Goal: Task Accomplishment & Management: Manage account settings

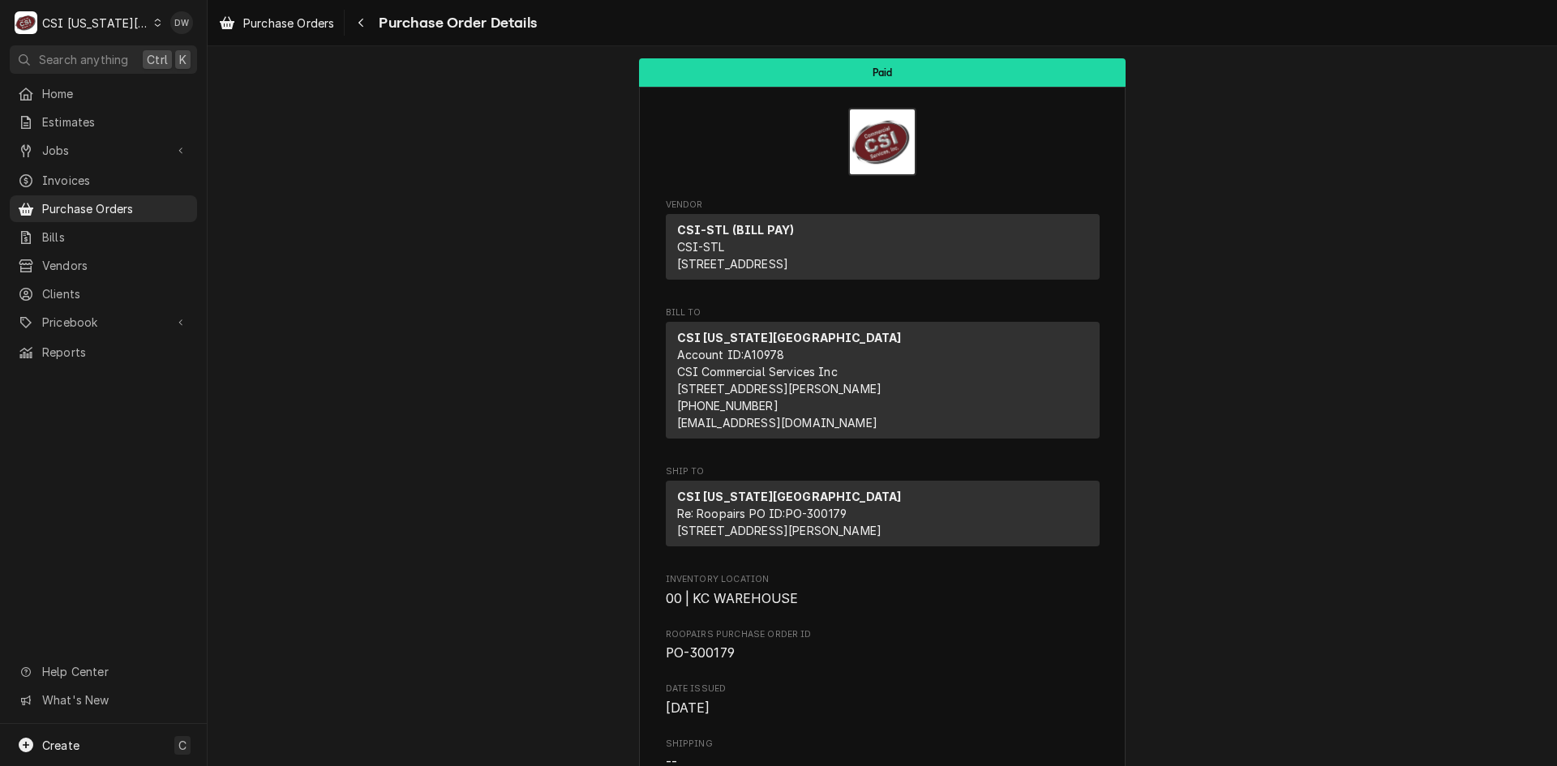
click at [154, 22] on icon "Dynamic Content Wrapper" at bounding box center [157, 23] width 7 height 8
click at [167, 80] on div "CSI St. [PERSON_NAME]" at bounding box center [278, 88] width 237 height 17
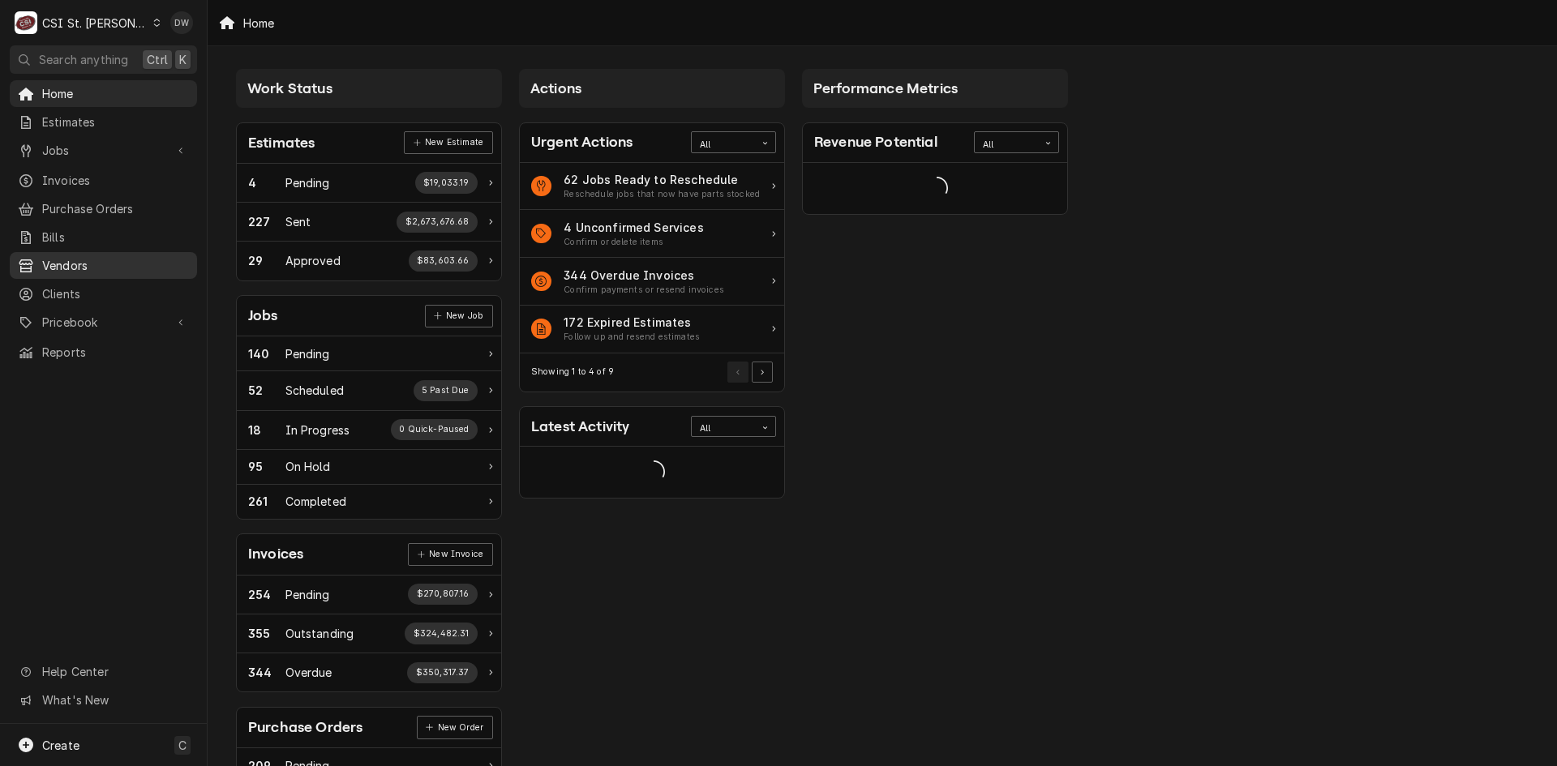
click at [56, 257] on span "Vendors" at bounding box center [115, 265] width 147 height 17
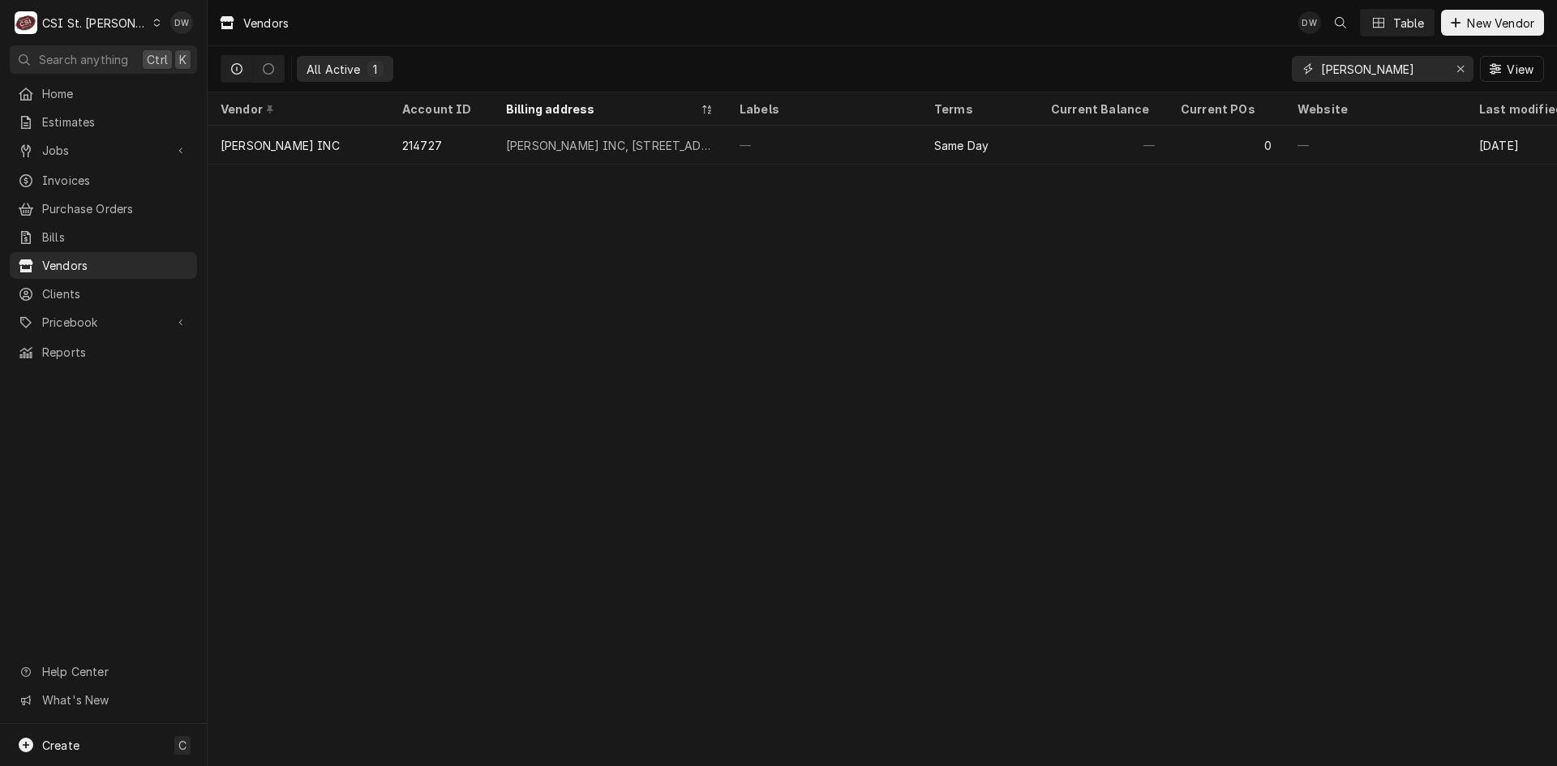
drag, startPoint x: 1363, startPoint y: 67, endPoint x: 1178, endPoint y: 90, distance: 186.2
click at [1178, 90] on div "All Active 1 Rollie View" at bounding box center [882, 68] width 1323 height 45
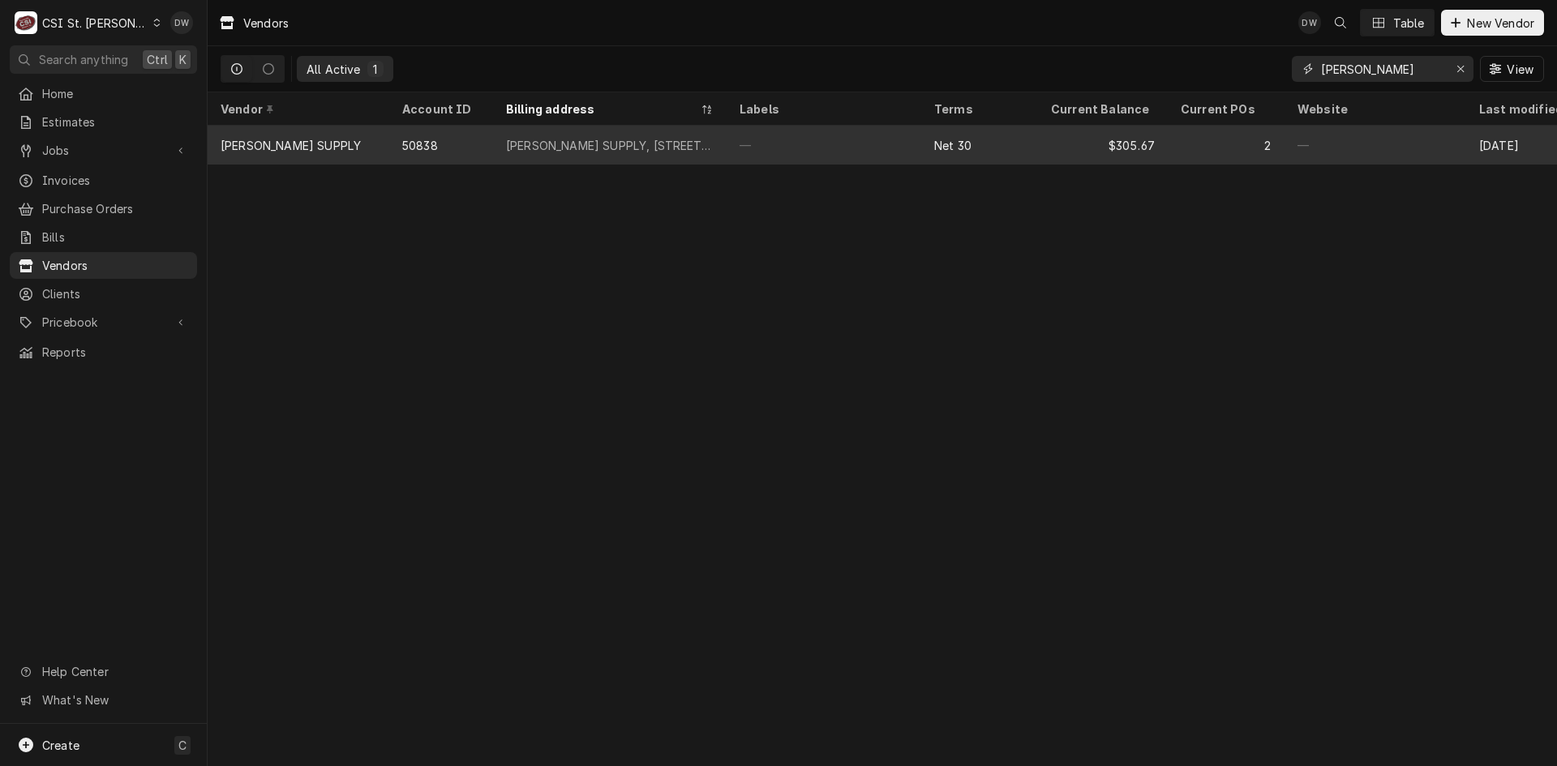
type input "Butler"
click at [635, 138] on div "BUTLER SUPPLY, PO BOX 17415, St. Louis, MO 63178-7415" at bounding box center [609, 145] width 233 height 39
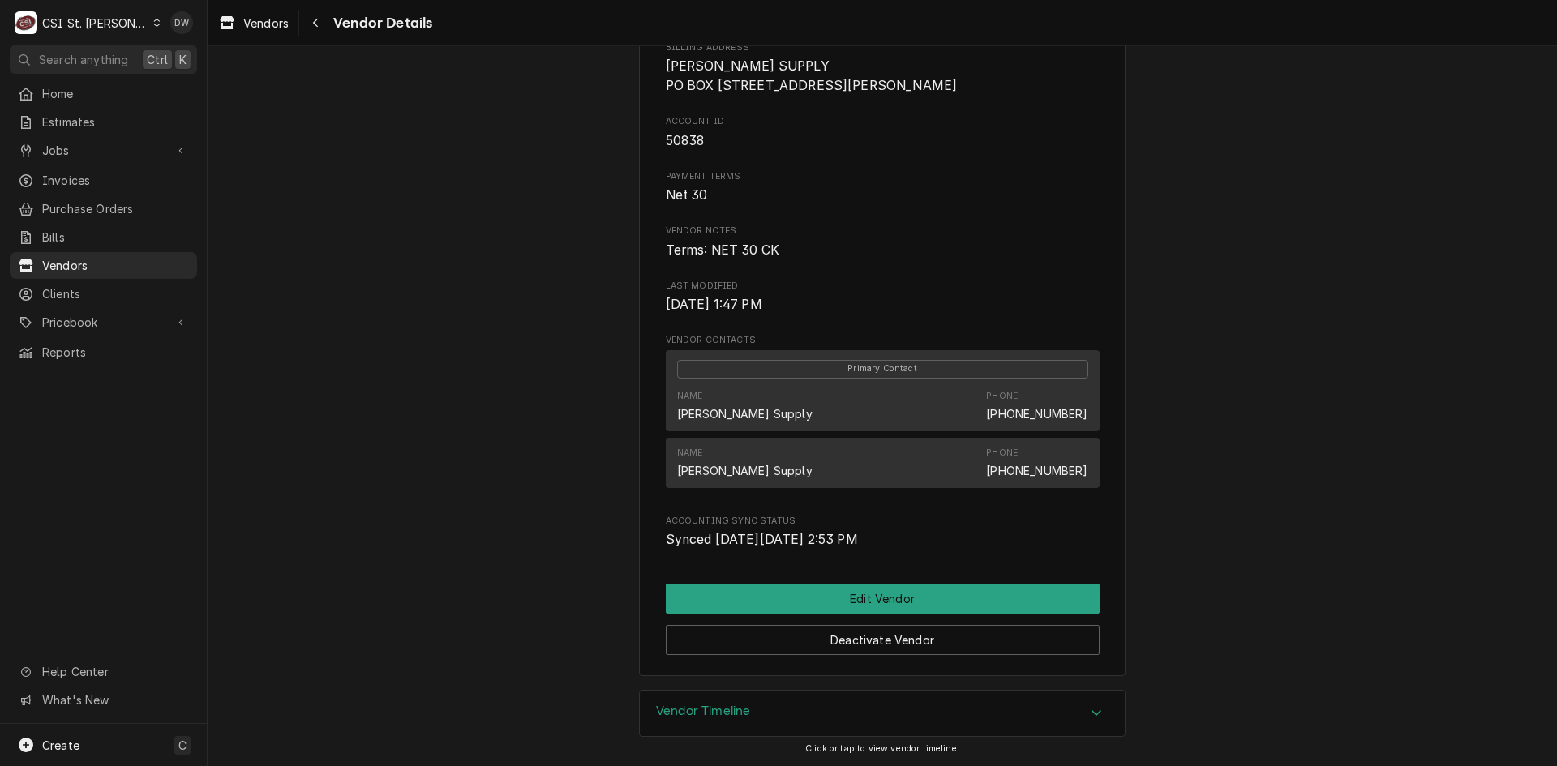
scroll to position [169, 0]
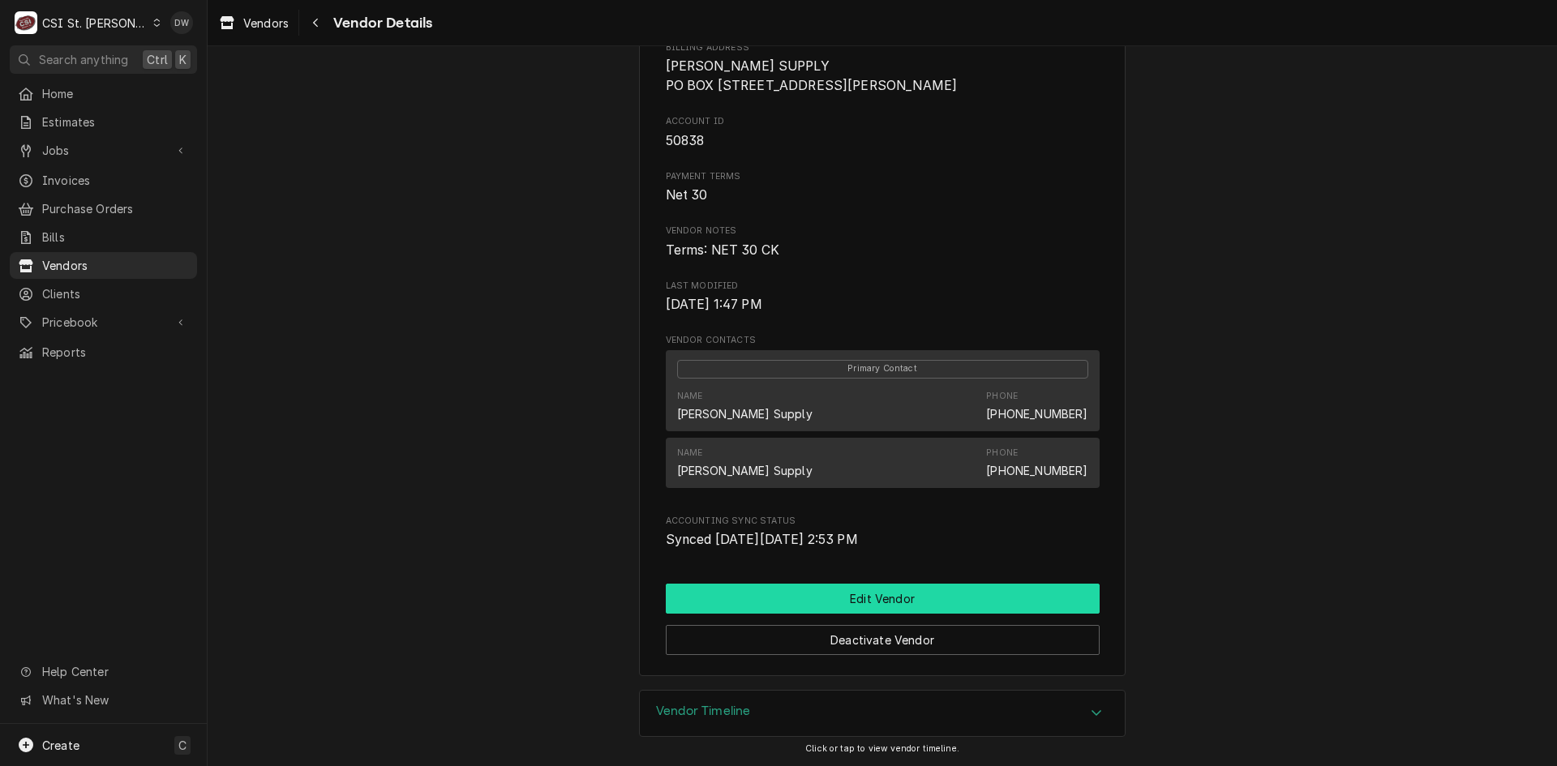
click at [905, 582] on div "BUTLER SUPPLY Website -- Billing Address BUTLER SUPPLY PO BOX 17415 St. Louis, …" at bounding box center [882, 294] width 486 height 764
click at [854, 598] on button "Edit Vendor" at bounding box center [883, 599] width 434 height 30
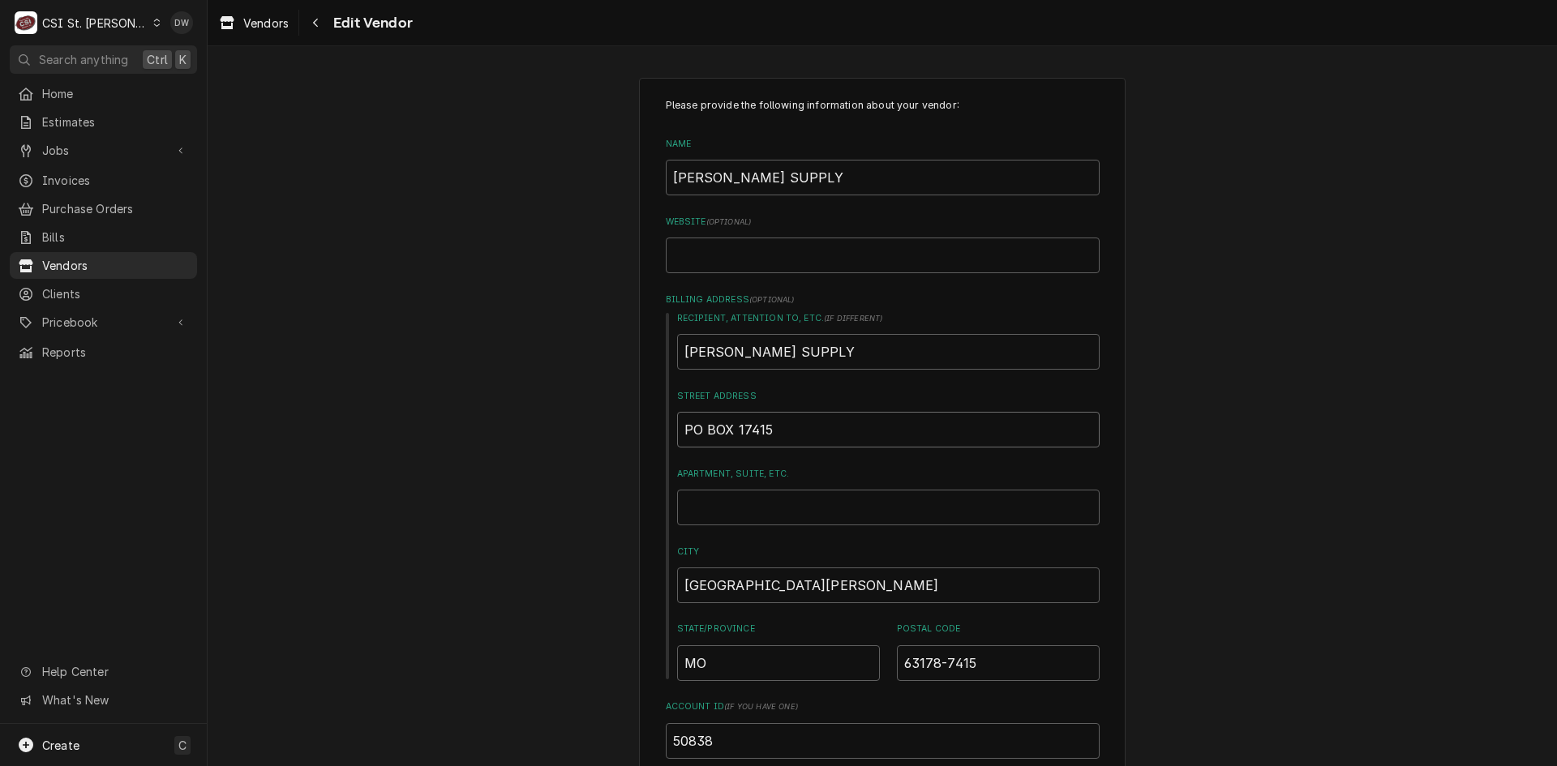
click at [778, 431] on input "PO BOX 17415" at bounding box center [888, 430] width 422 height 36
type textarea "x"
type input "PO BOX 174158"
type textarea "x"
type input "PO BOX 1741584"
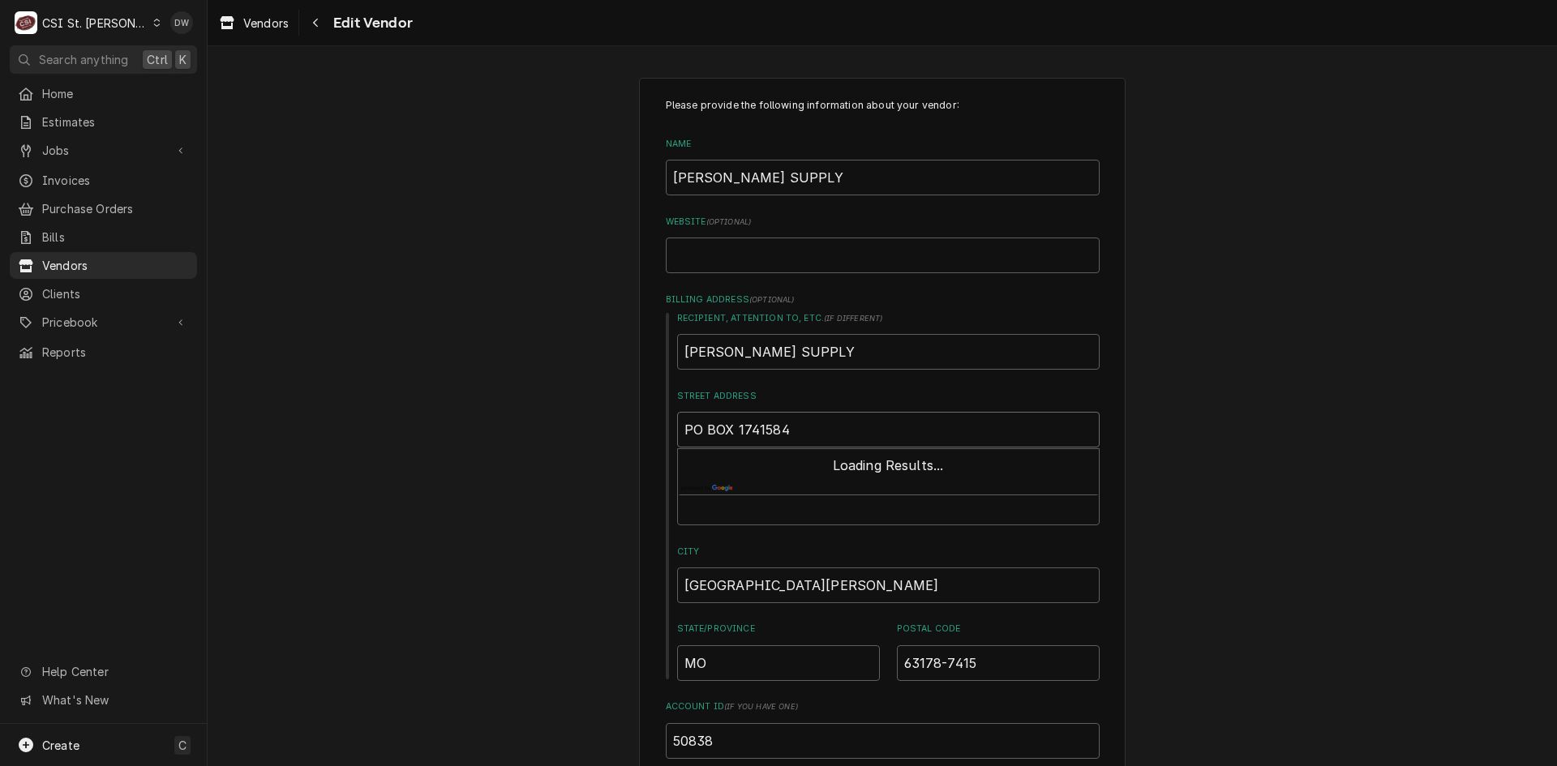
type textarea "x"
type input "PO BOX 17415843"
type textarea "x"
type input "PO BOX 174158430"
type textarea "x"
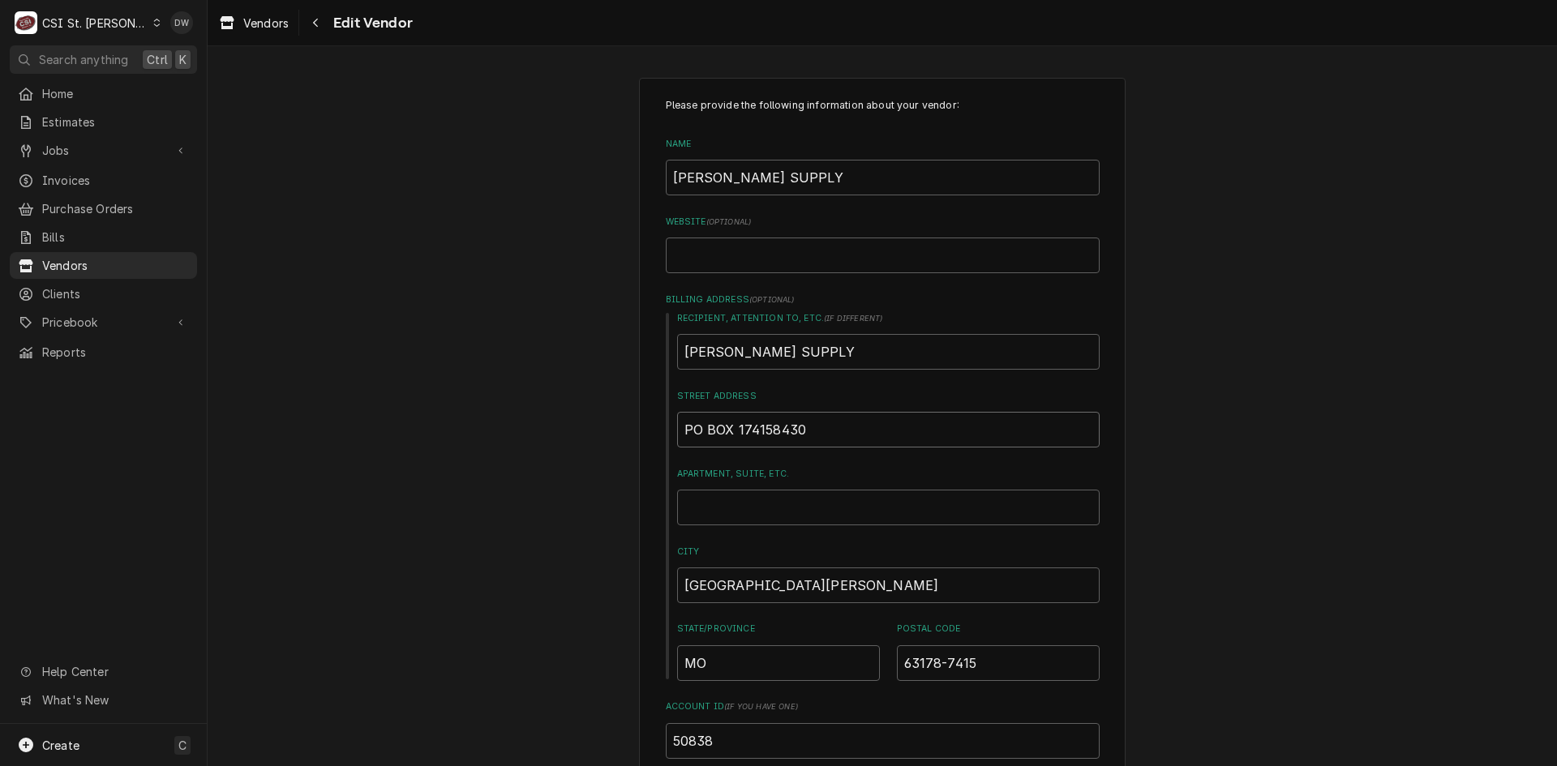
type input "PO BOX 1741584302"
type textarea "x"
type input "PO BOX 17415843020"
type textarea "x"
type input "PO BOX 1741584302"
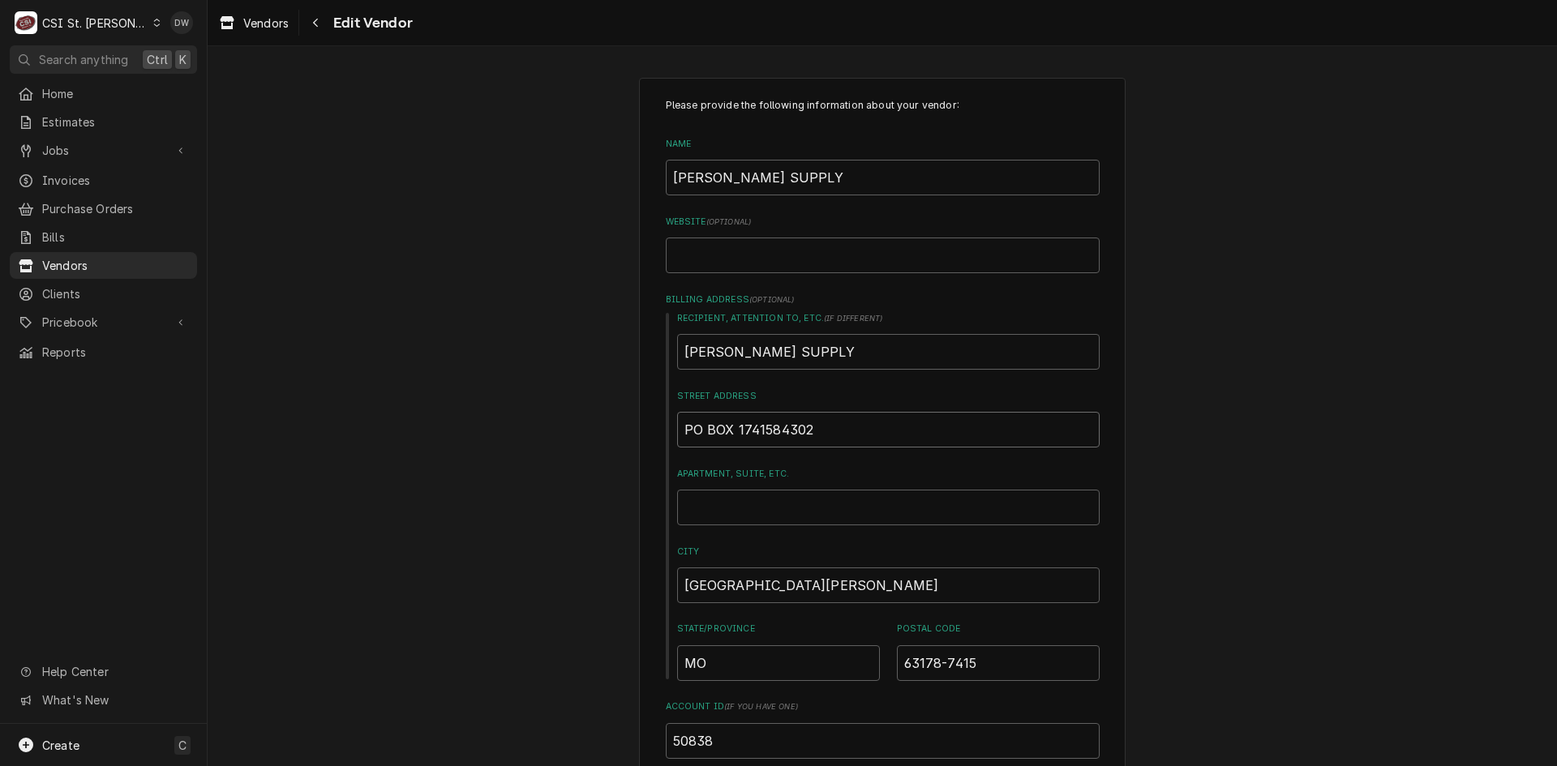
type textarea "x"
type input "PO BOX 174158430"
type textarea "x"
type input "PO BOX 17415843"
type textarea "x"
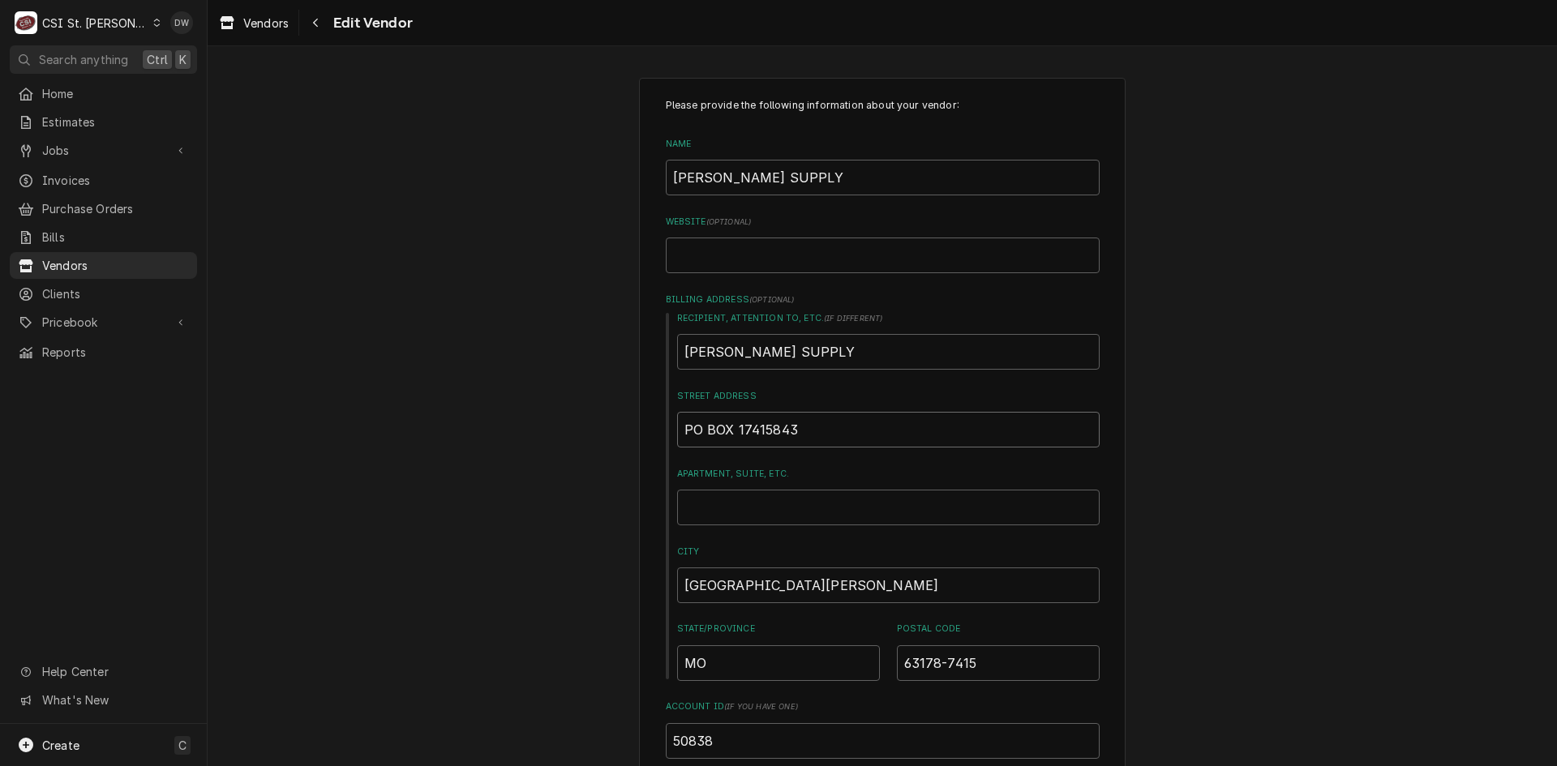
type input "PO BOX 1741584"
type textarea "x"
type input "PO BOX 174158"
type textarea "x"
type input "PO BOX 17415"
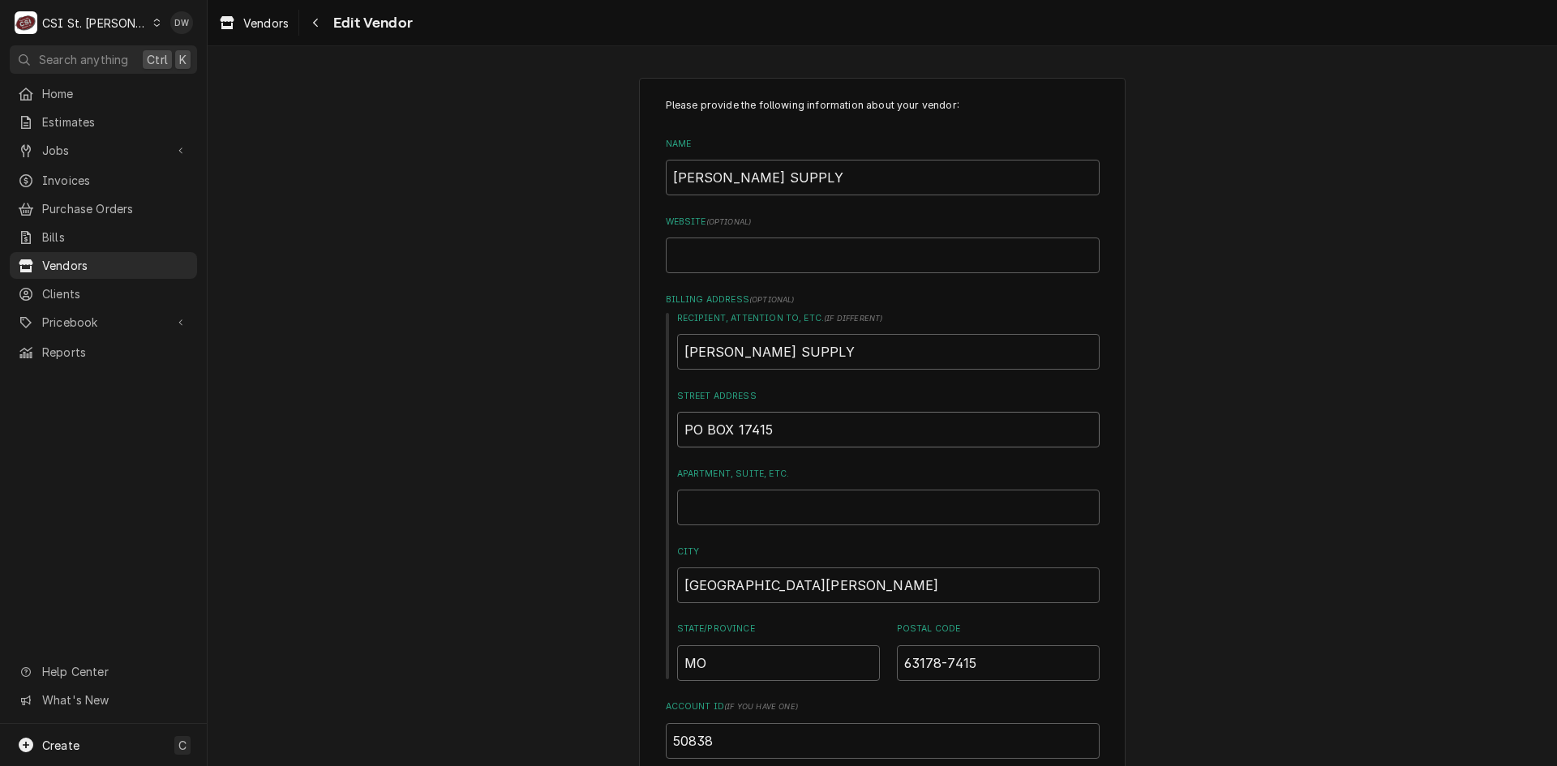
type textarea "x"
type input "PO BOX 1741"
type textarea "x"
type input "PO BOX 174"
type textarea "x"
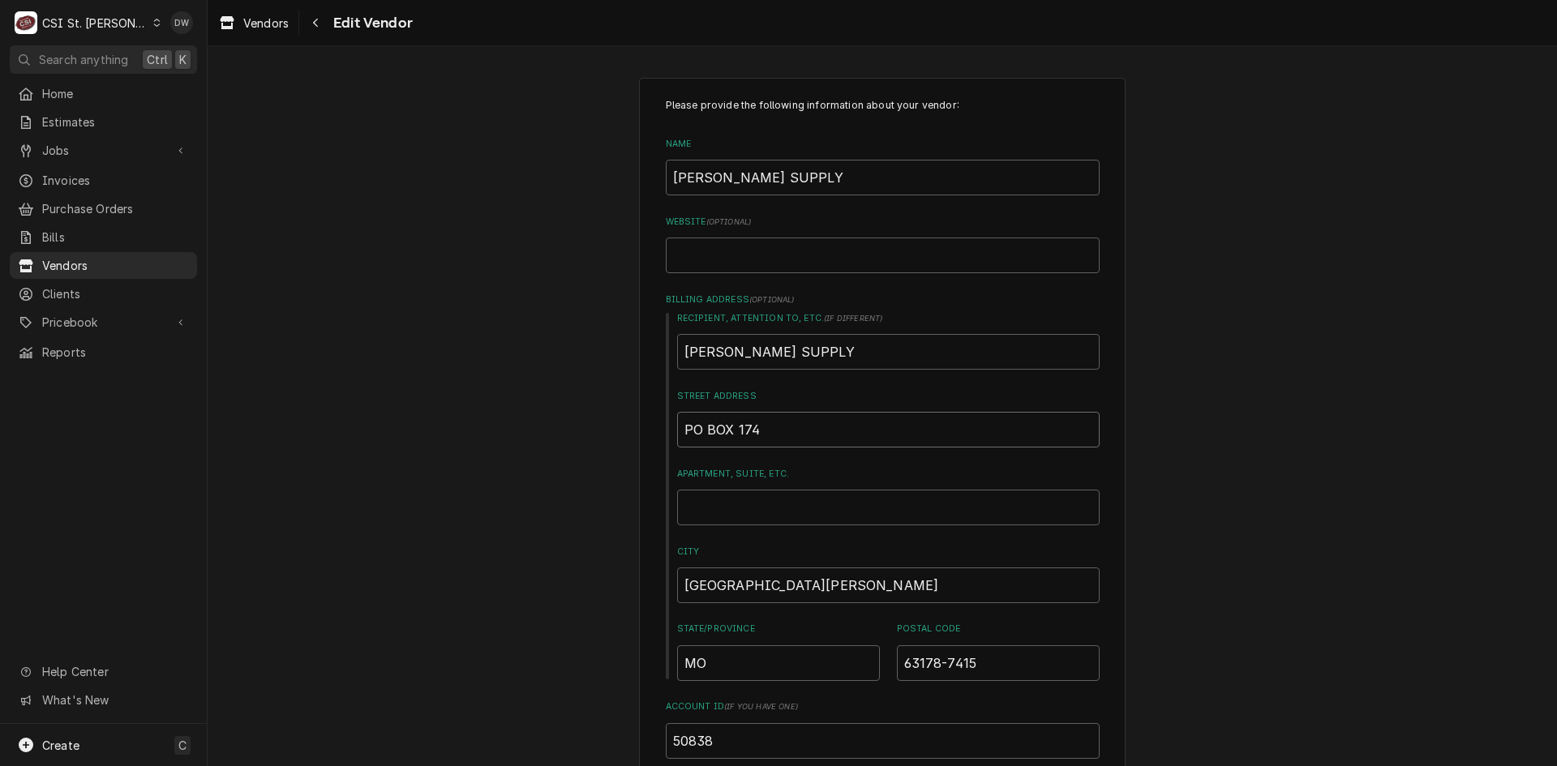
type input "PO BOX 17"
type textarea "x"
type input "PO BOX 1"
type textarea "x"
type input "PO BOX"
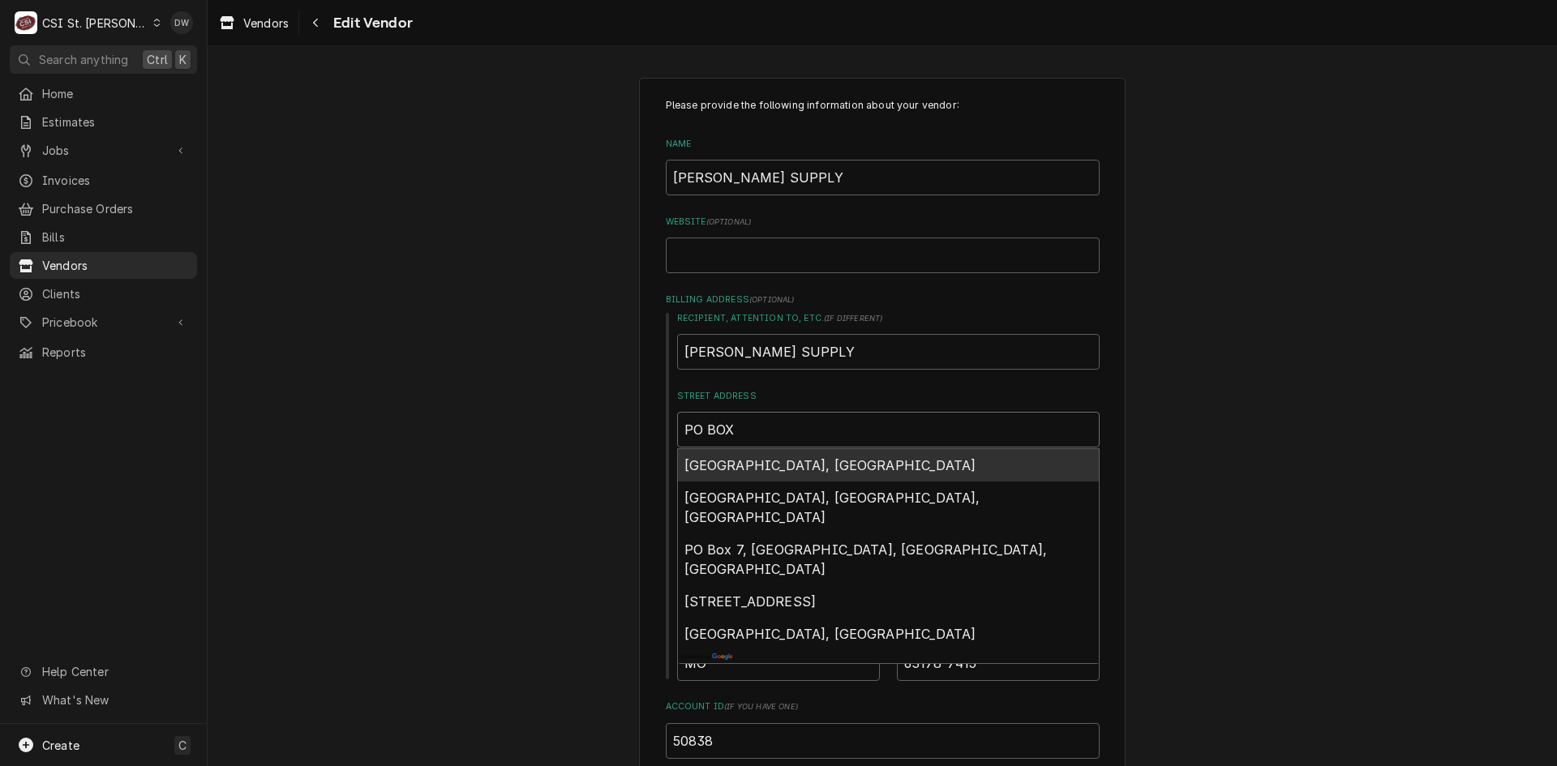
type textarea "x"
type input "PO BOX 8"
type textarea "x"
type input "PO BOX 84"
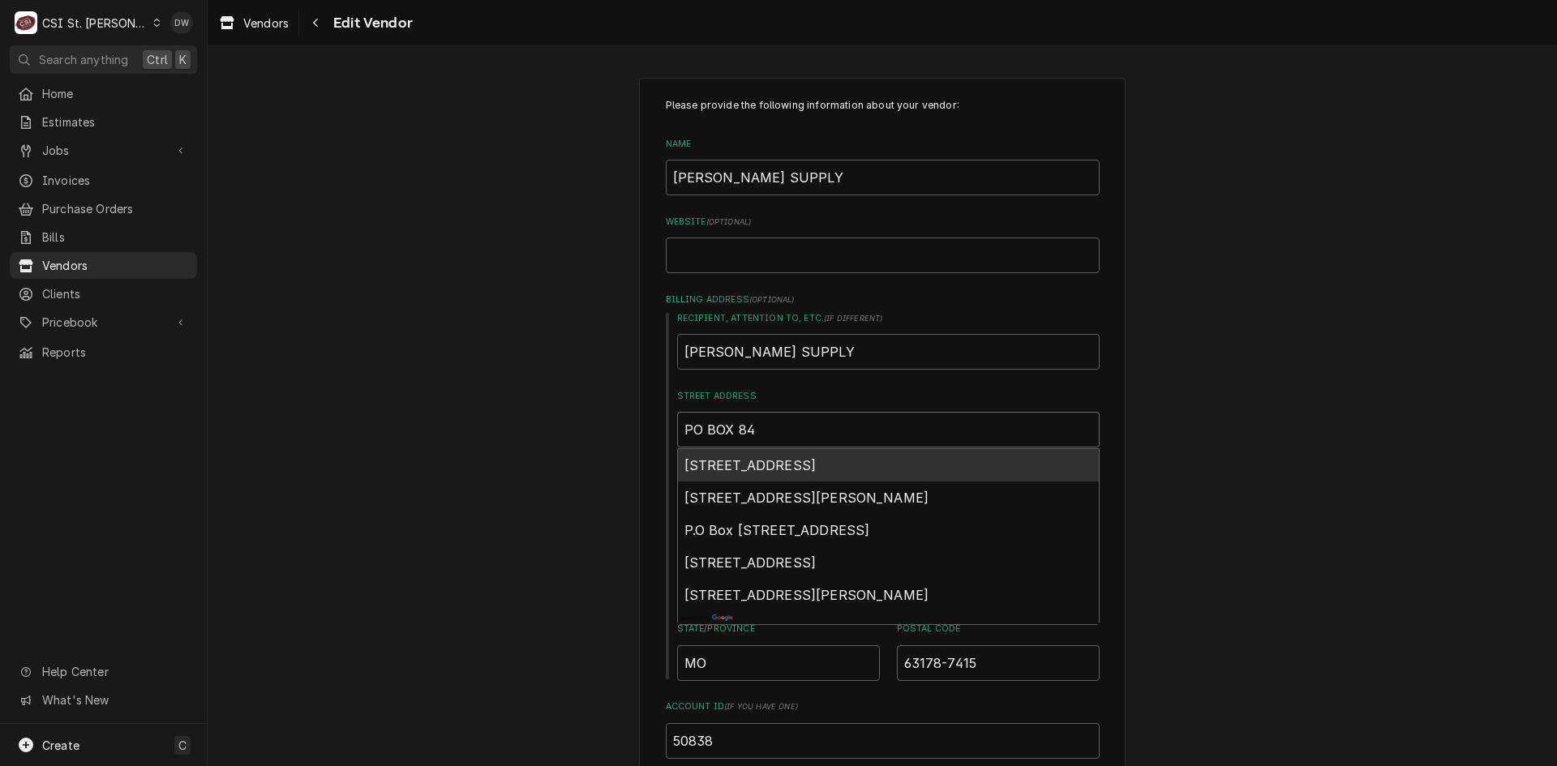
type textarea "x"
type input "PO BOX 843"
type textarea "x"
type input "PO BOX 8430"
type textarea "x"
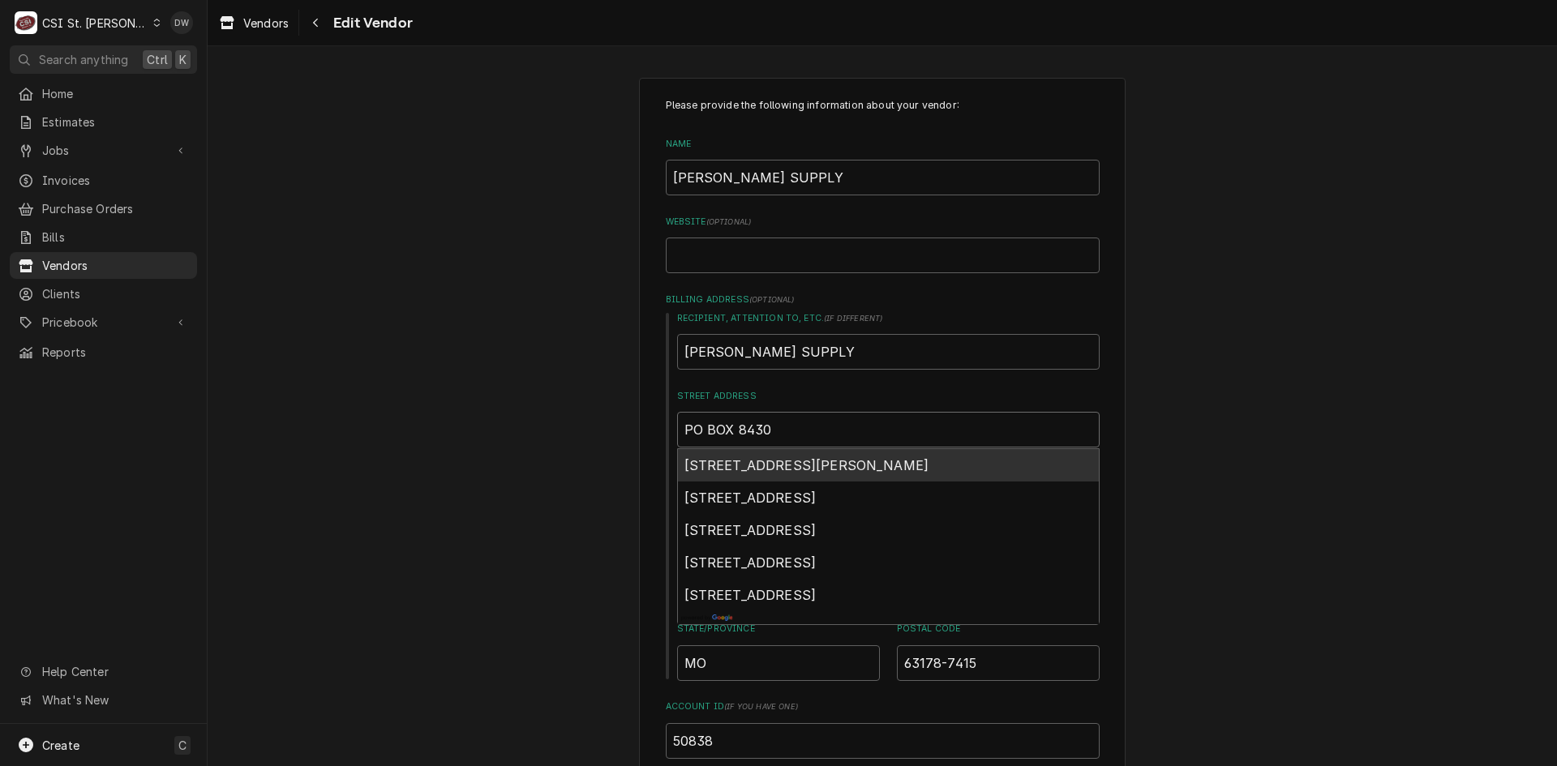
type input "PO BOX 84302"
type textarea "x"
type input "PO BOX 843020"
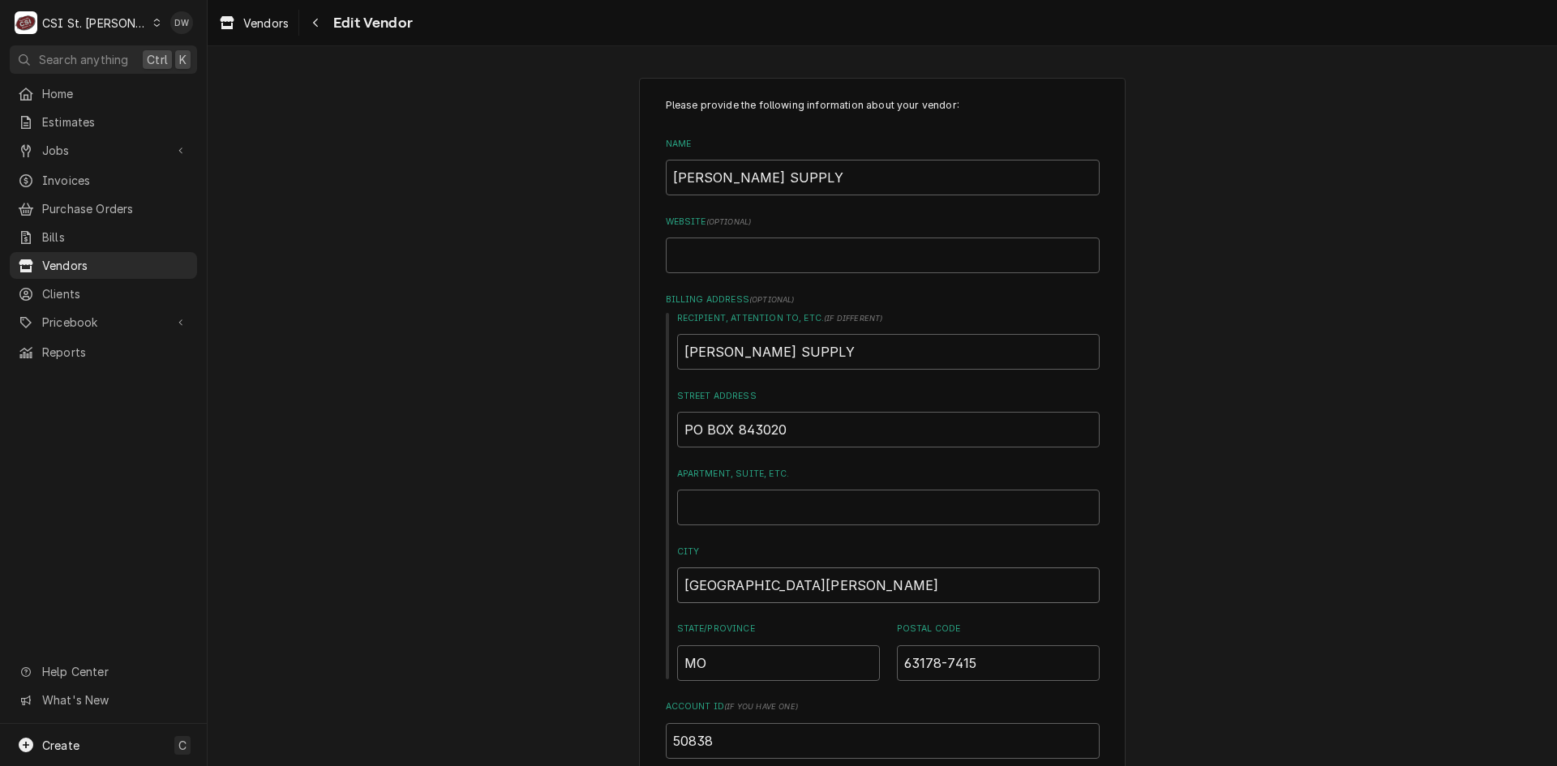
drag, startPoint x: 741, startPoint y: 591, endPoint x: 627, endPoint y: 589, distance: 114.3
type textarea "x"
type input "K"
type textarea "x"
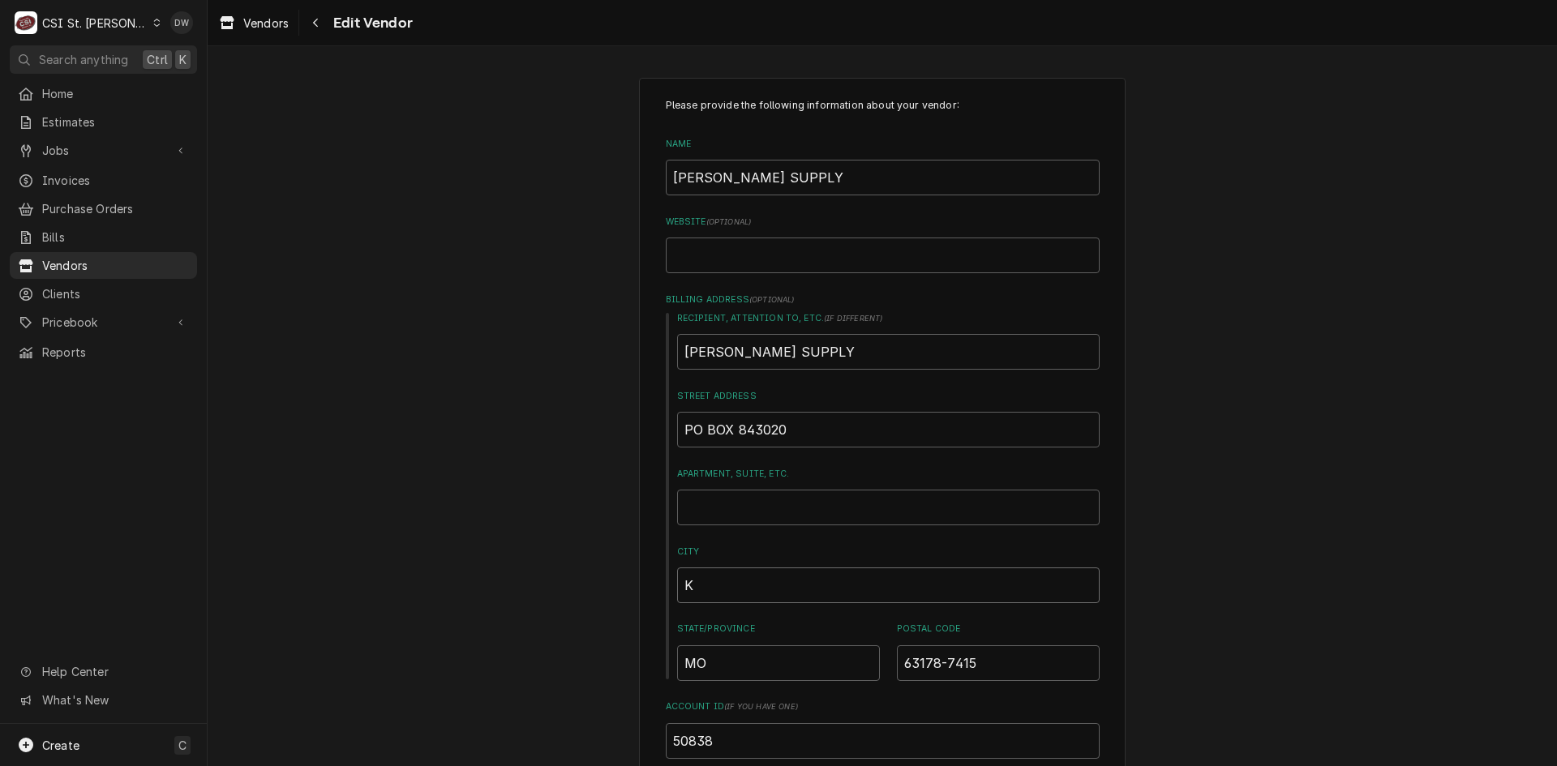
type input "Ka"
type textarea "x"
type input "Kan"
type textarea "x"
type input "Kans"
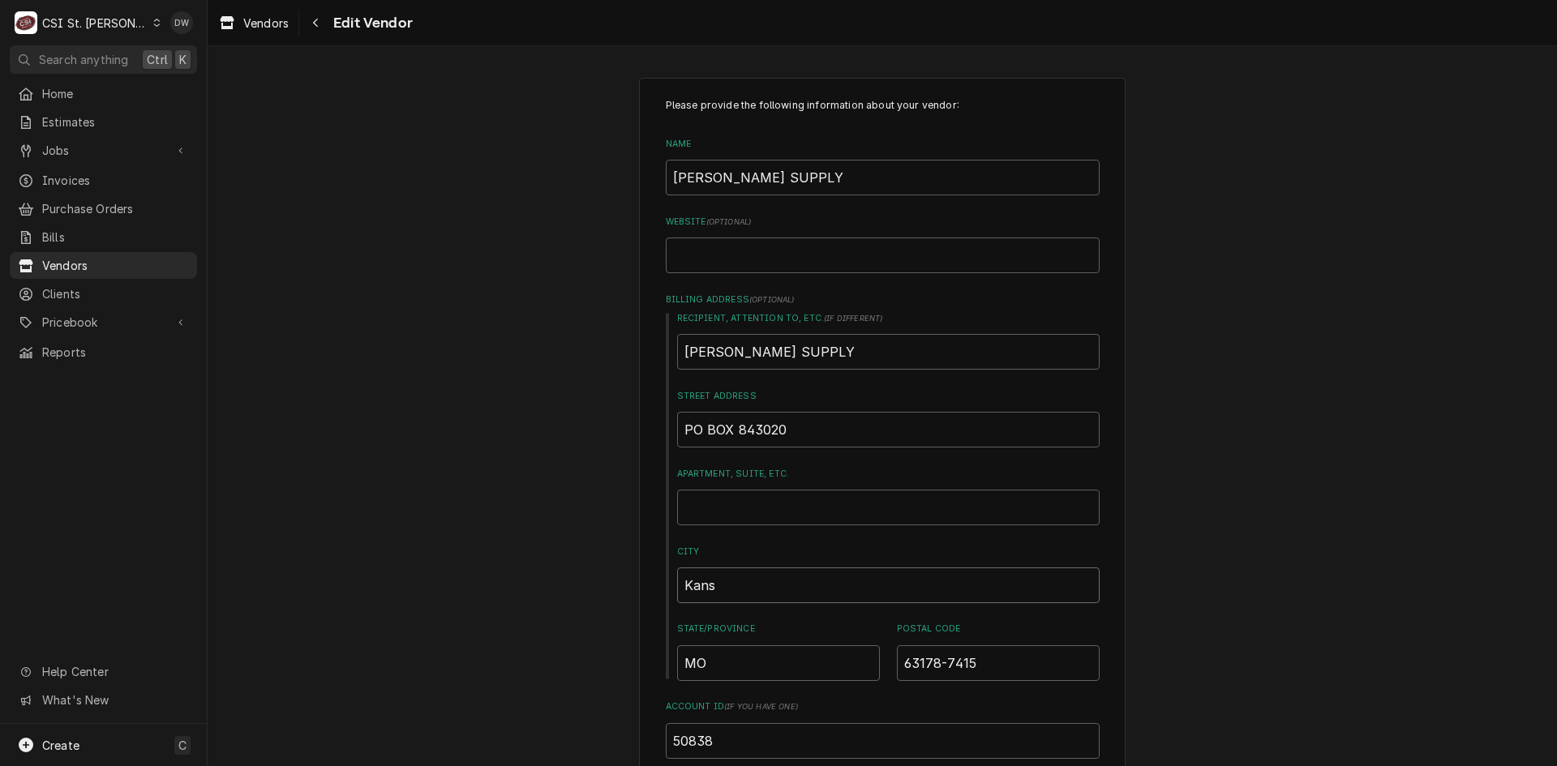
type textarea "x"
type input "Kan"
type textarea "x"
type input "Ka"
type textarea "x"
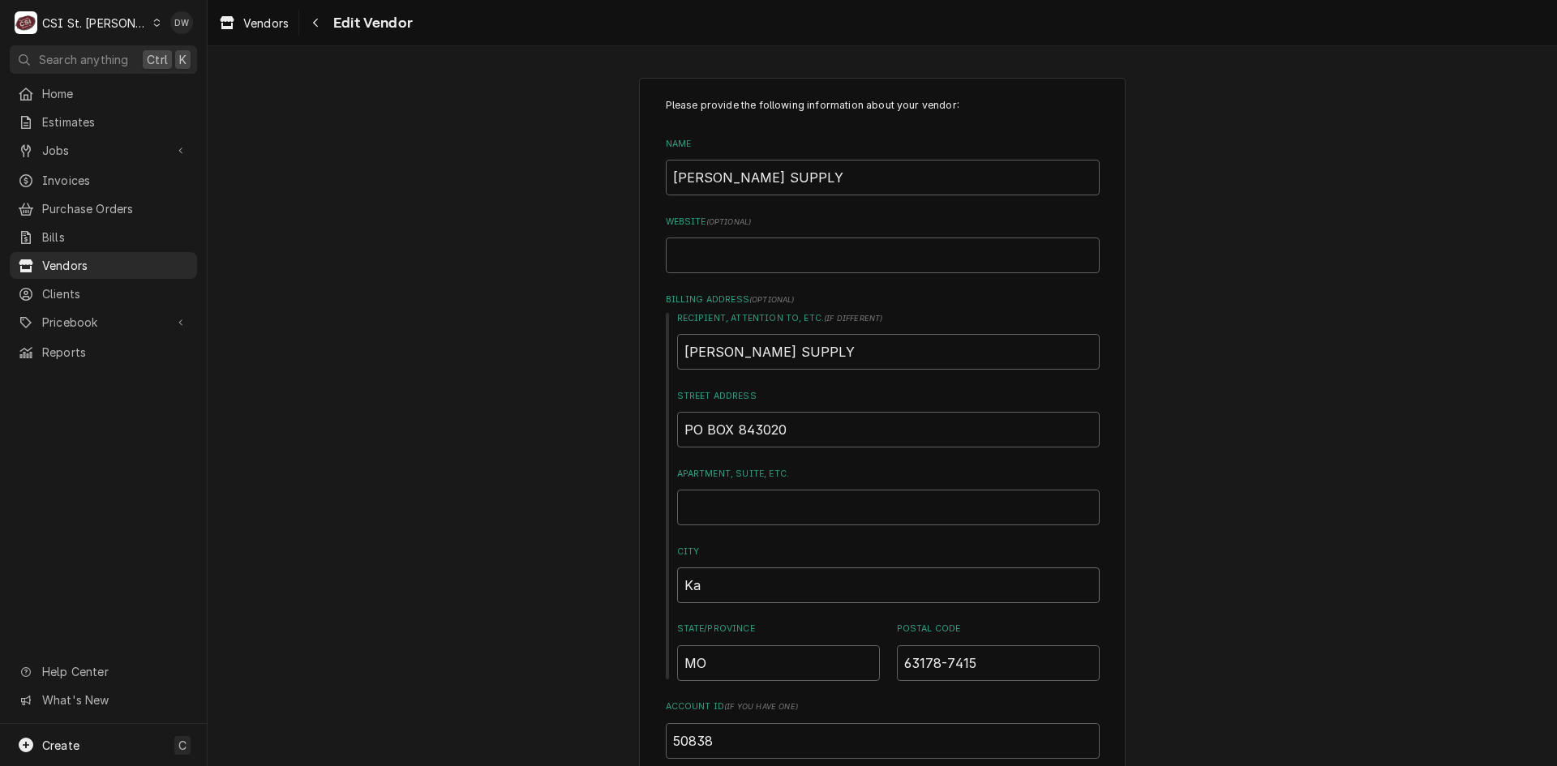
type input "K"
type textarea "x"
type input "KA"
type textarea "x"
type input "KAN"
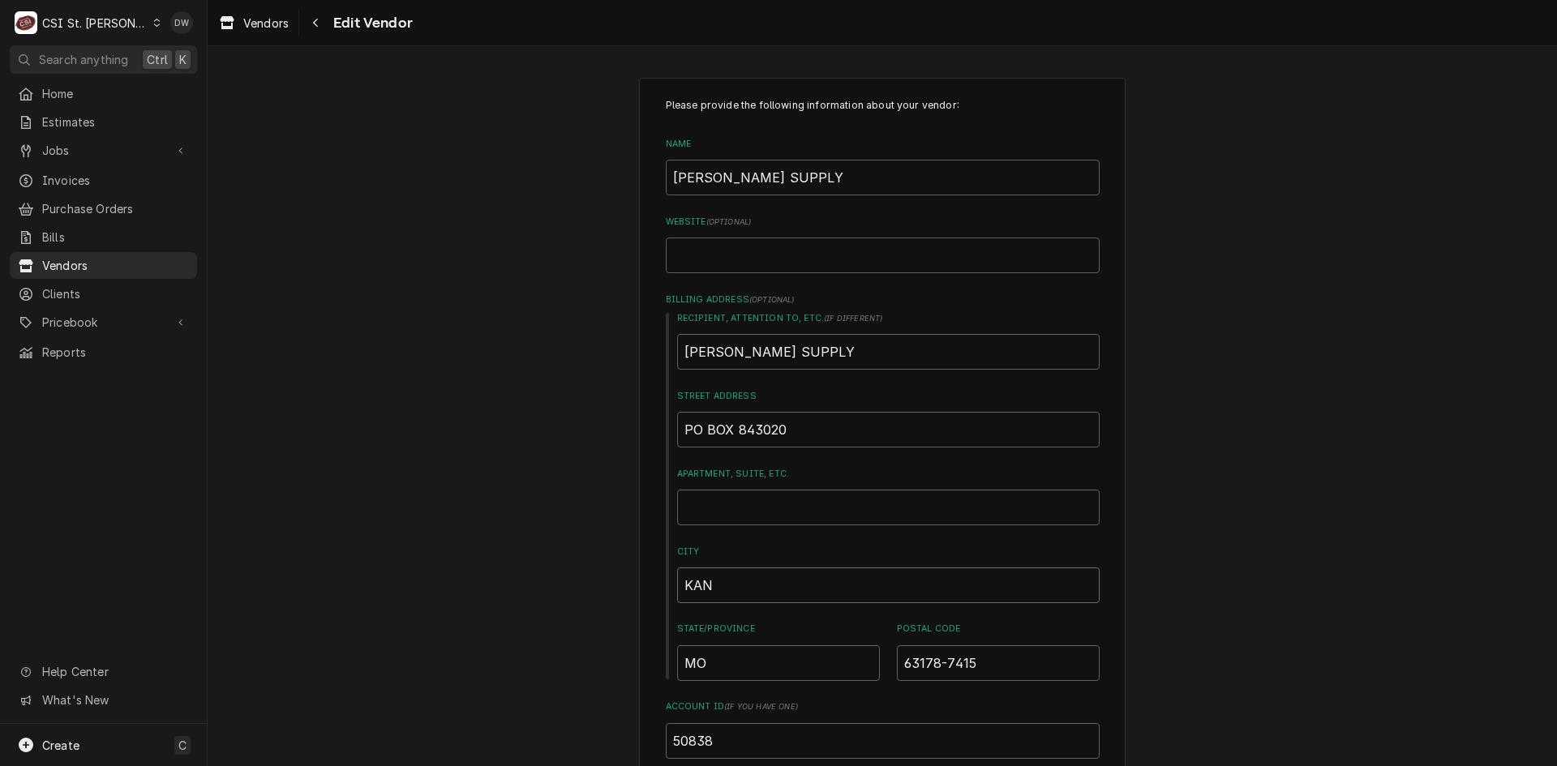
type textarea "x"
type input "KANS"
type textarea "x"
type input "KANSA"
type textarea "x"
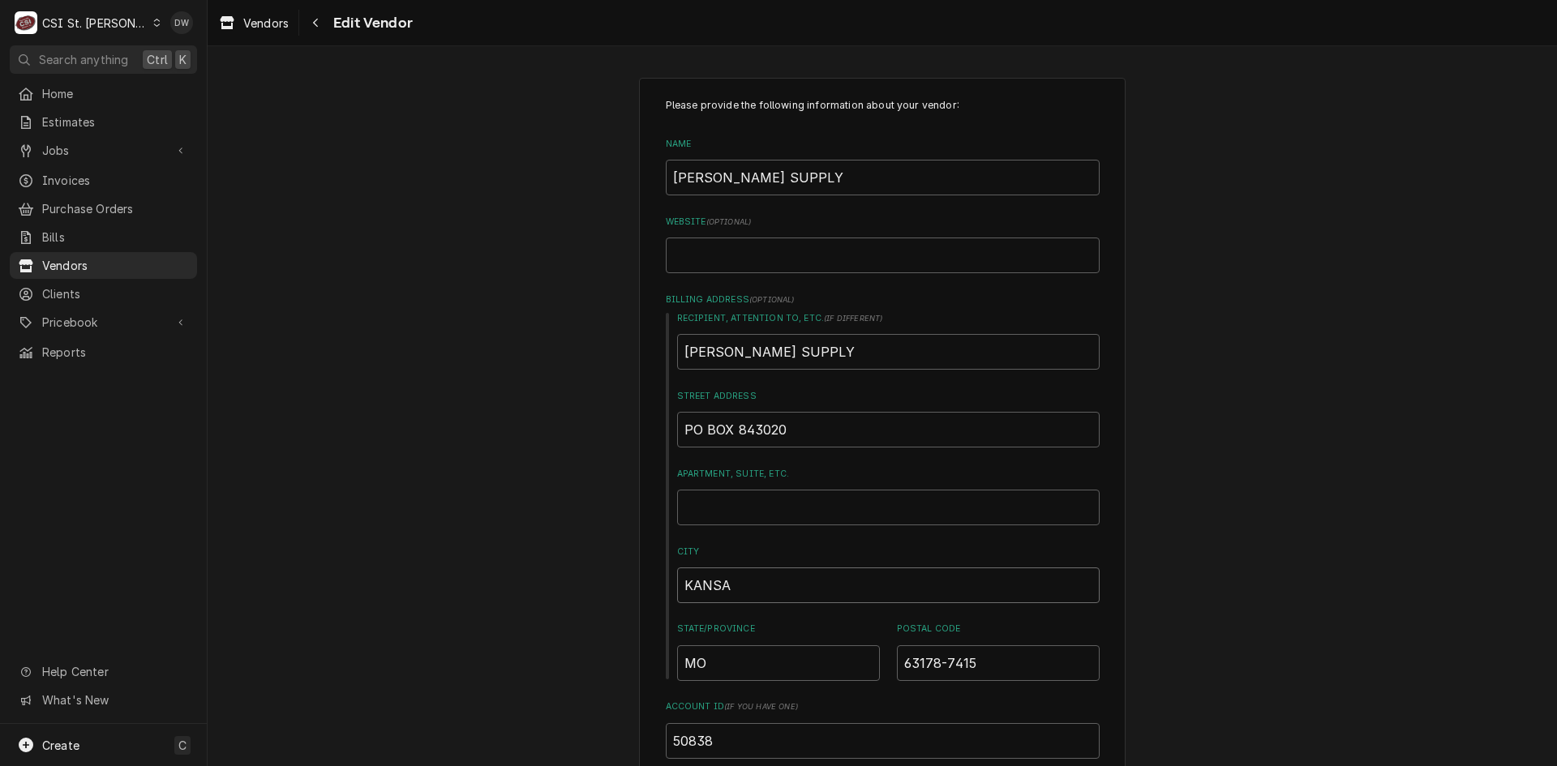
type input "KANSAS"
type textarea "x"
type input "KANSAS"
type textarea "x"
type input "KANSAS c"
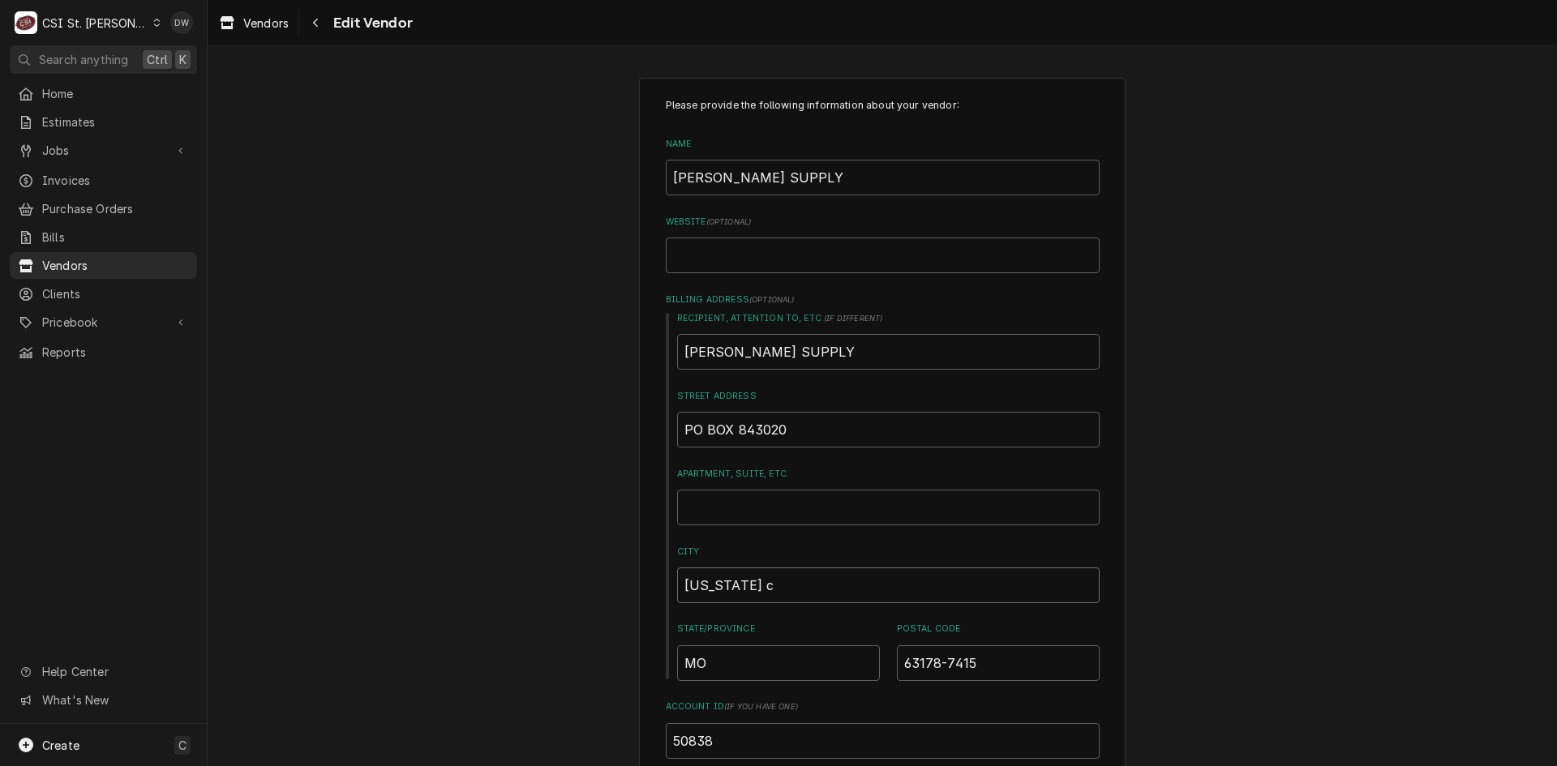
type textarea "x"
type input "KANSAS cI"
type textarea "x"
type input "KANSAS cIT"
type textarea "x"
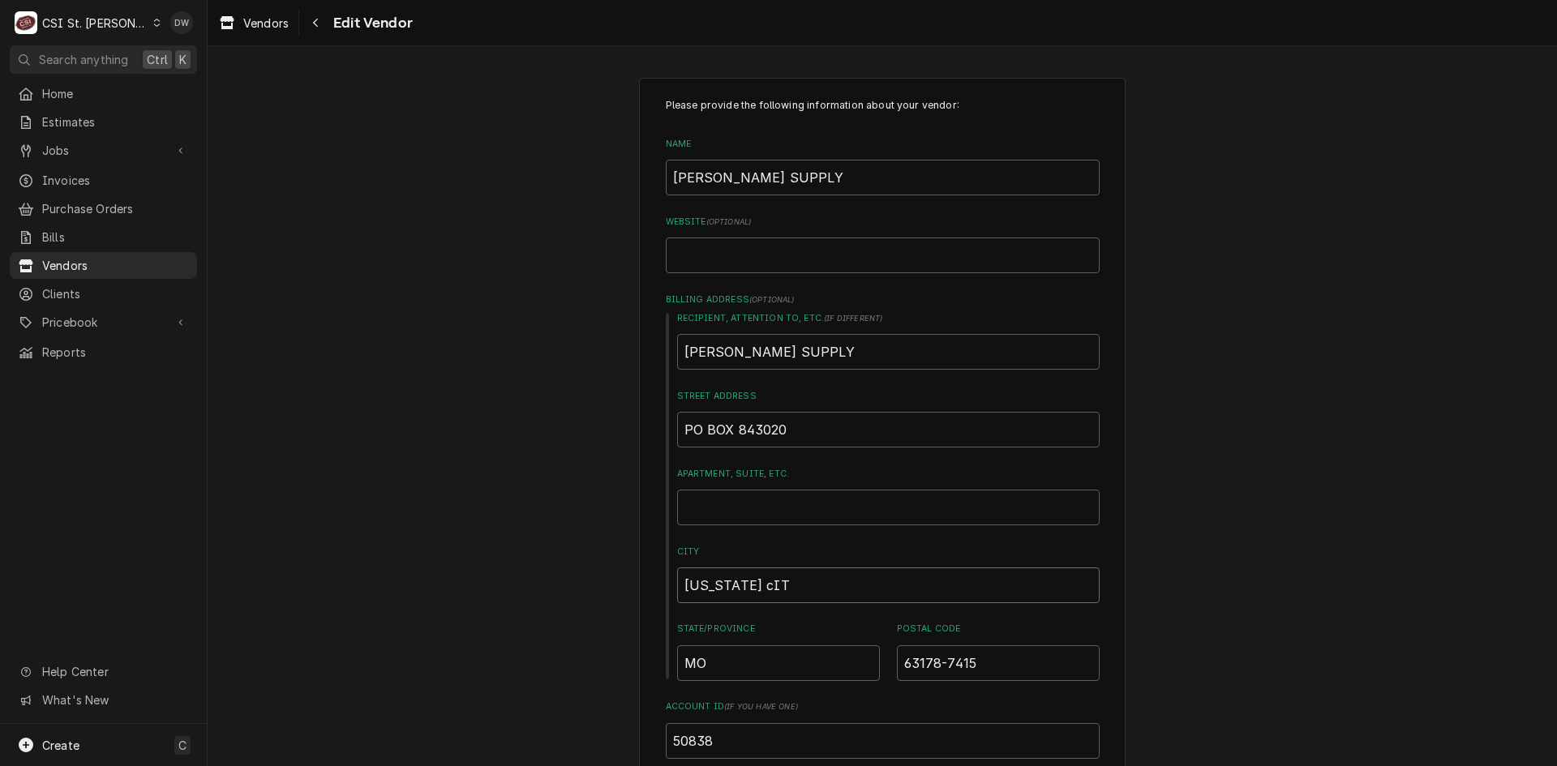
type input "KANSAS cI"
type textarea "x"
type input "KANSAS c"
type textarea "x"
type input "KANSAS"
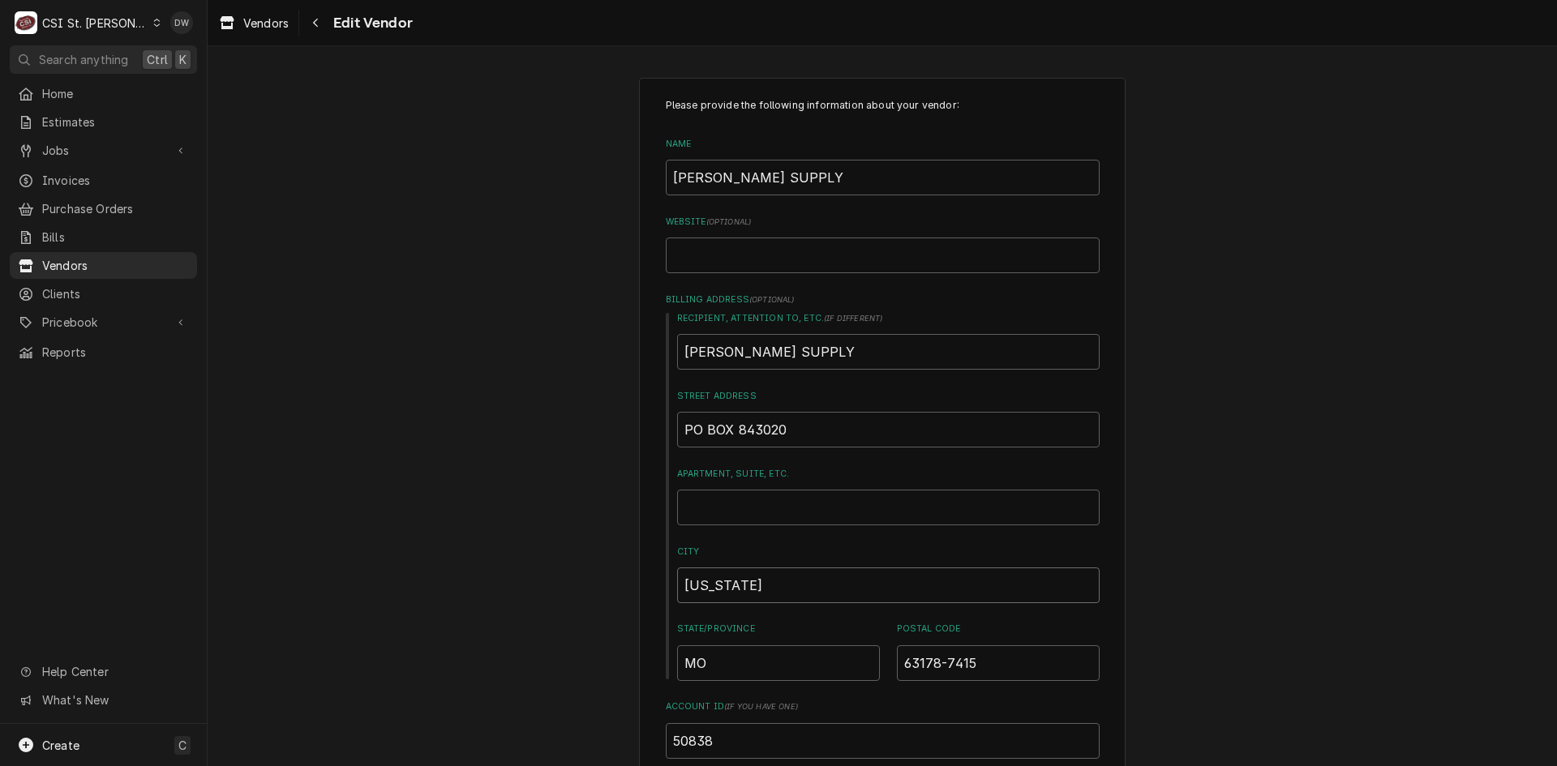
type textarea "x"
type input "KANSAS C"
type textarea "x"
type input "KANSAS CI"
type textarea "x"
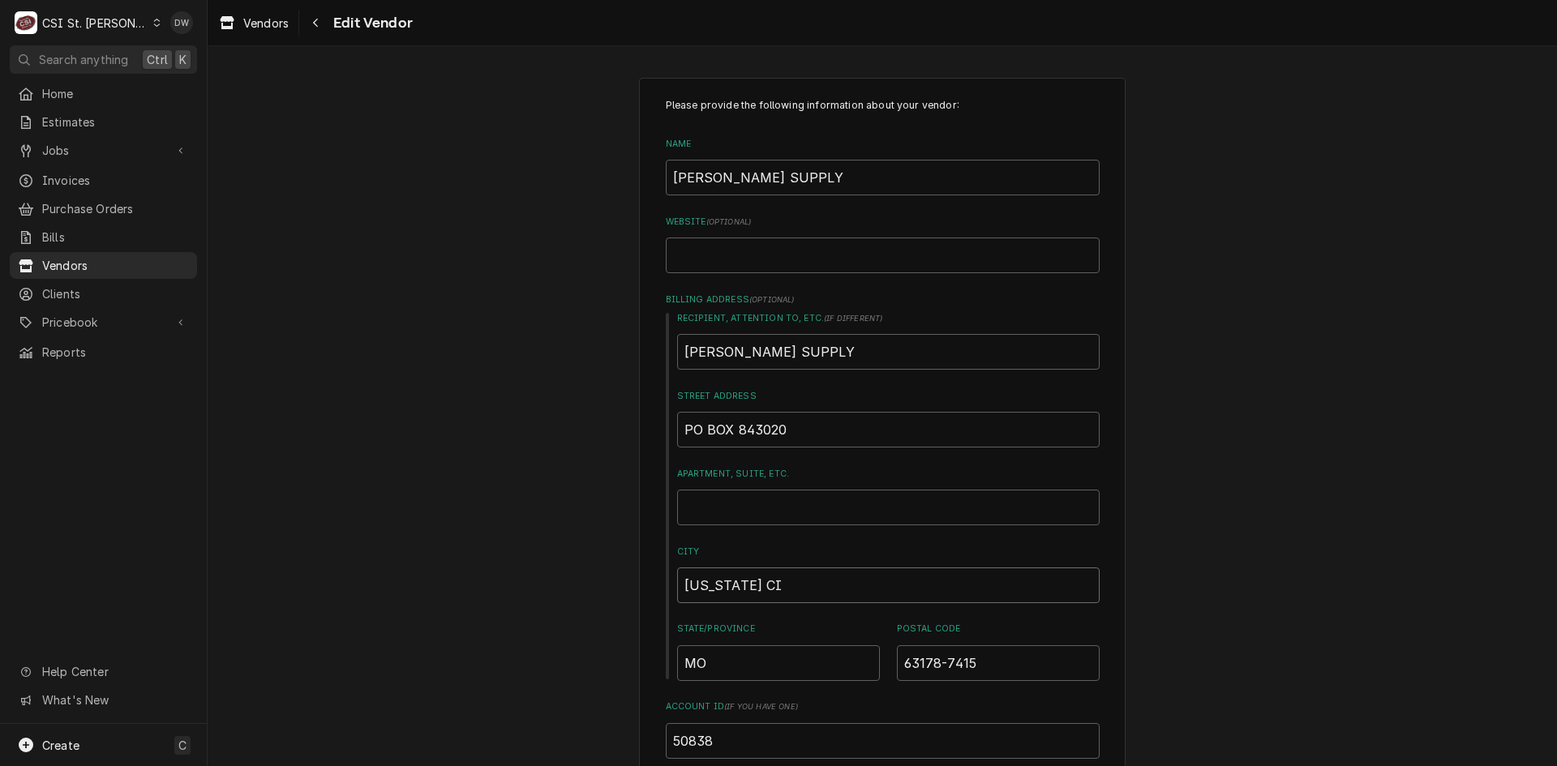
type input "KANSAS CIT"
type textarea "x"
type input "KANSAS CITY"
drag, startPoint x: 983, startPoint y: 665, endPoint x: 871, endPoint y: 655, distance: 113.1
click at [869, 655] on div "State/Province MO Postal Code 63178-7415" at bounding box center [888, 652] width 422 height 58
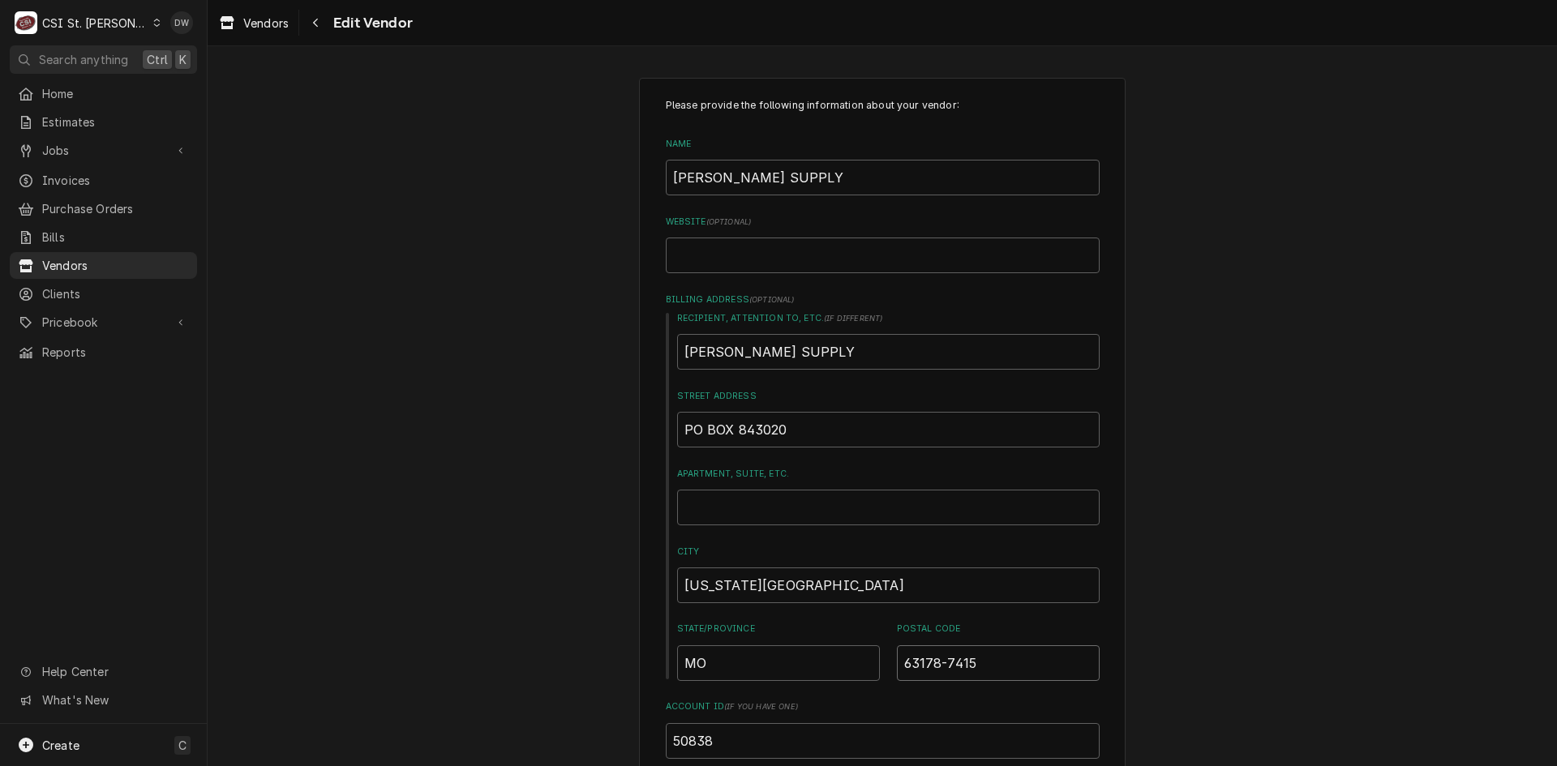
type textarea "x"
type input "6"
type textarea "x"
type input "64"
type textarea "x"
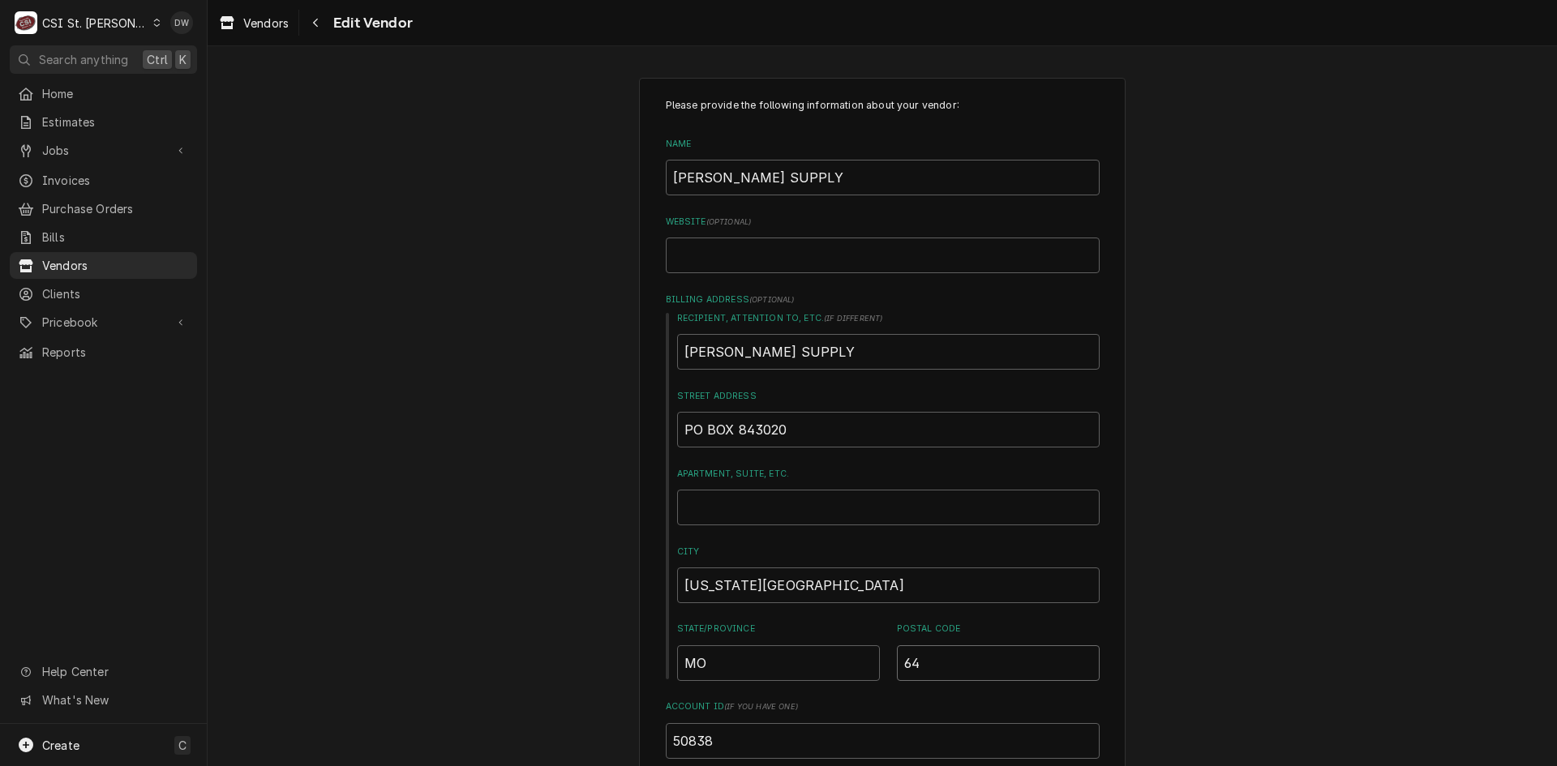
type input "641"
type textarea "x"
type input "6418"
type textarea "x"
type input "64184"
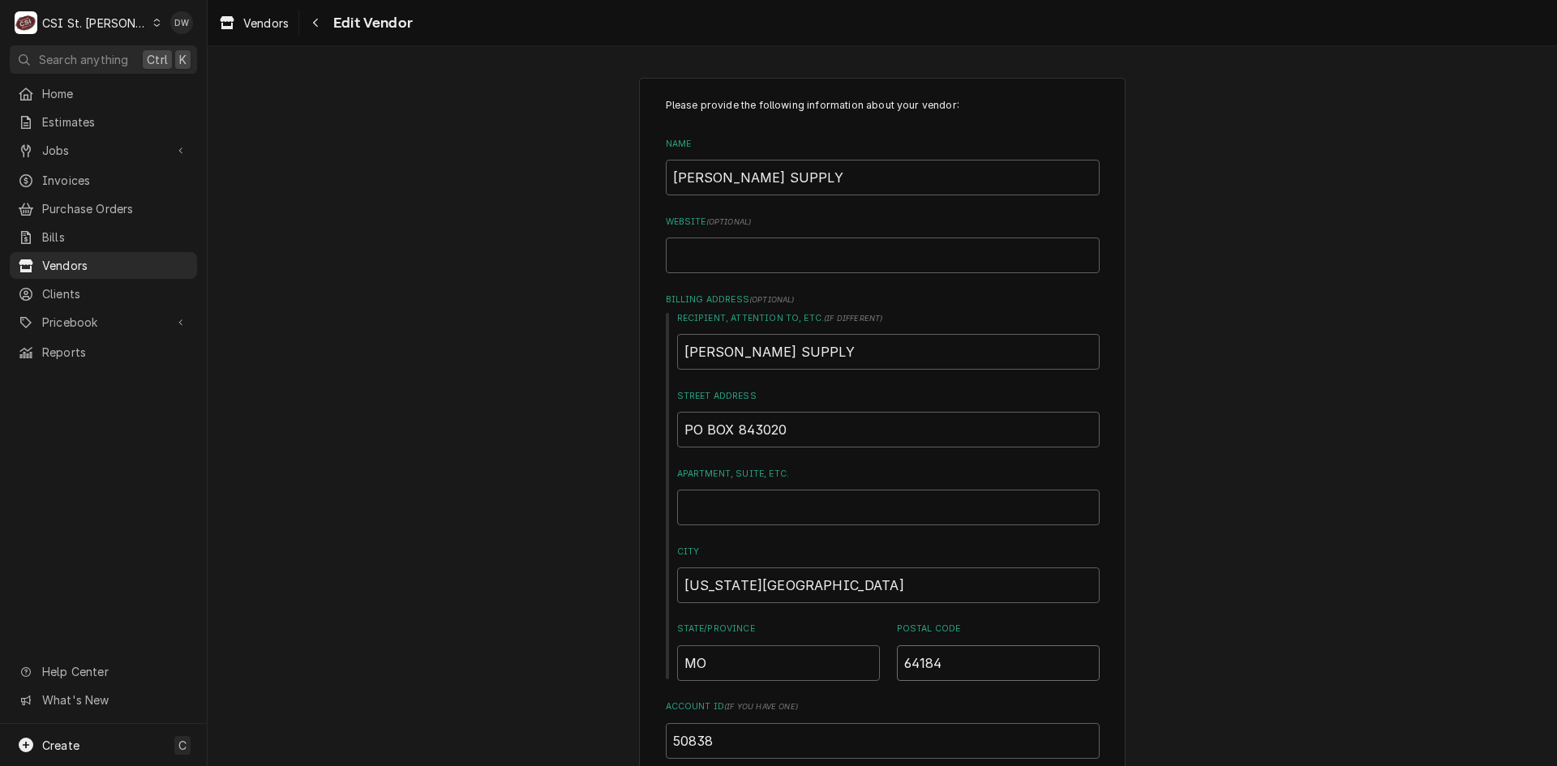
type textarea "x"
type input "64184-"
type textarea "x"
type input "64184-3"
type textarea "x"
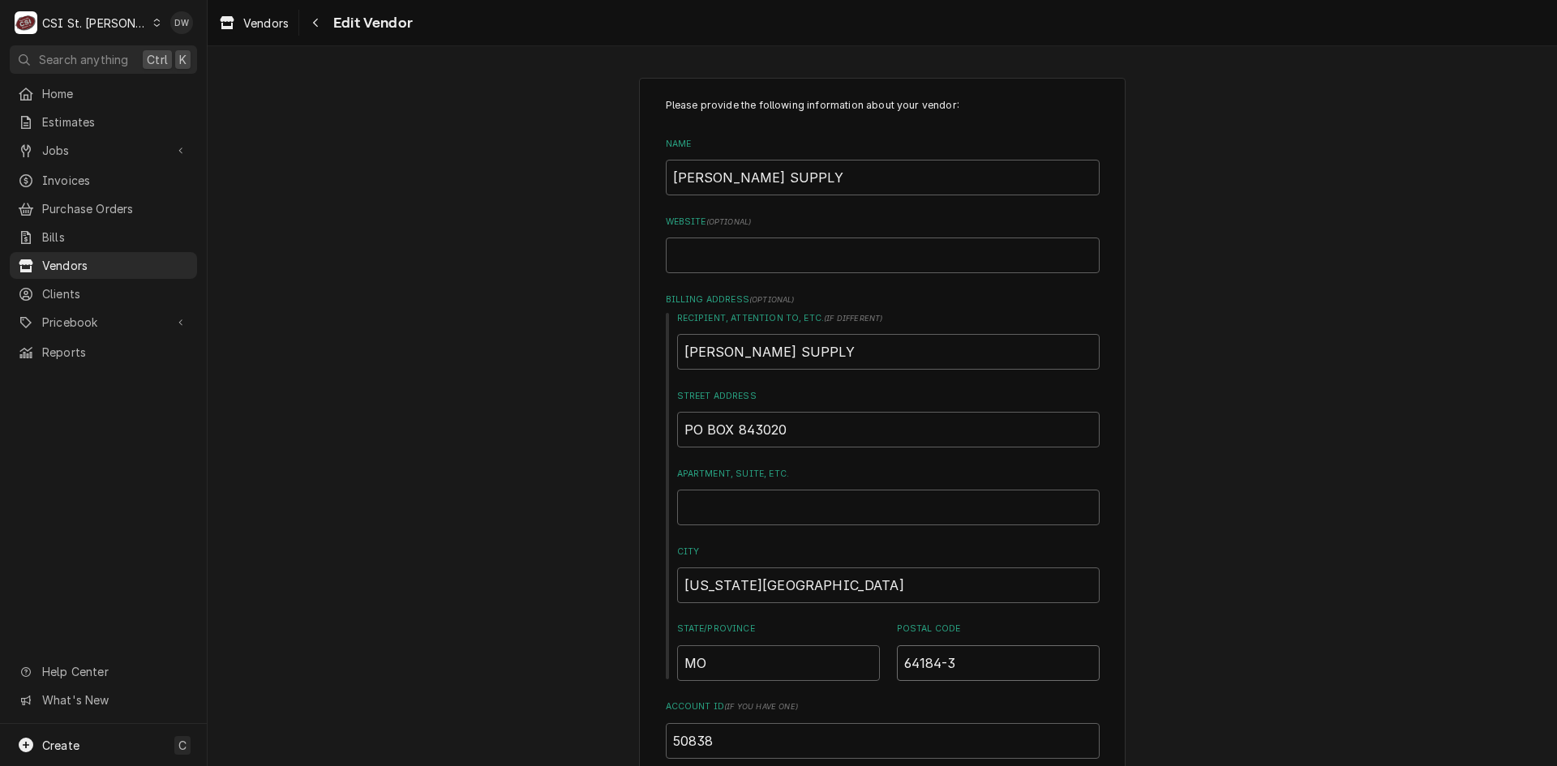
type input "64184-30"
type textarea "x"
type input "64184-302"
type textarea "x"
type input "64184-3020"
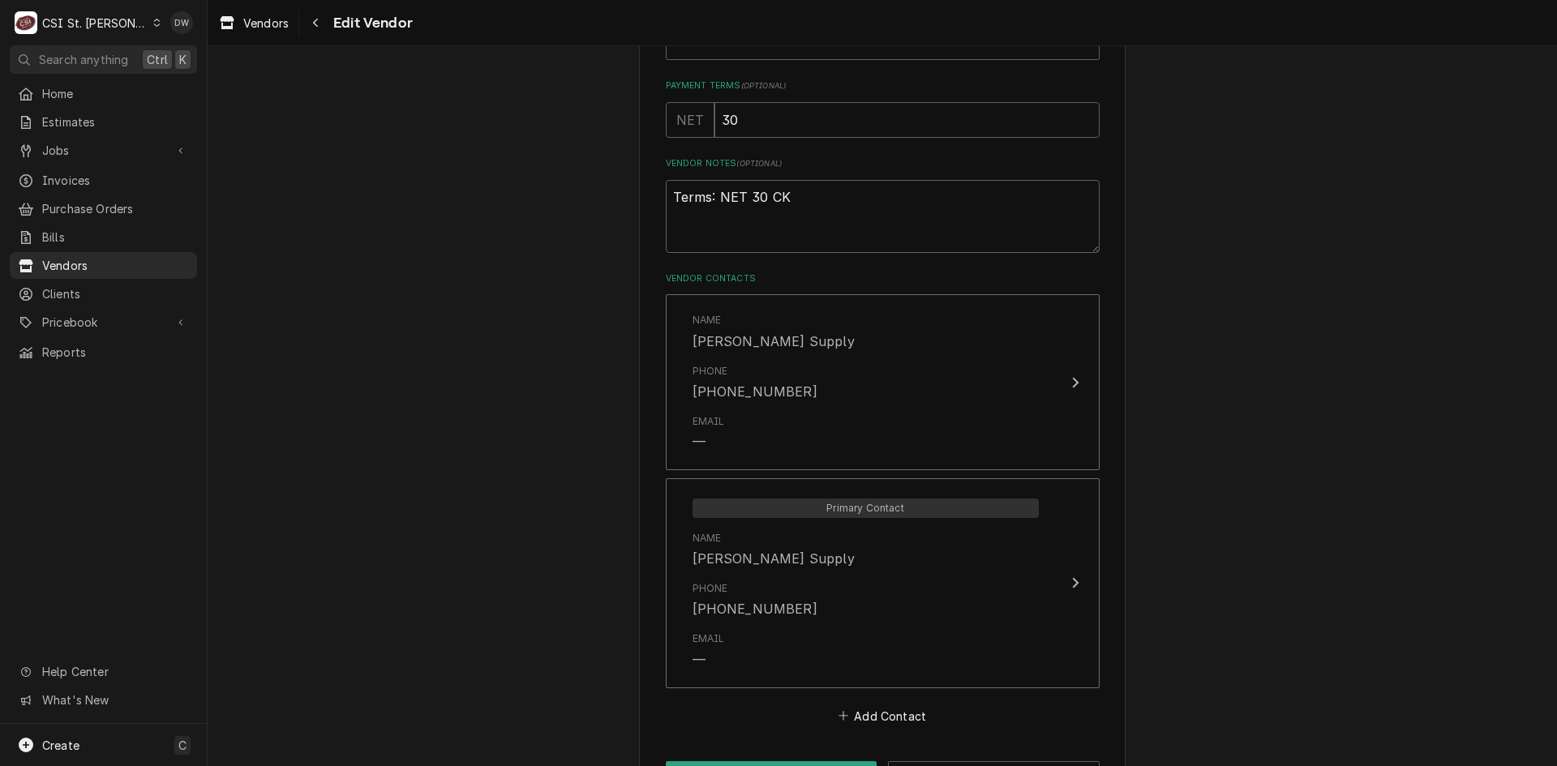
scroll to position [832, 0]
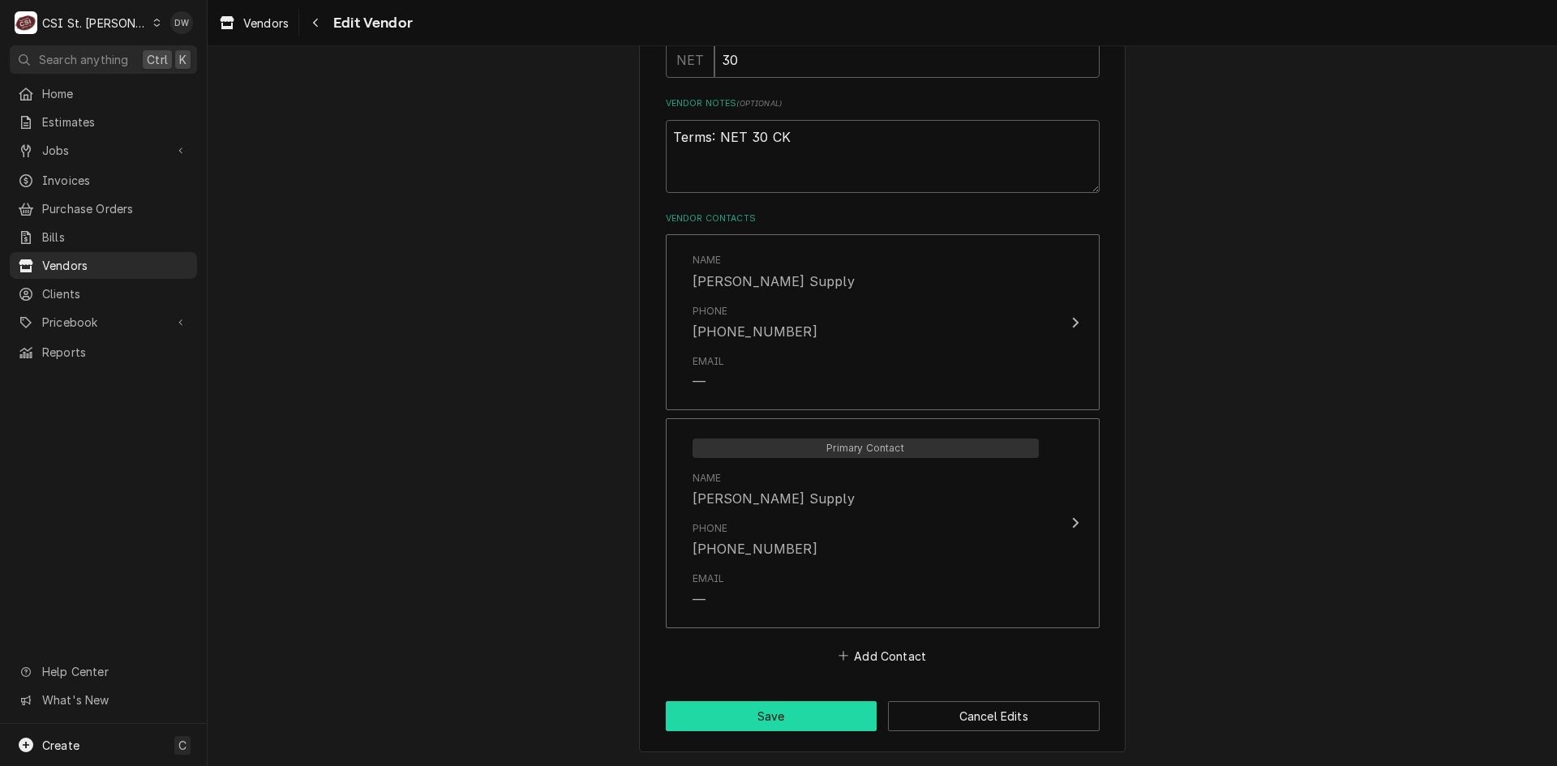
drag, startPoint x: 738, startPoint y: 728, endPoint x: 1139, endPoint y: 561, distance: 434.7
click at [791, 139] on textarea "Terms: NET 30 CK" at bounding box center [883, 156] width 434 height 73
type textarea "x"
type textarea "Terms: NET 30 CK"
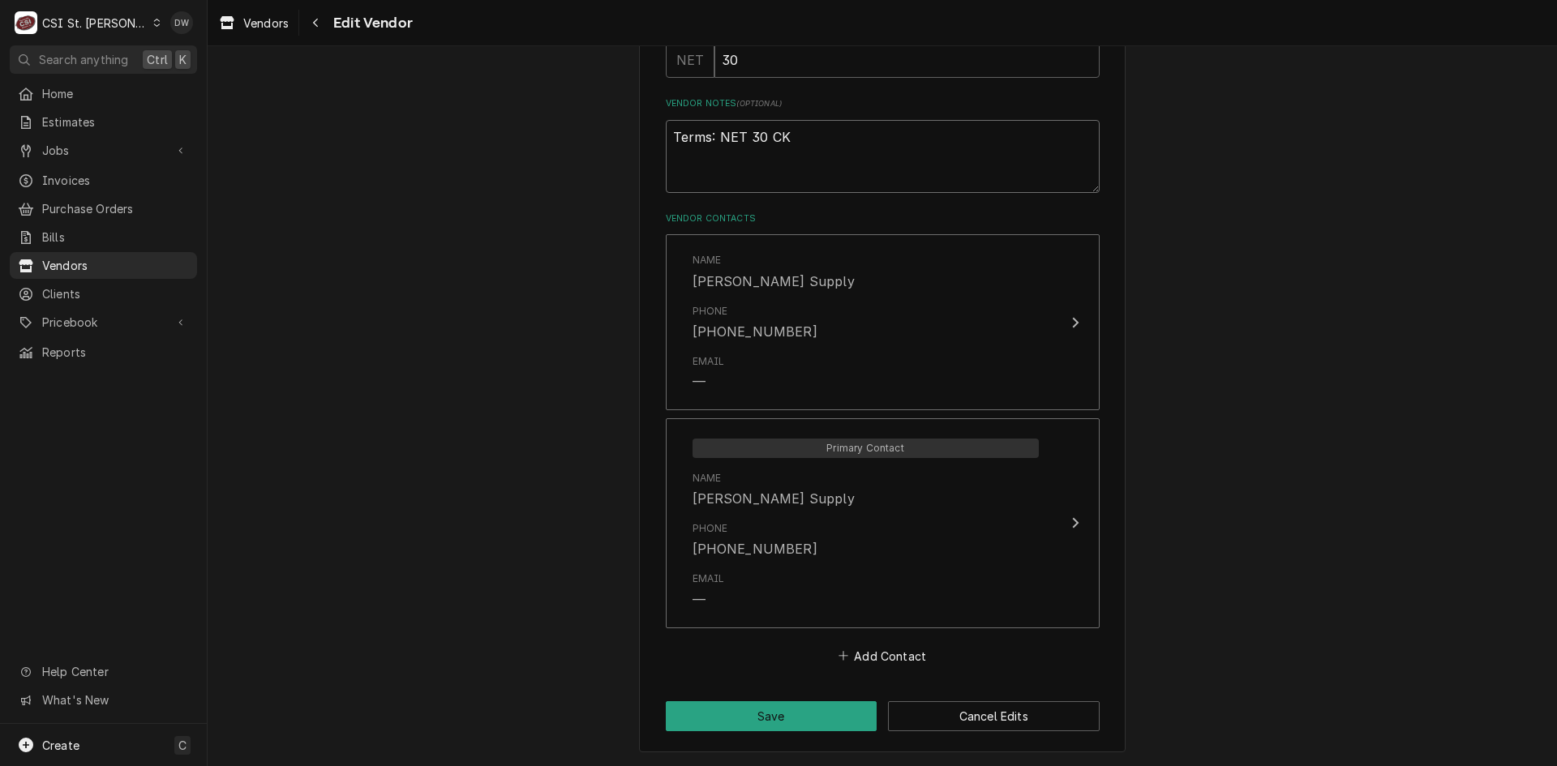
type textarea "x"
type textarea "Terms: NET 30 CK"
type textarea "x"
type textarea "Terms: NET 30 CK"
type textarea "x"
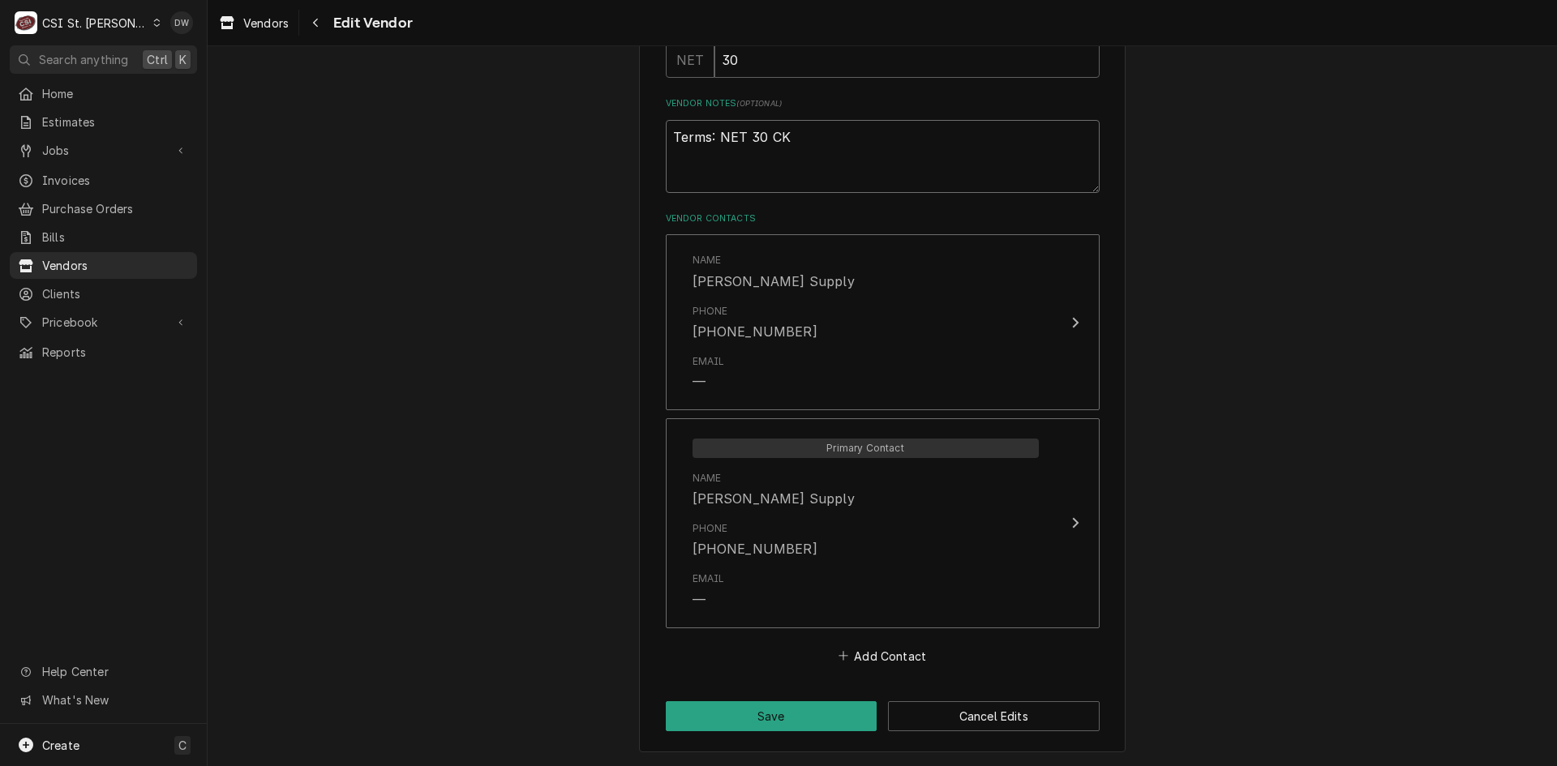
type textarea "Terms: NET 30 CK E"
type textarea "x"
type textarea "Terms: NET 30 CK ED"
type textarea "x"
type textarea "Terms: NET 30 CK EDI"
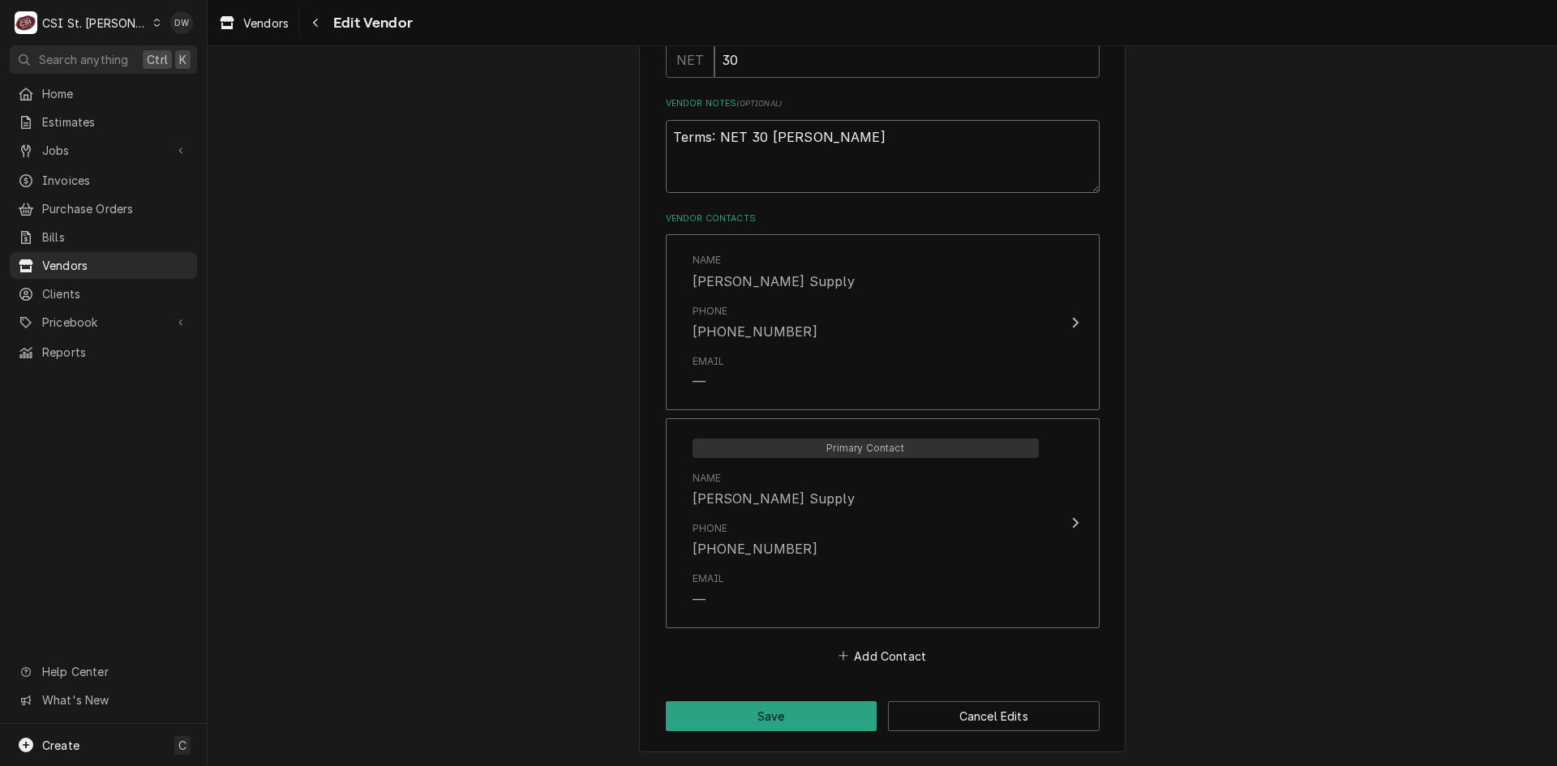
type textarea "x"
type textarea "Terms: NET 30 CK EDIT"
type textarea "x"
type textarea "Terms: NET 30 CK EDITE"
type textarea "x"
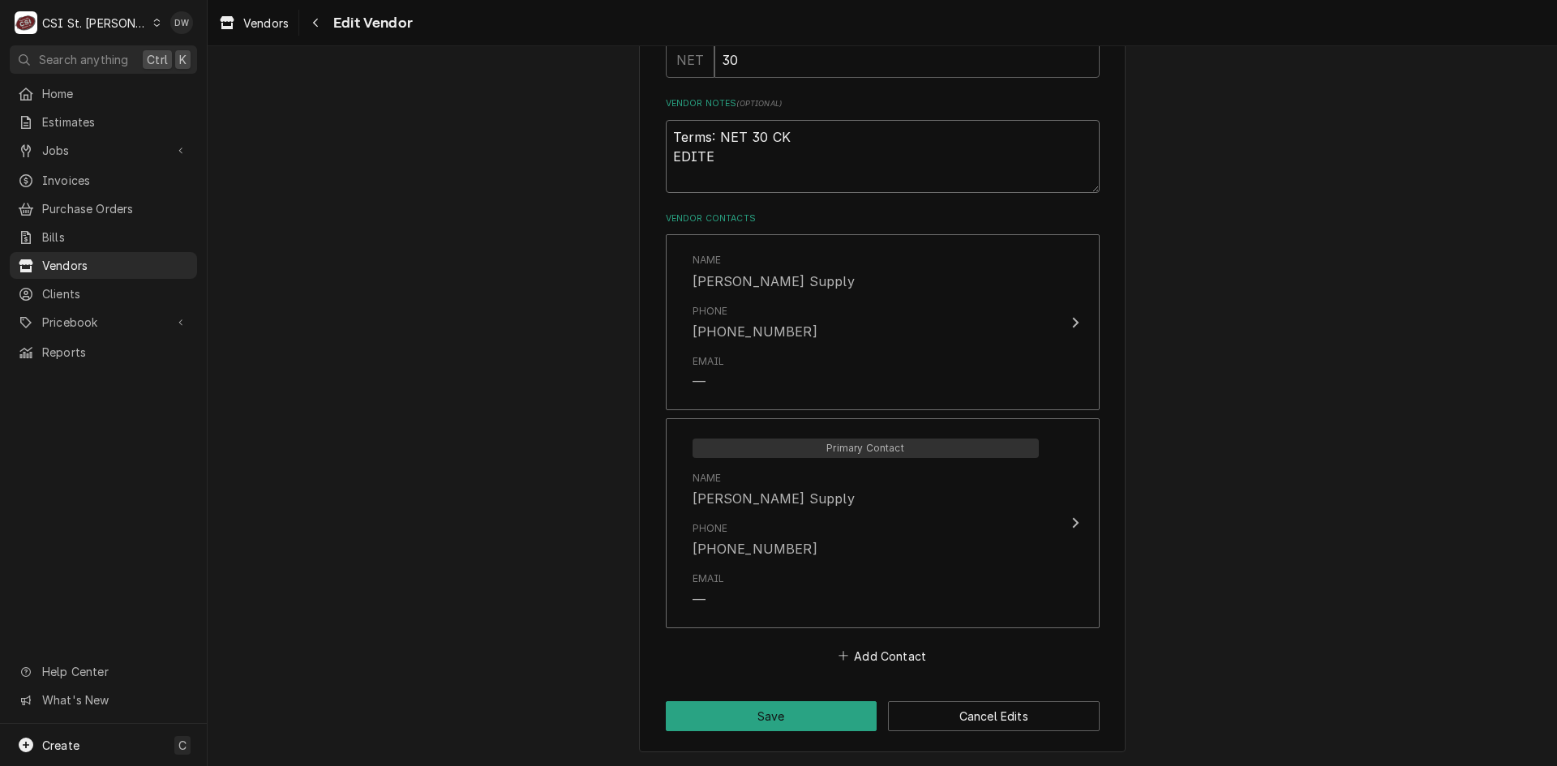
type textarea "Terms: NET 30 CK EDITED"
type textarea "x"
type textarea "Terms: NET 30 CK EDITED"
type textarea "x"
type textarea "Terms: NET 30 CK EDITED A"
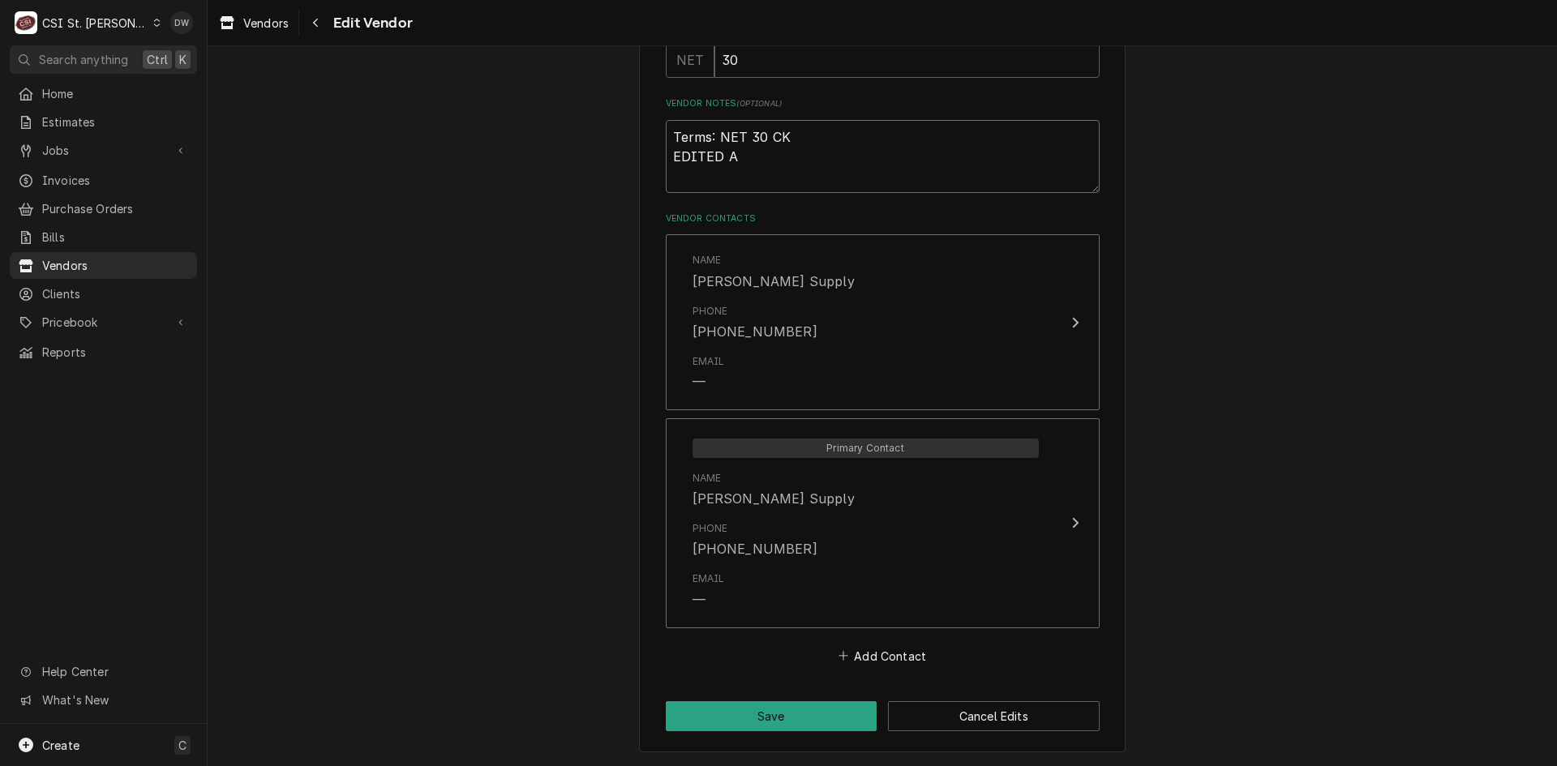
type textarea "x"
type textarea "Terms: NET 30 CK EDITED AD"
type textarea "x"
type textarea "Terms: NET 30 CK EDITED ADD"
type textarea "x"
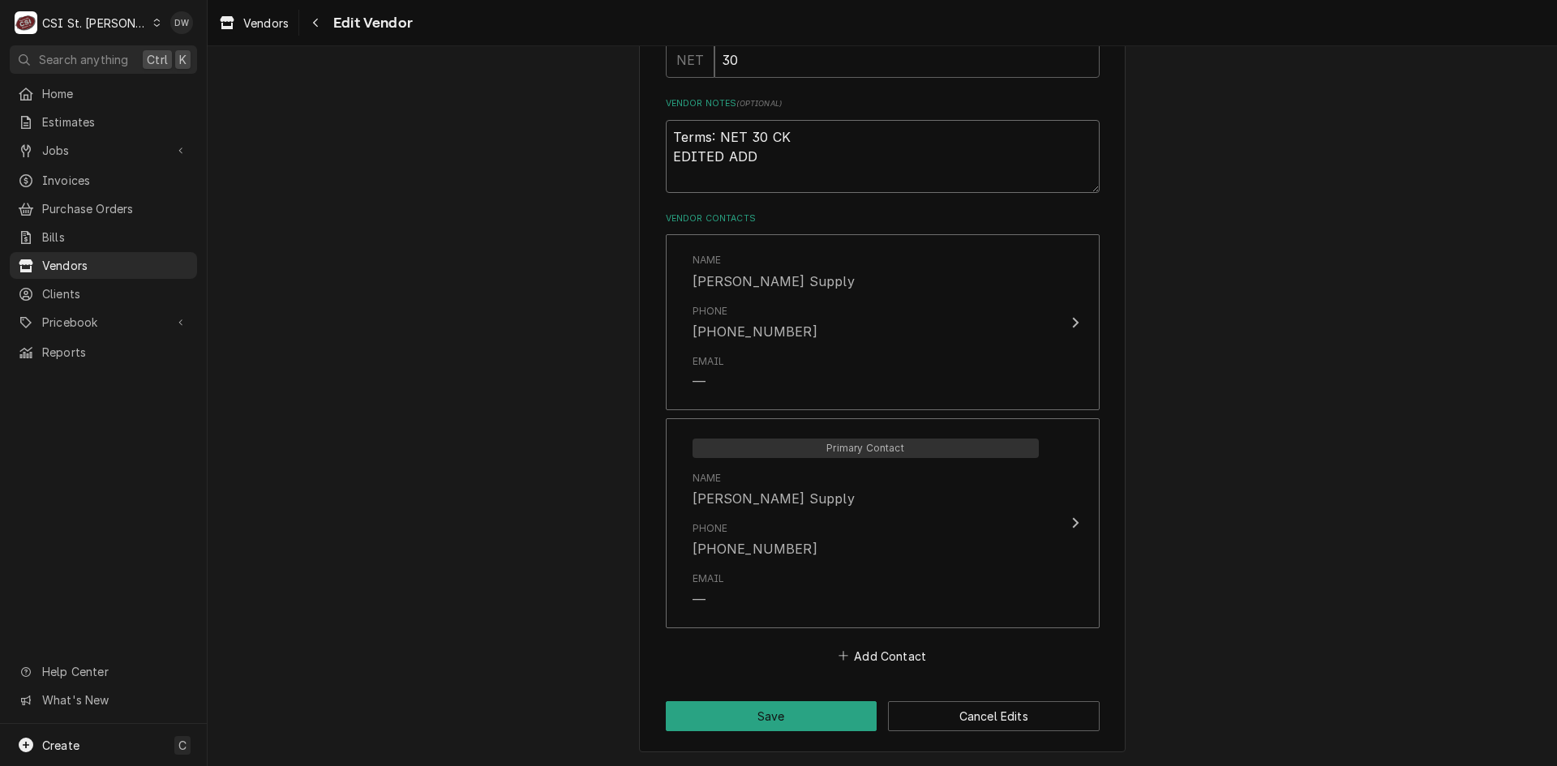
type textarea "Terms: NET 30 CK EDITED ADDR"
type textarea "x"
type textarea "Terms: NET 30 CK EDITED ADDRE"
type textarea "x"
type textarea "Terms: NET 30 CK EDITED ADDRES"
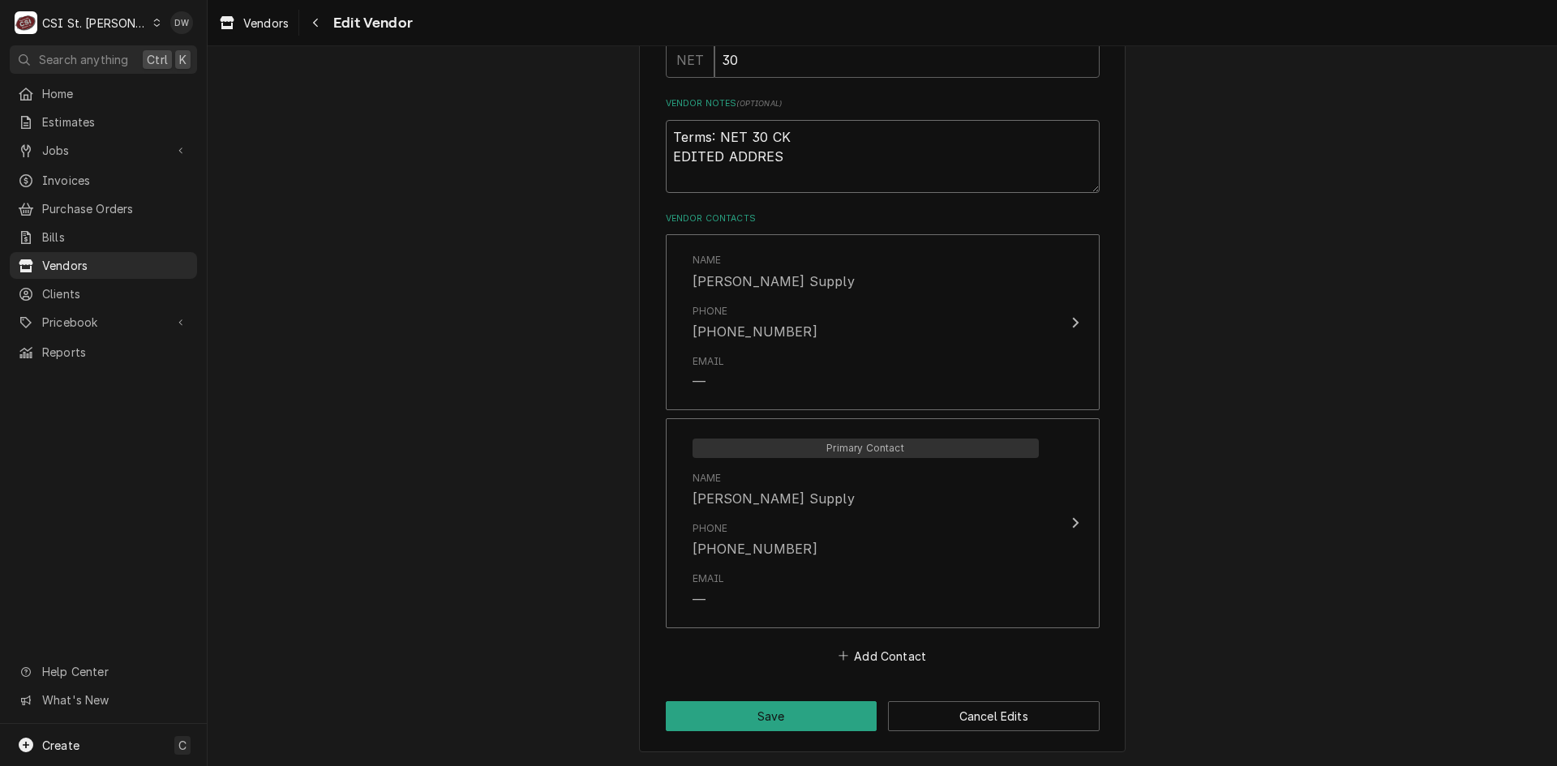
type textarea "x"
type textarea "Terms: NET 30 CK EDITED ADDRESS"
type textarea "x"
type textarea "Terms: NET 30 CK EDITED ADDRESS"
type textarea "x"
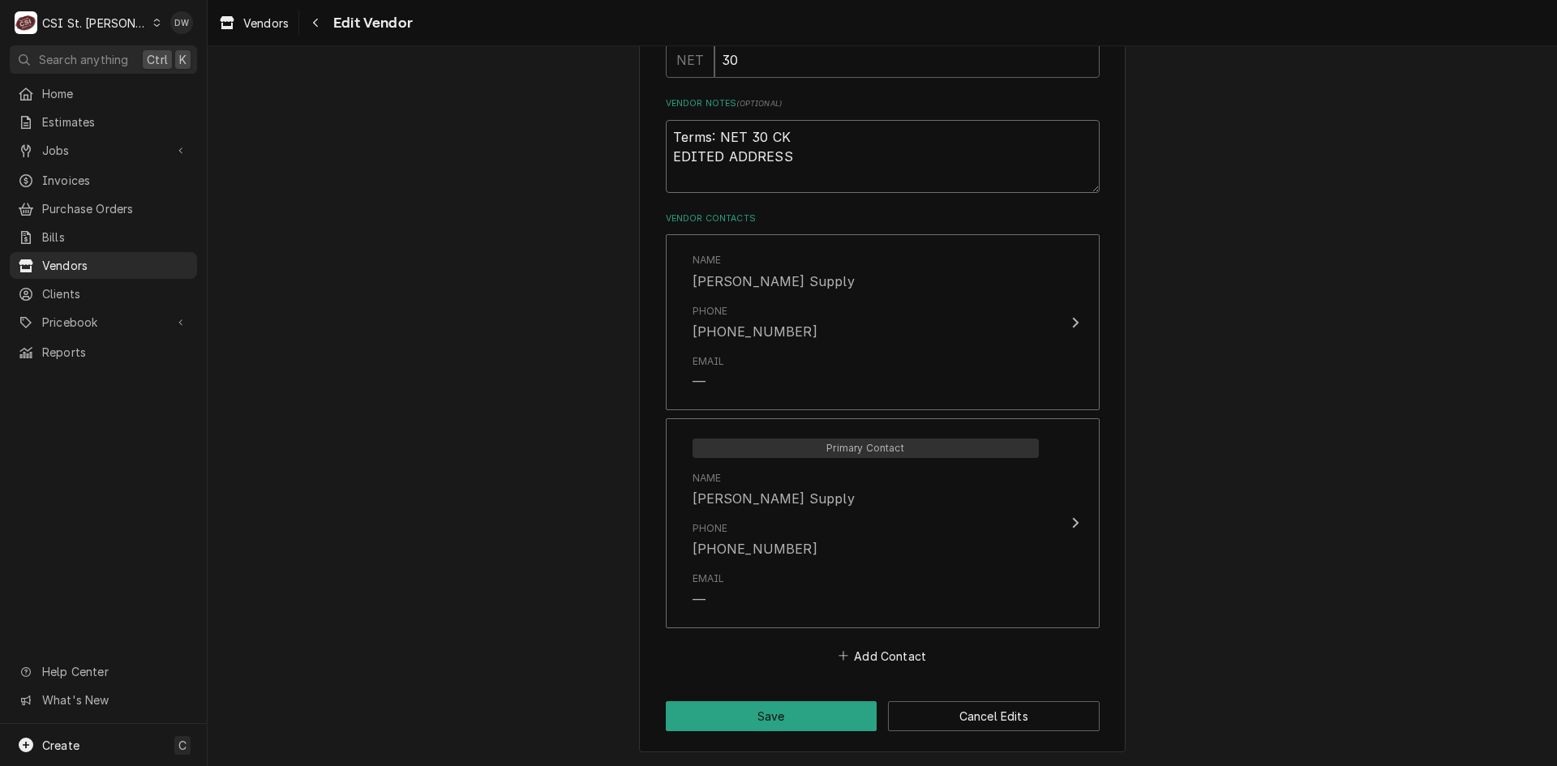
type textarea "Terms: NET 30 CK EDITED ADDRESS 8"
type textarea "x"
type textarea "Terms: NET 30 CK EDITED ADDRESS 8/"
type textarea "x"
type textarea "Terms: NET 30 CK EDITED ADDRESS 8/1"
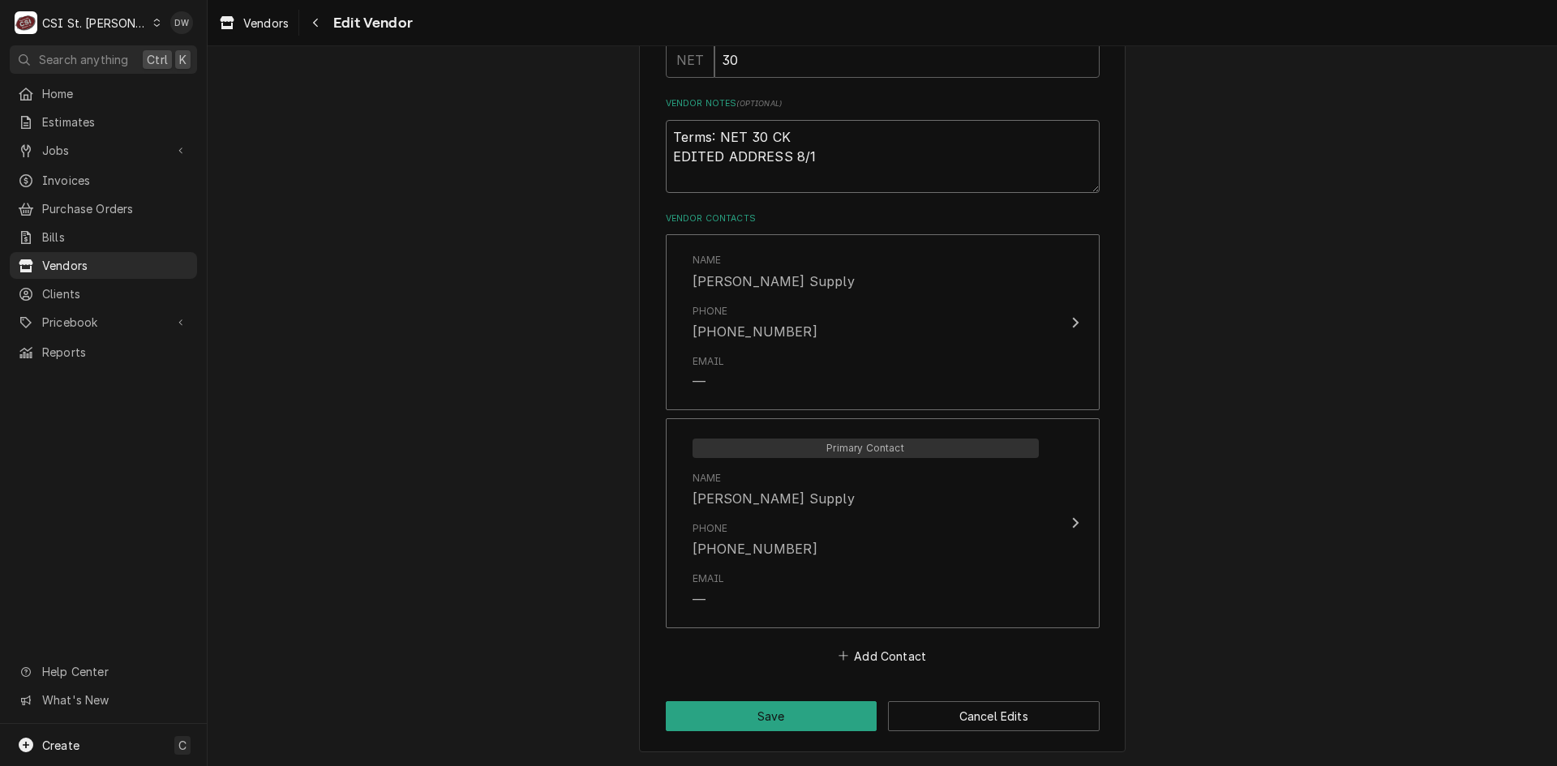
type textarea "x"
type textarea "Terms: NET 30 CK EDITED ADDRESS 8/14"
type textarea "x"
type textarea "Terms: NET 30 CK EDITED ADDRESS 8/14/"
type textarea "x"
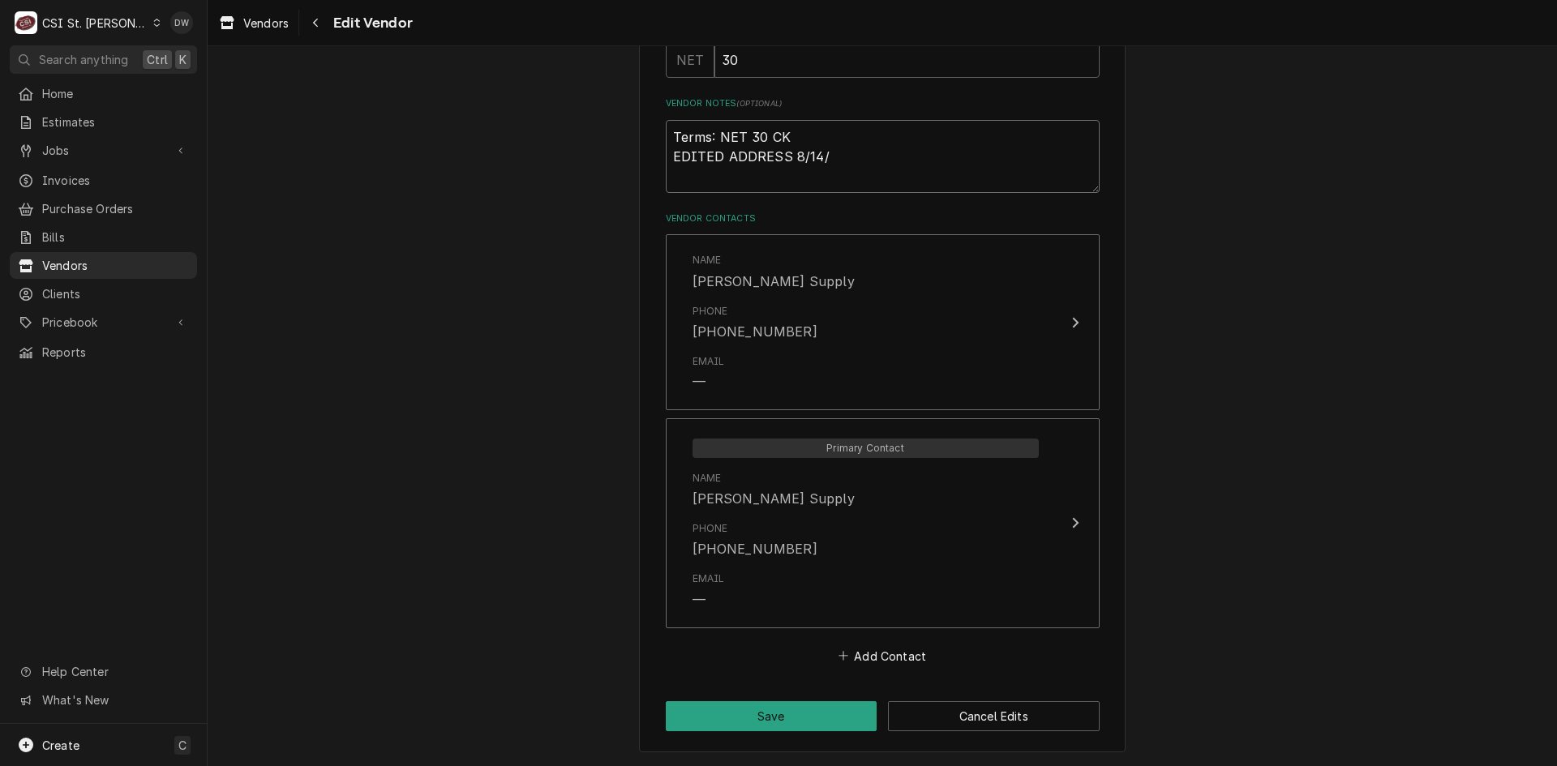
type textarea "Terms: NET 30 CK EDITED ADDRESS 8/14/2"
type textarea "x"
type textarea "Terms: NET 30 CK EDITED ADDRESS 8/14/25"
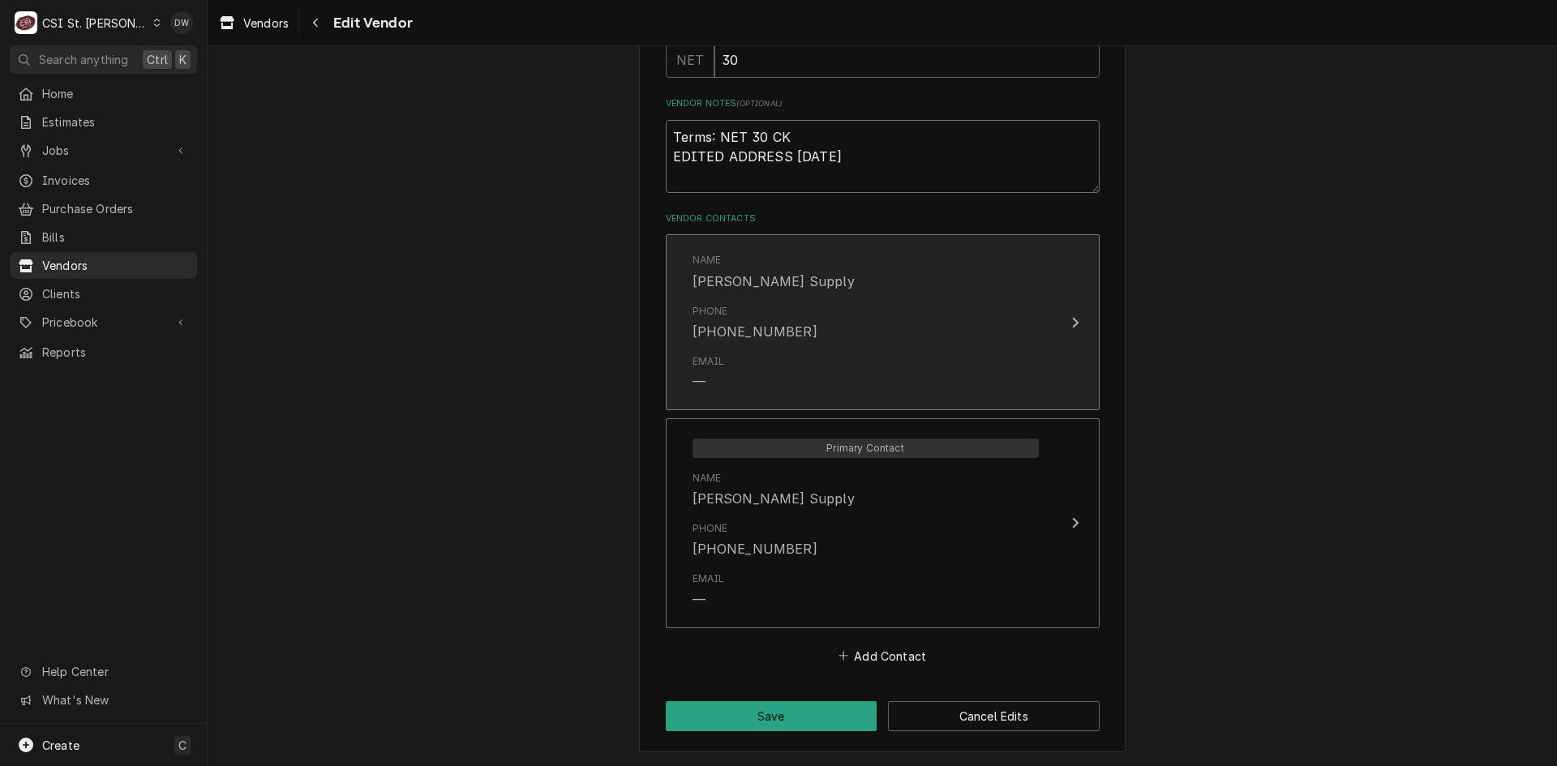
type textarea "x"
type textarea "Terms: NET 30 CK EDITED ADDRESS 8/14/25-"
type textarea "x"
type textarea "Terms: NET 30 CK EDITED ADDRESS 8/14/25-D"
type textarea "x"
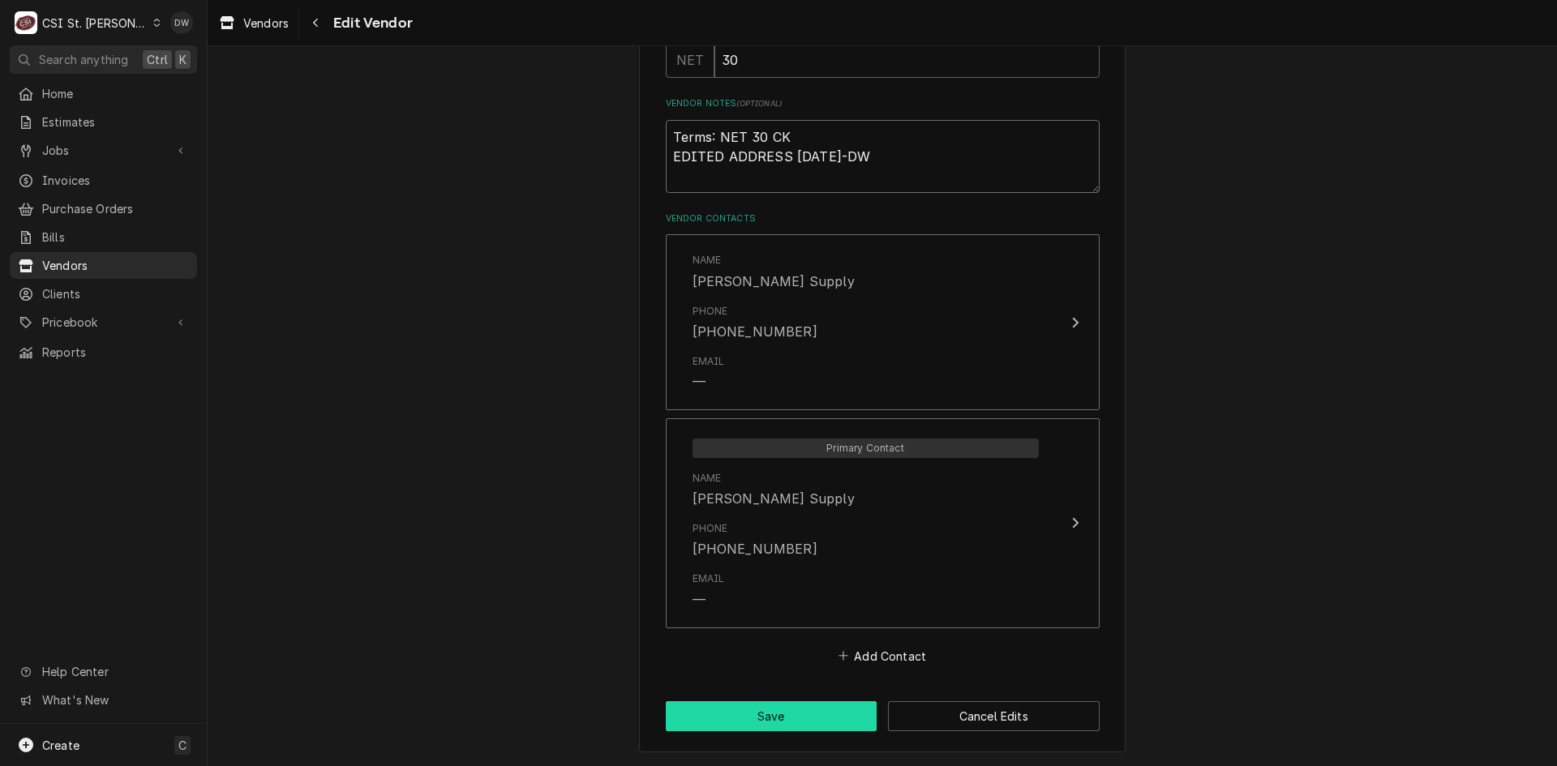
type textarea "Terms: NET 30 CK EDITED ADDRESS 8/14/25-DW"
click at [732, 717] on button "Save" at bounding box center [772, 716] width 212 height 30
type textarea "x"
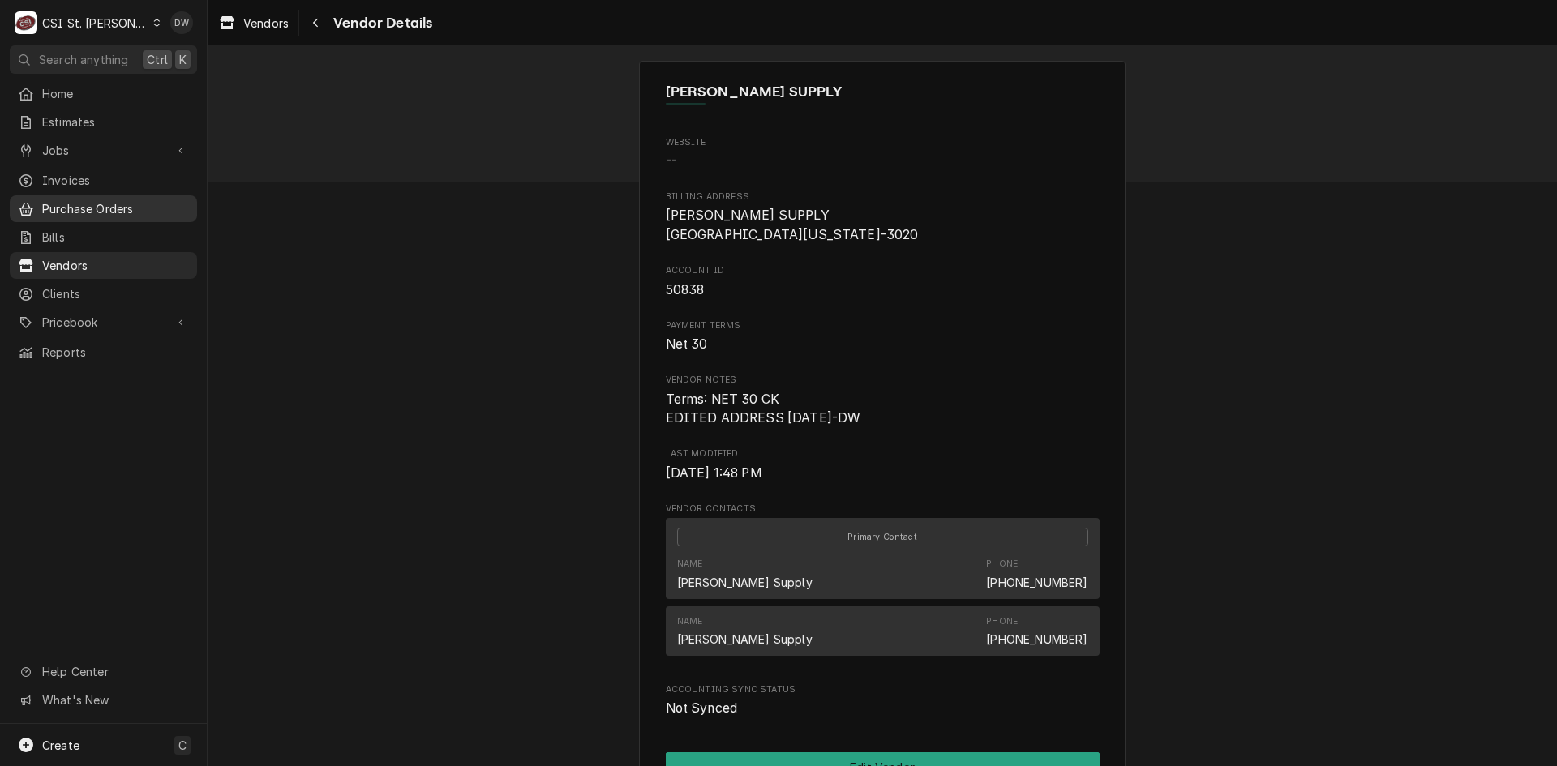
click at [61, 212] on div "Purchase Orders" at bounding box center [103, 209] width 181 height 20
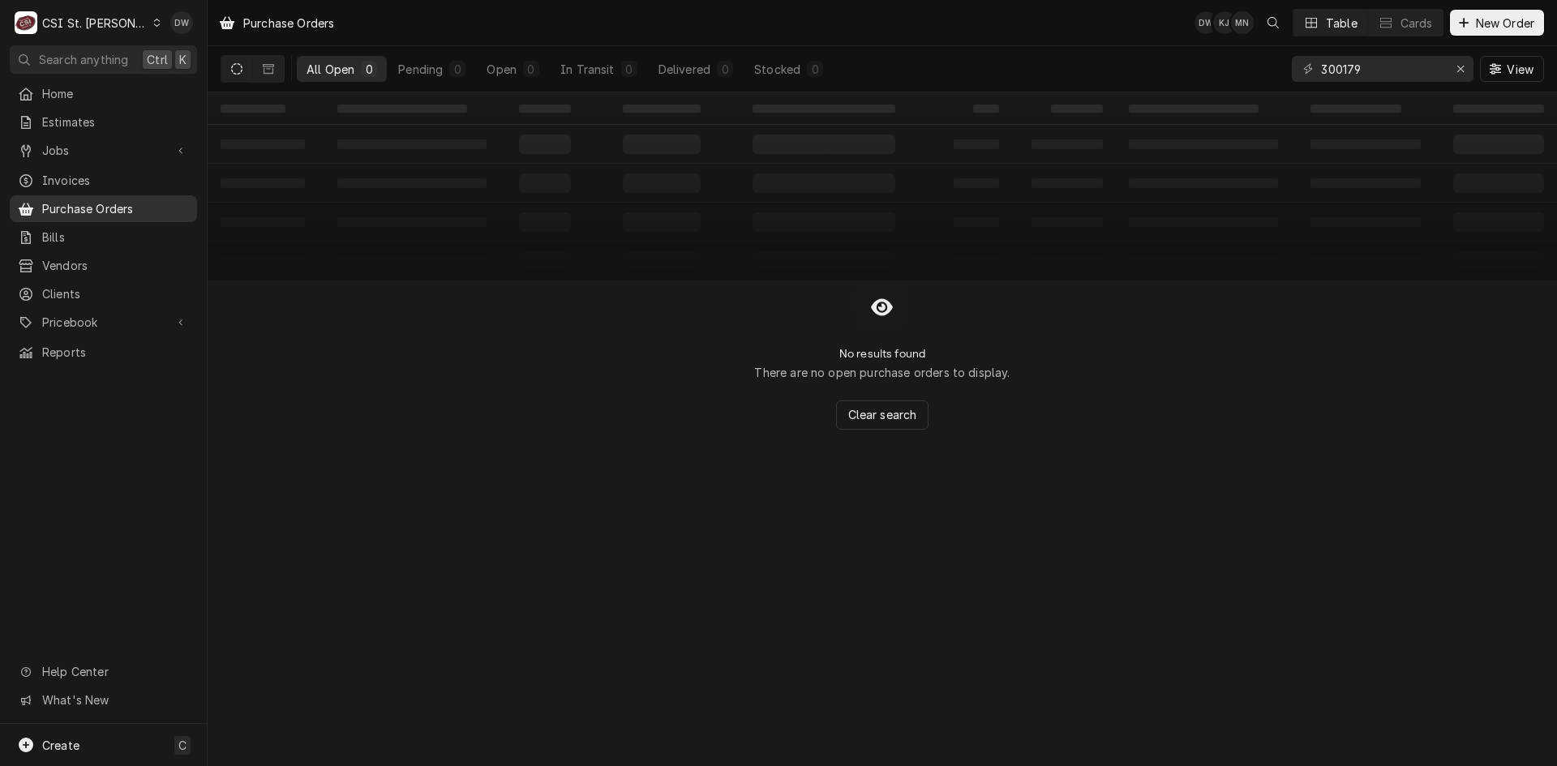
click at [112, 201] on span "Purchase Orders" at bounding box center [115, 208] width 147 height 17
drag, startPoint x: 1372, startPoint y: 65, endPoint x: 1283, endPoint y: 75, distance: 89.0
click at [1283, 75] on div "All Open 0 Pending 0 Open 0 In Transit 0 Delivered 0 Stocked 0 300179 View" at bounding box center [882, 68] width 1323 height 45
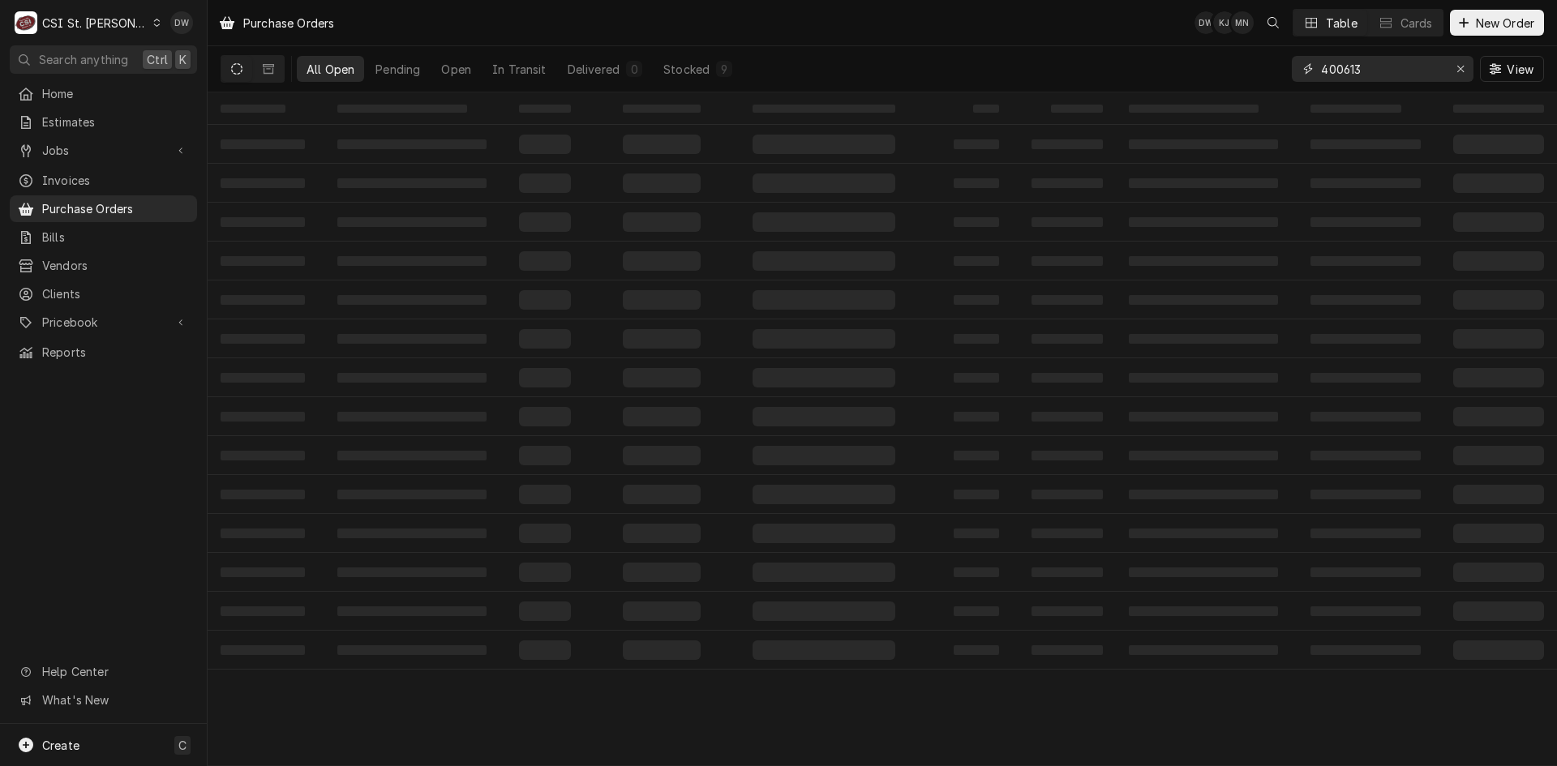
type input "400613"
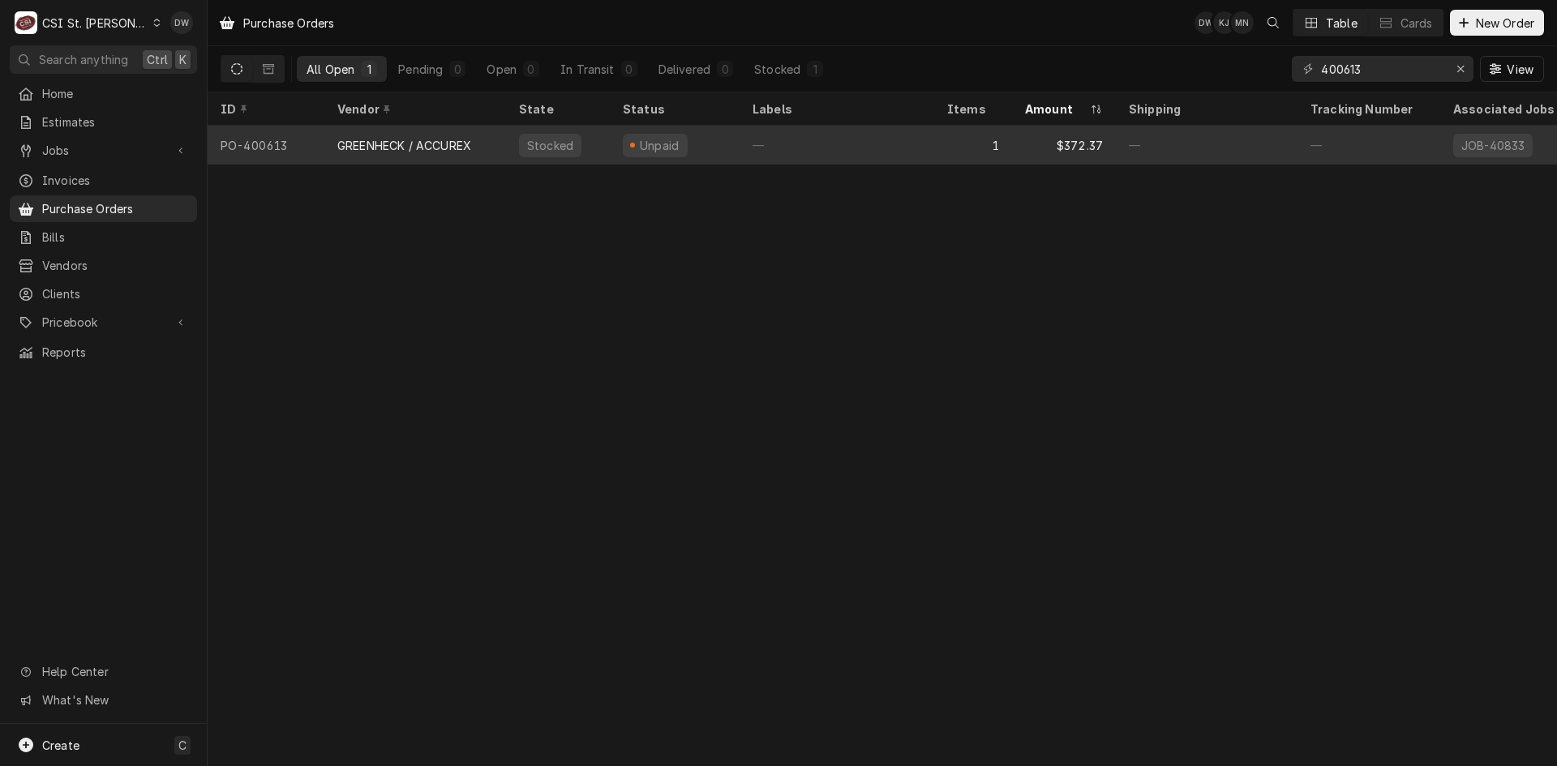
click at [418, 157] on div "GREENHECK / ACCUREX" at bounding box center [415, 145] width 182 height 39
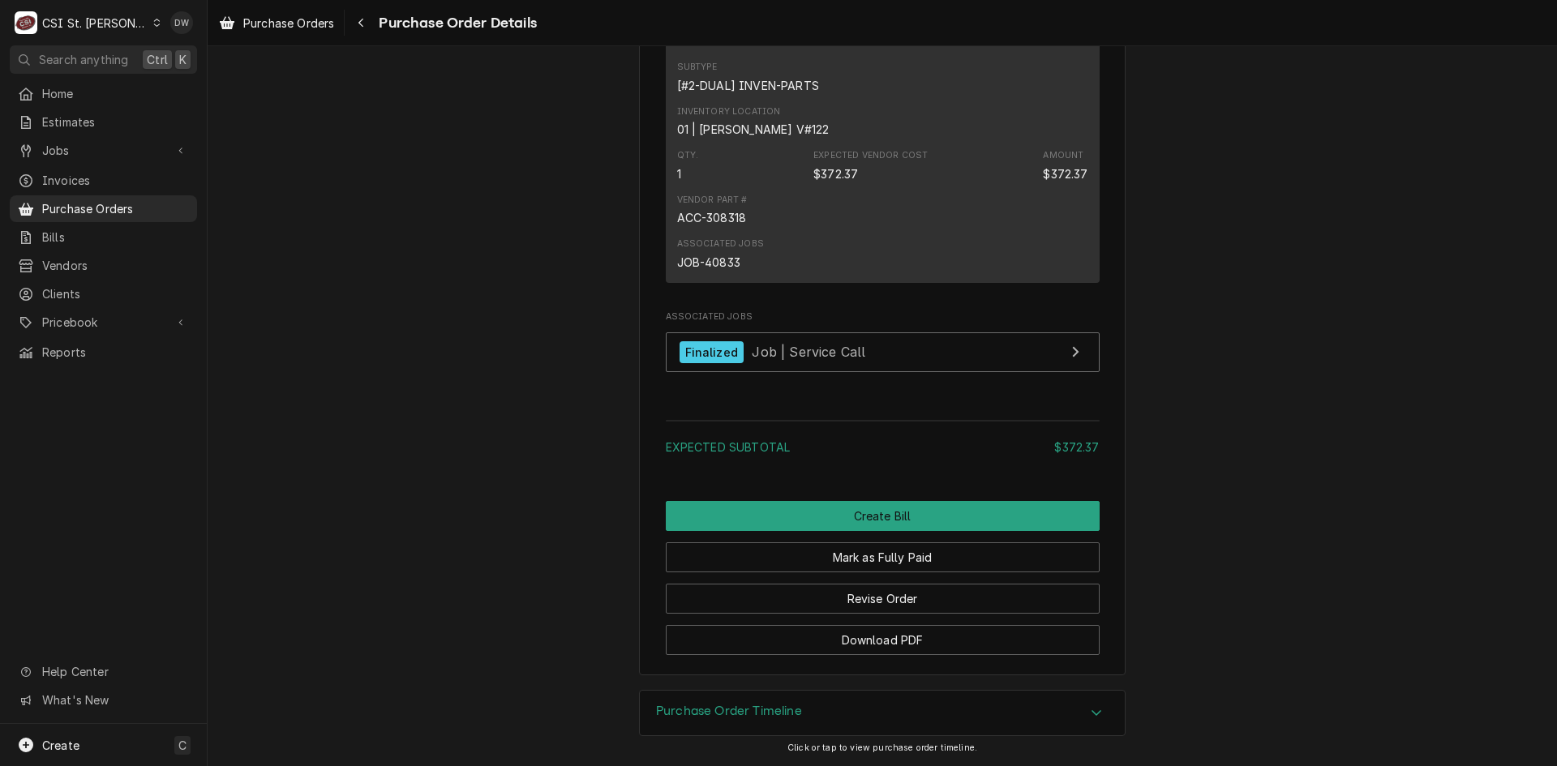
scroll to position [1269, 0]
click at [893, 604] on button "Revise Order" at bounding box center [883, 599] width 434 height 30
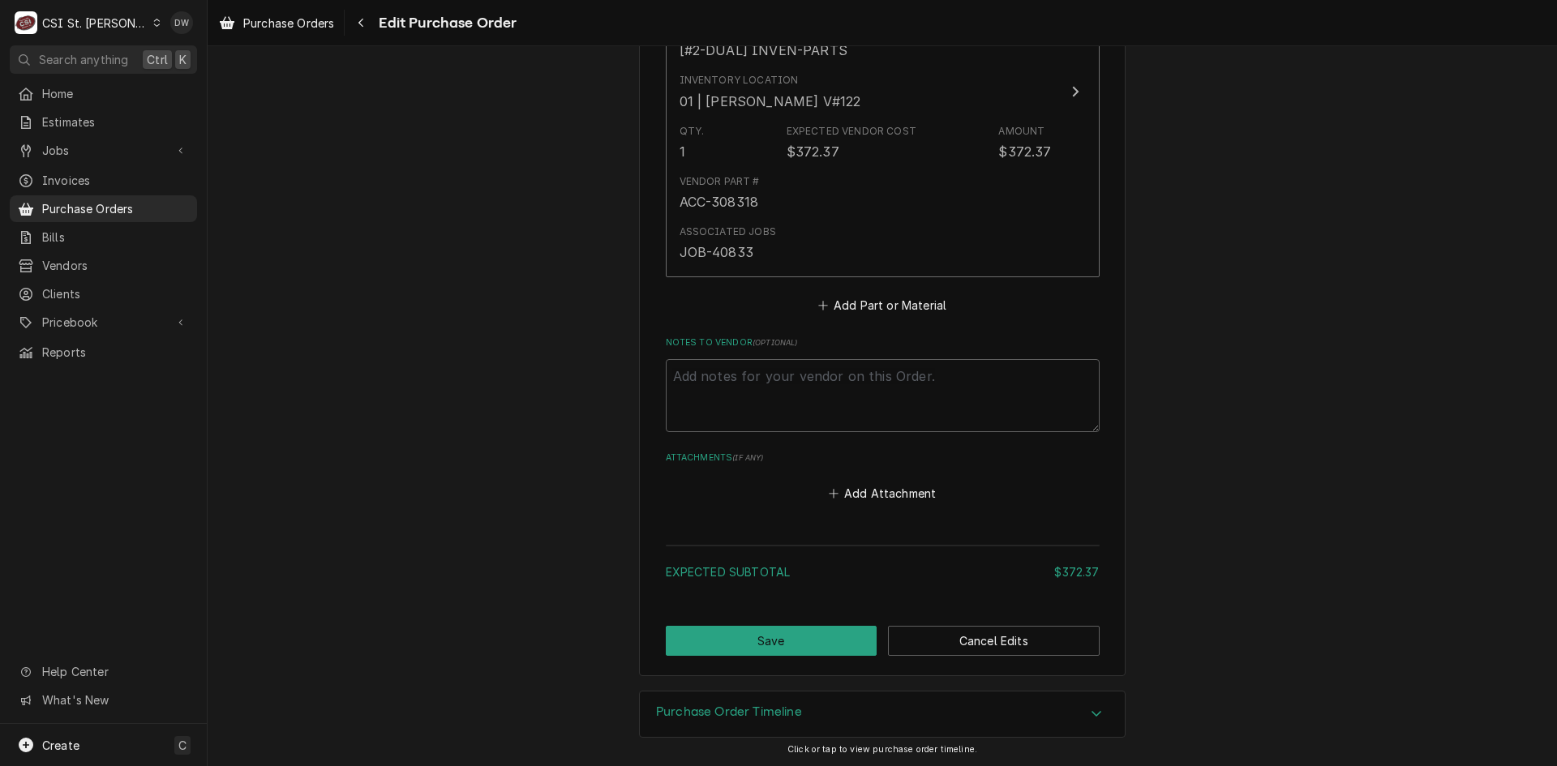
scroll to position [1002, 0]
click at [1003, 644] on button "Cancel Edits" at bounding box center [994, 640] width 212 height 30
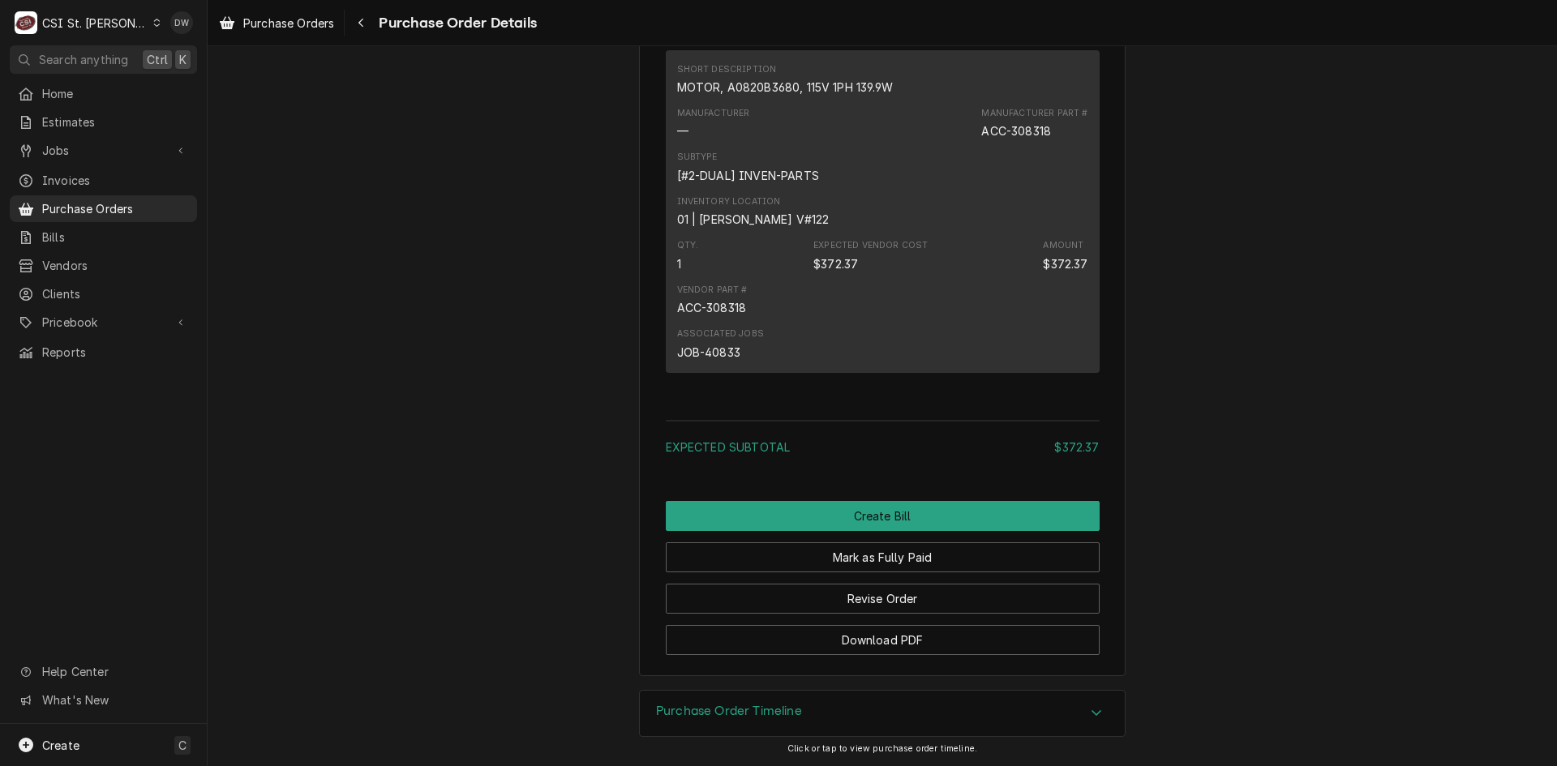
scroll to position [1179, 0]
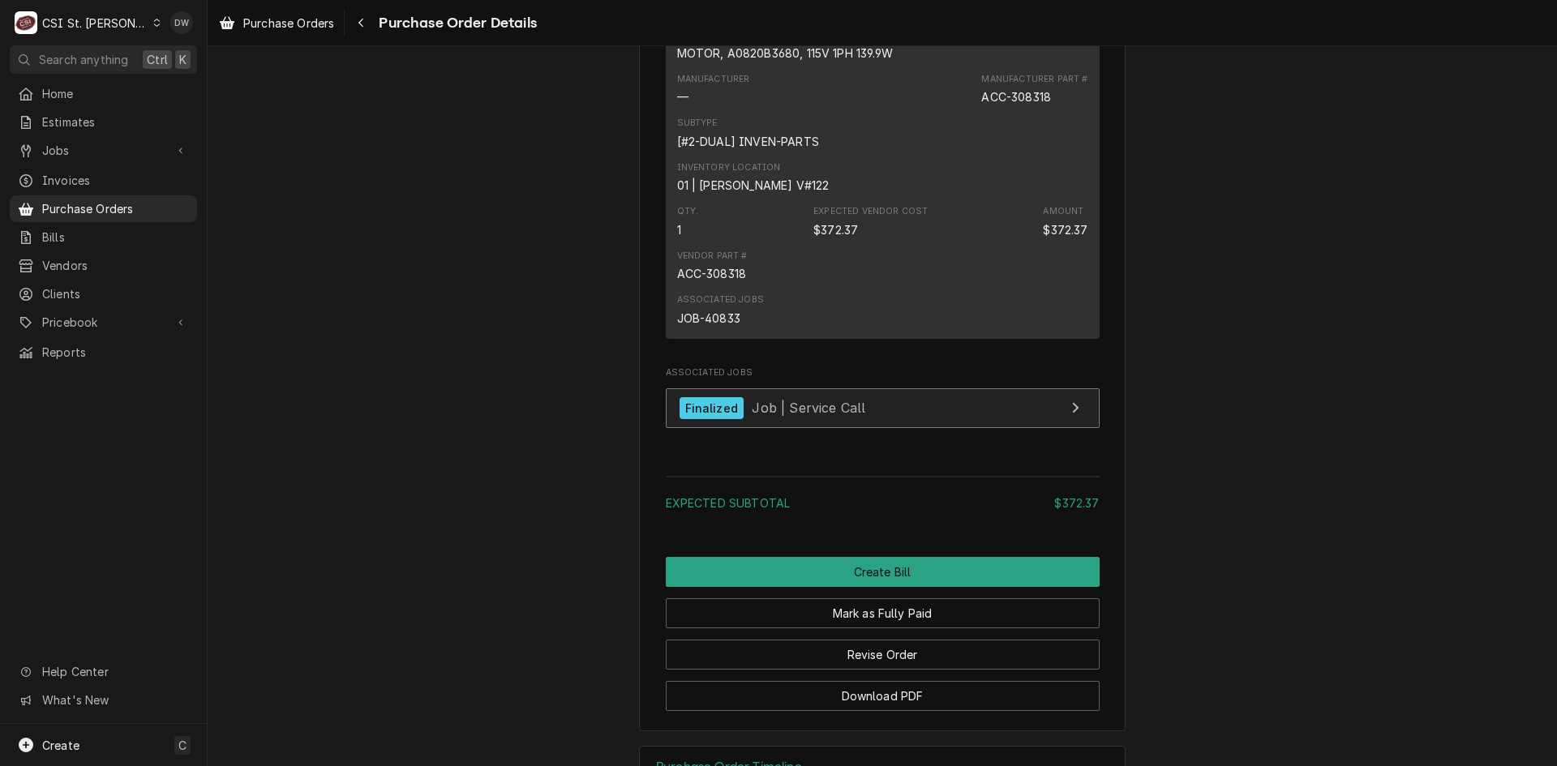
click at [846, 419] on div "Finalized Job | Service Call" at bounding box center [772, 408] width 186 height 22
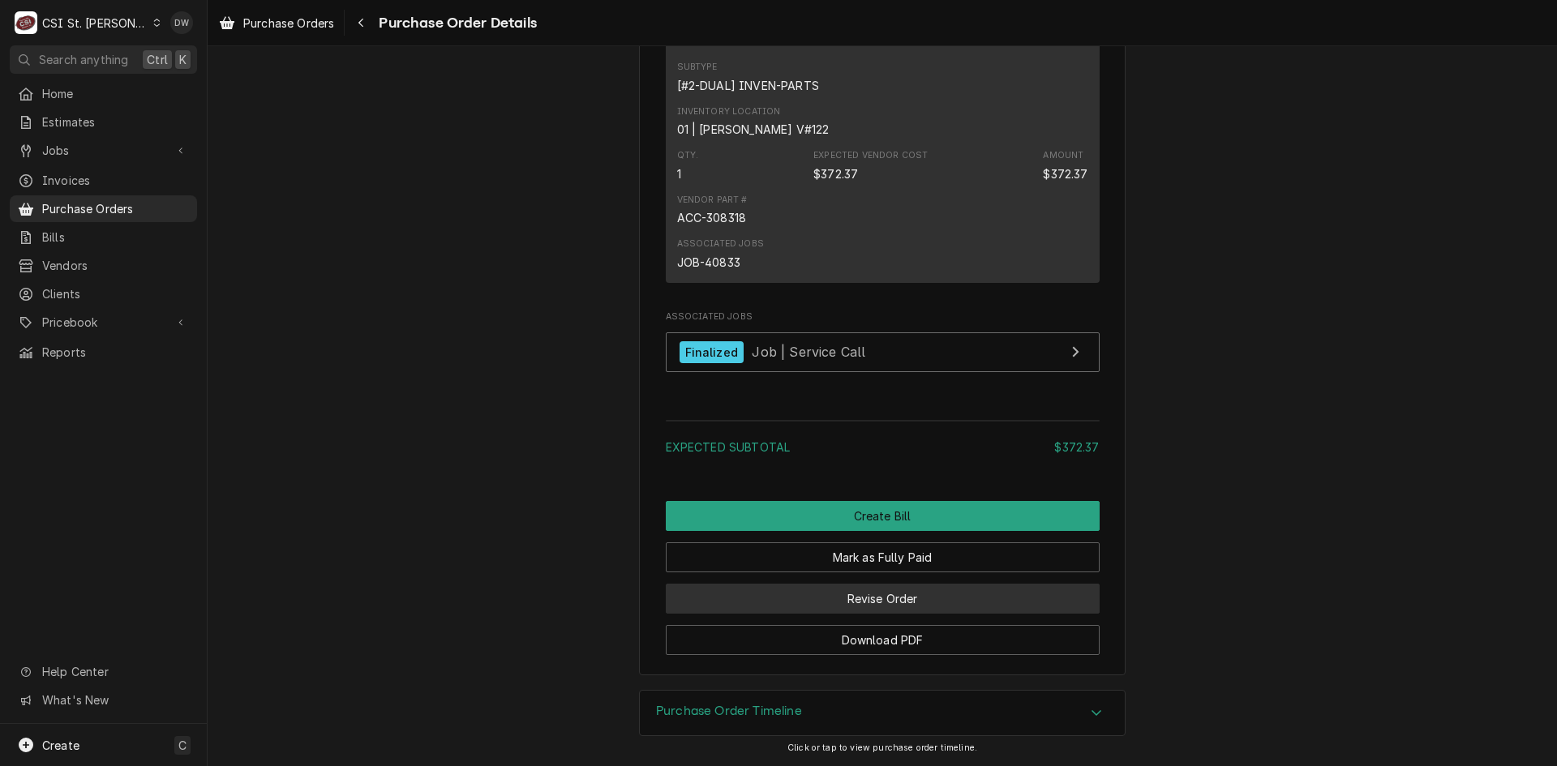
click at [854, 602] on button "Revise Order" at bounding box center [883, 599] width 434 height 30
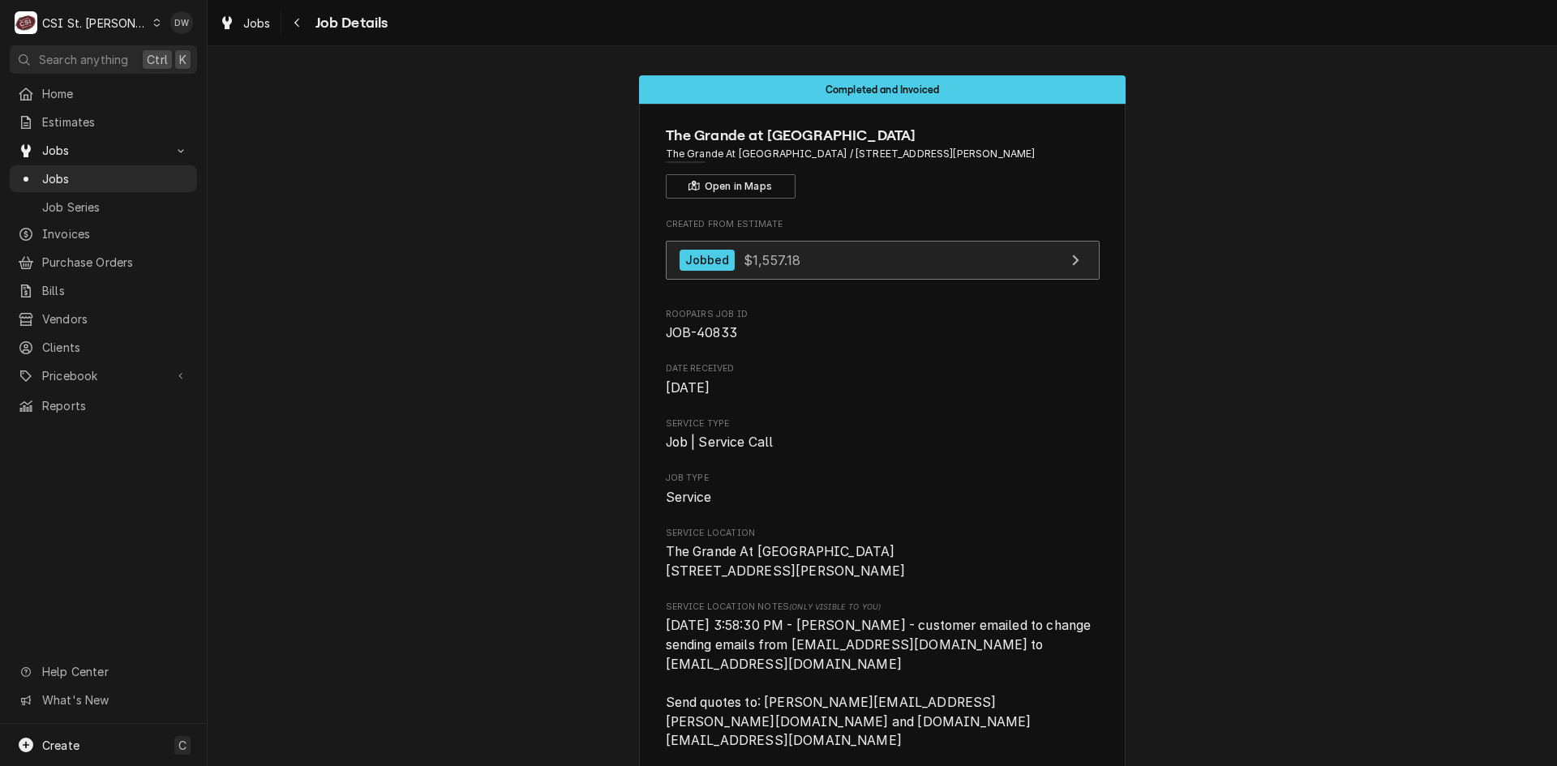
click at [733, 264] on div "Jobbed $1,557.18" at bounding box center [740, 261] width 122 height 22
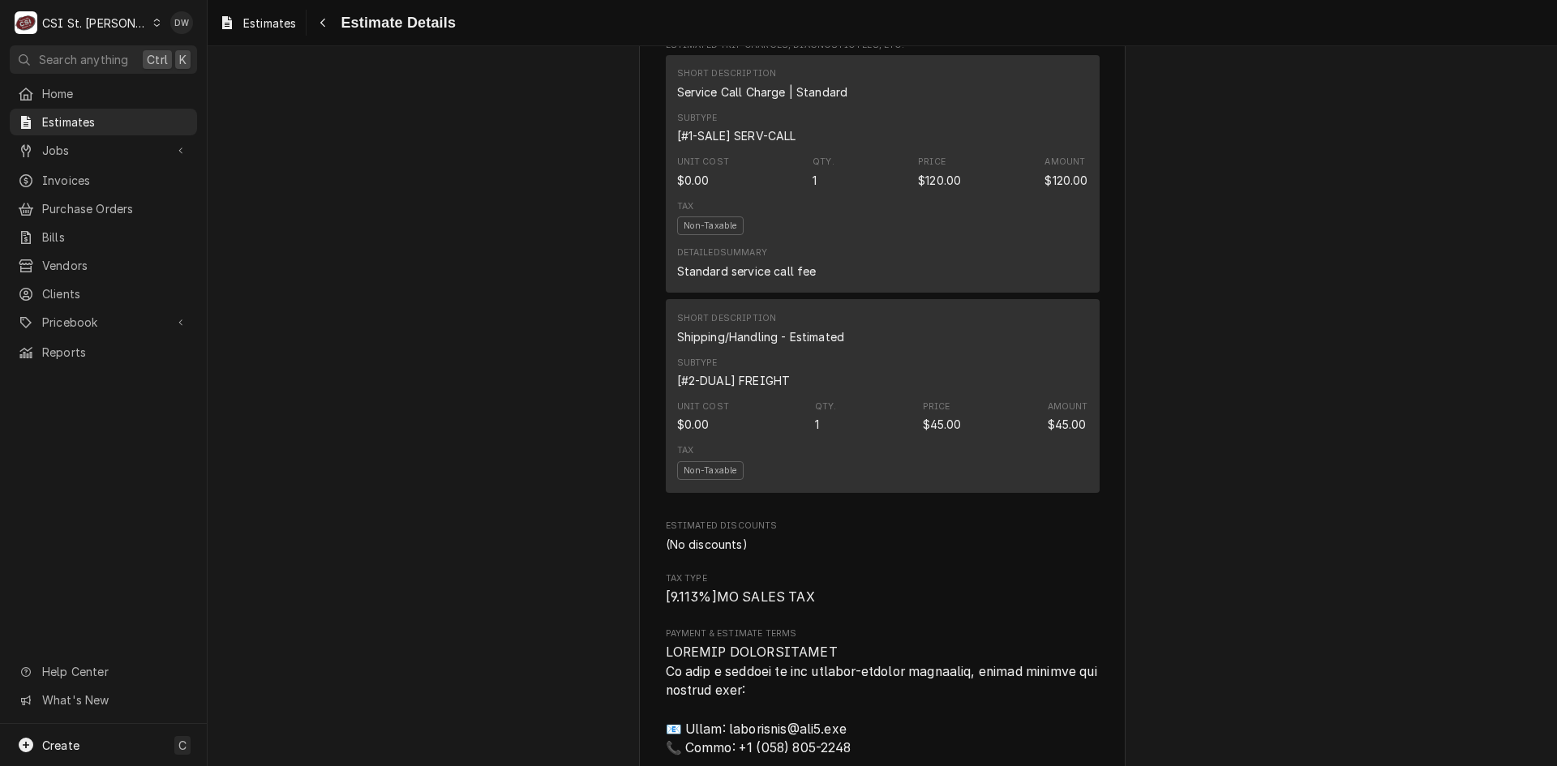
scroll to position [2108, 0]
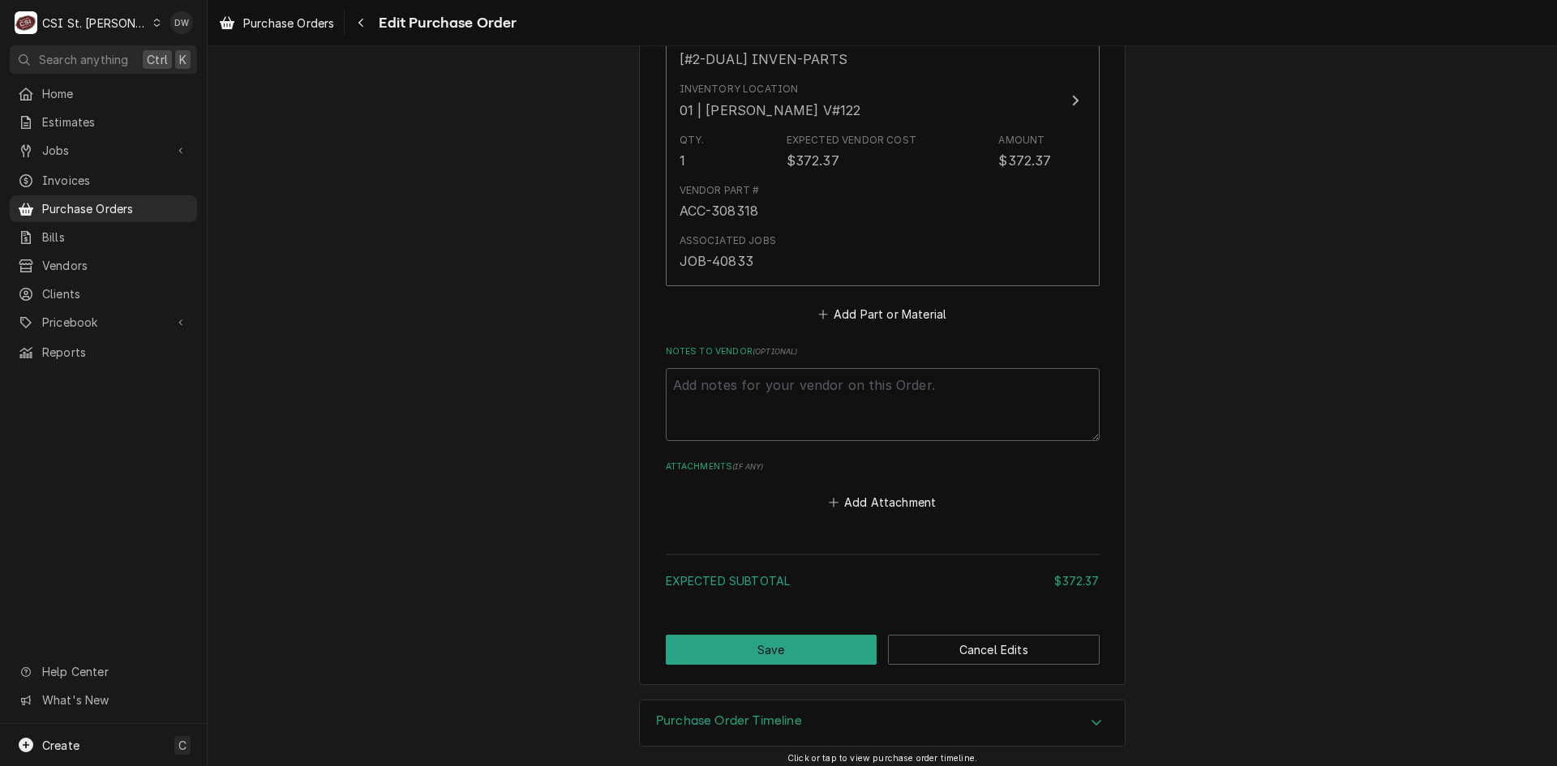
scroll to position [1002, 0]
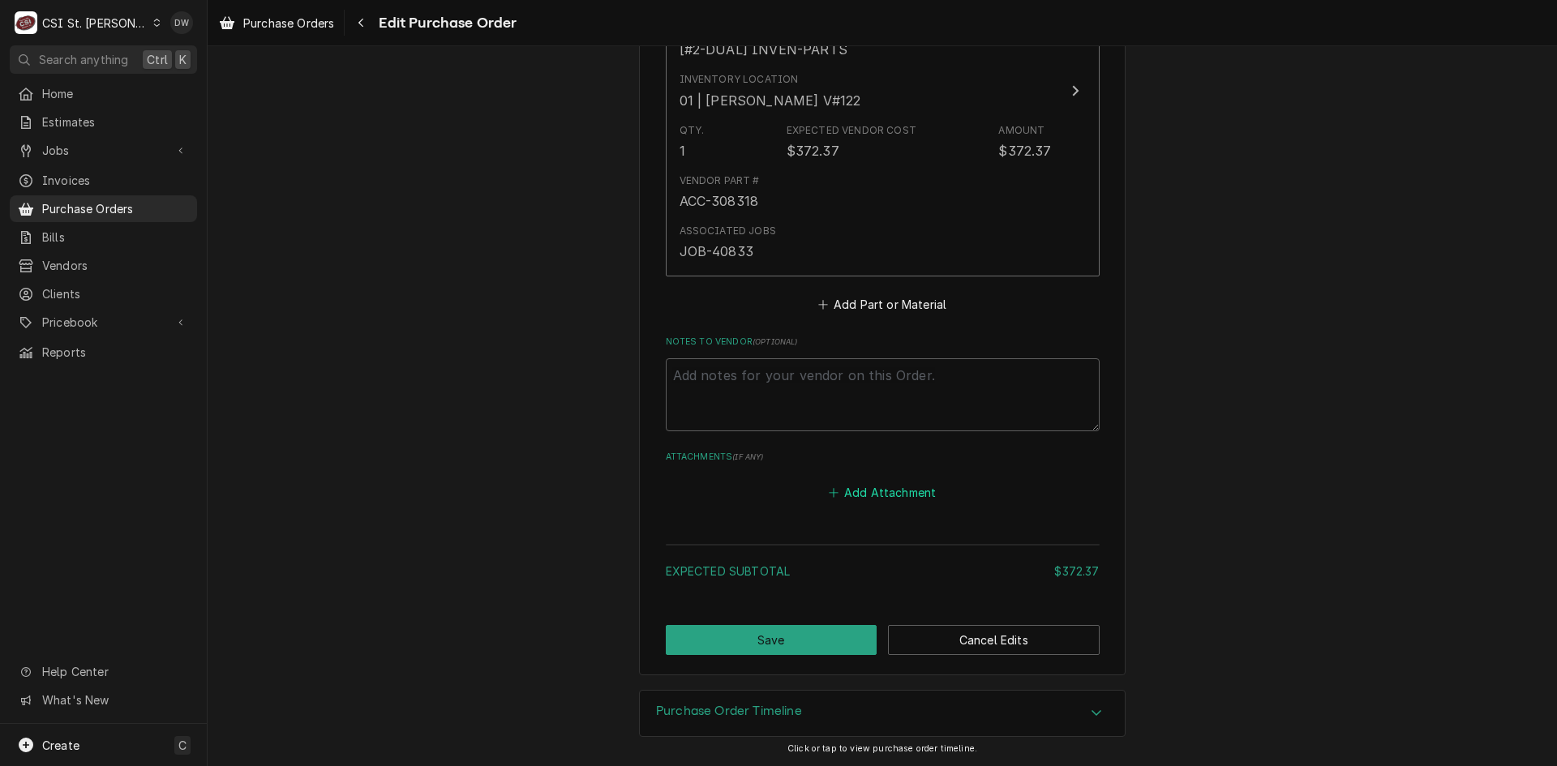
click at [886, 489] on button "Add Attachment" at bounding box center [881, 493] width 113 height 23
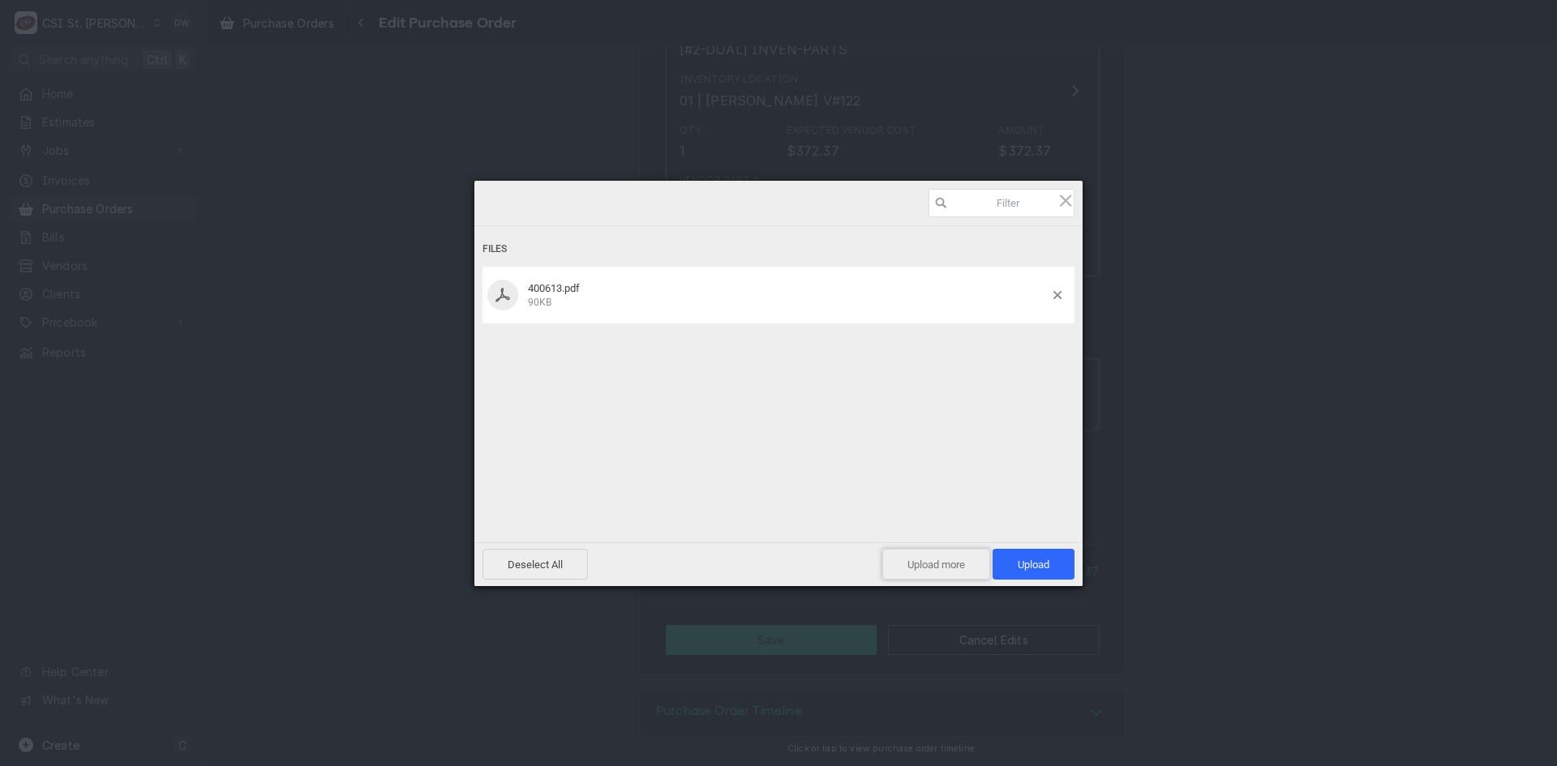
click at [924, 563] on span "Upload more" at bounding box center [936, 564] width 108 height 31
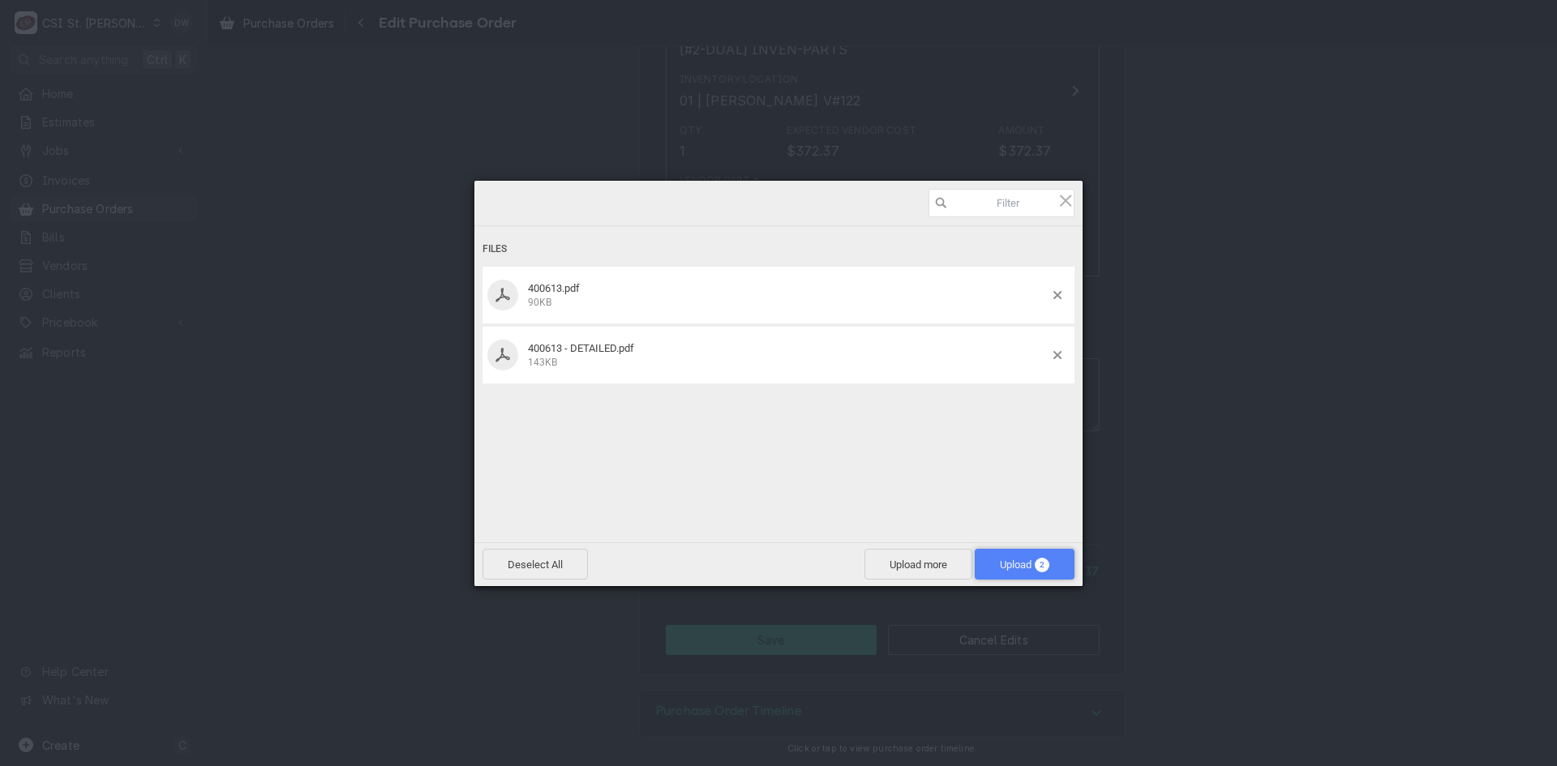
click at [1032, 567] on span "Upload 2" at bounding box center [1024, 565] width 49 height 12
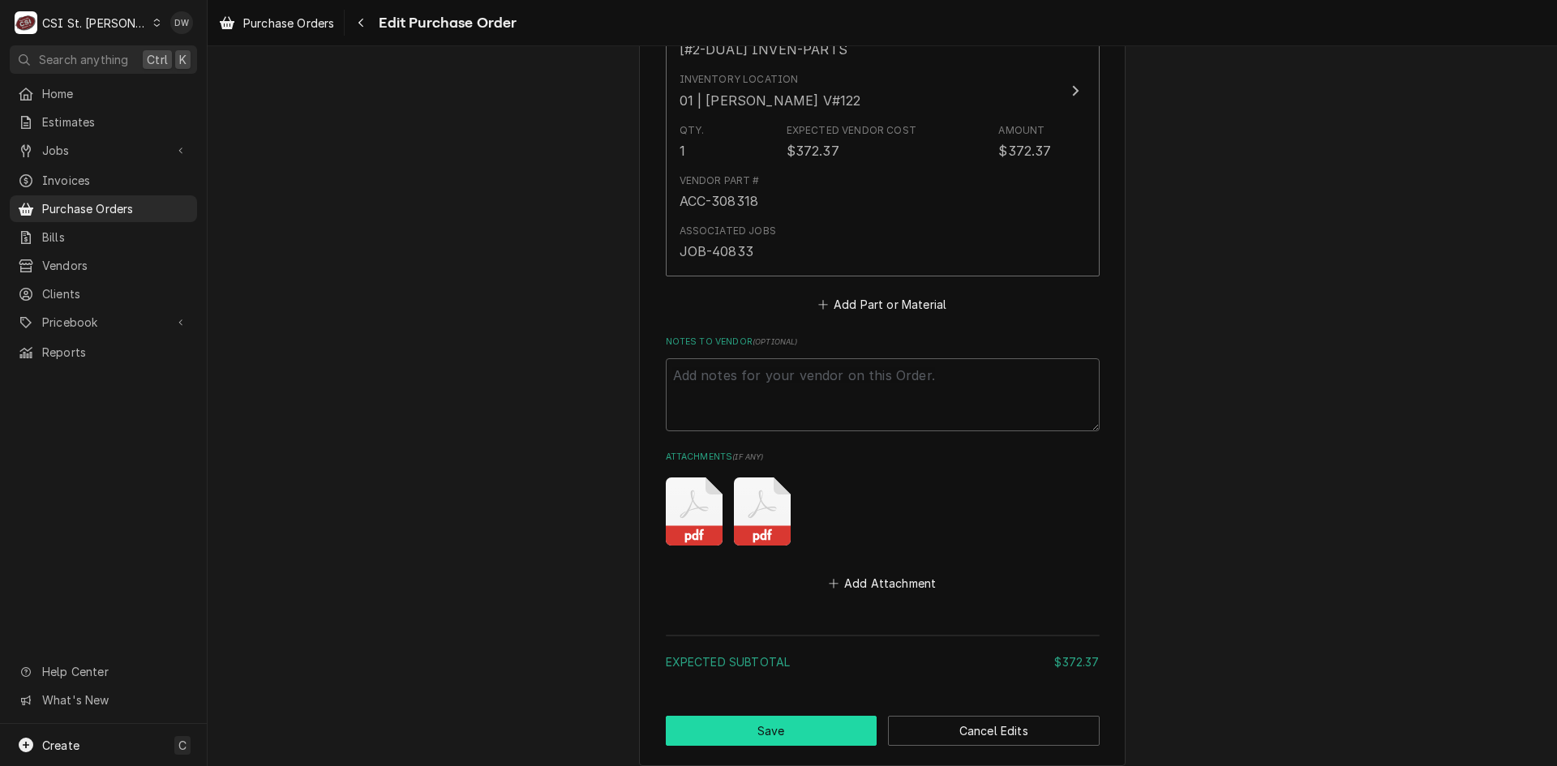
click at [803, 735] on button "Save" at bounding box center [772, 731] width 212 height 30
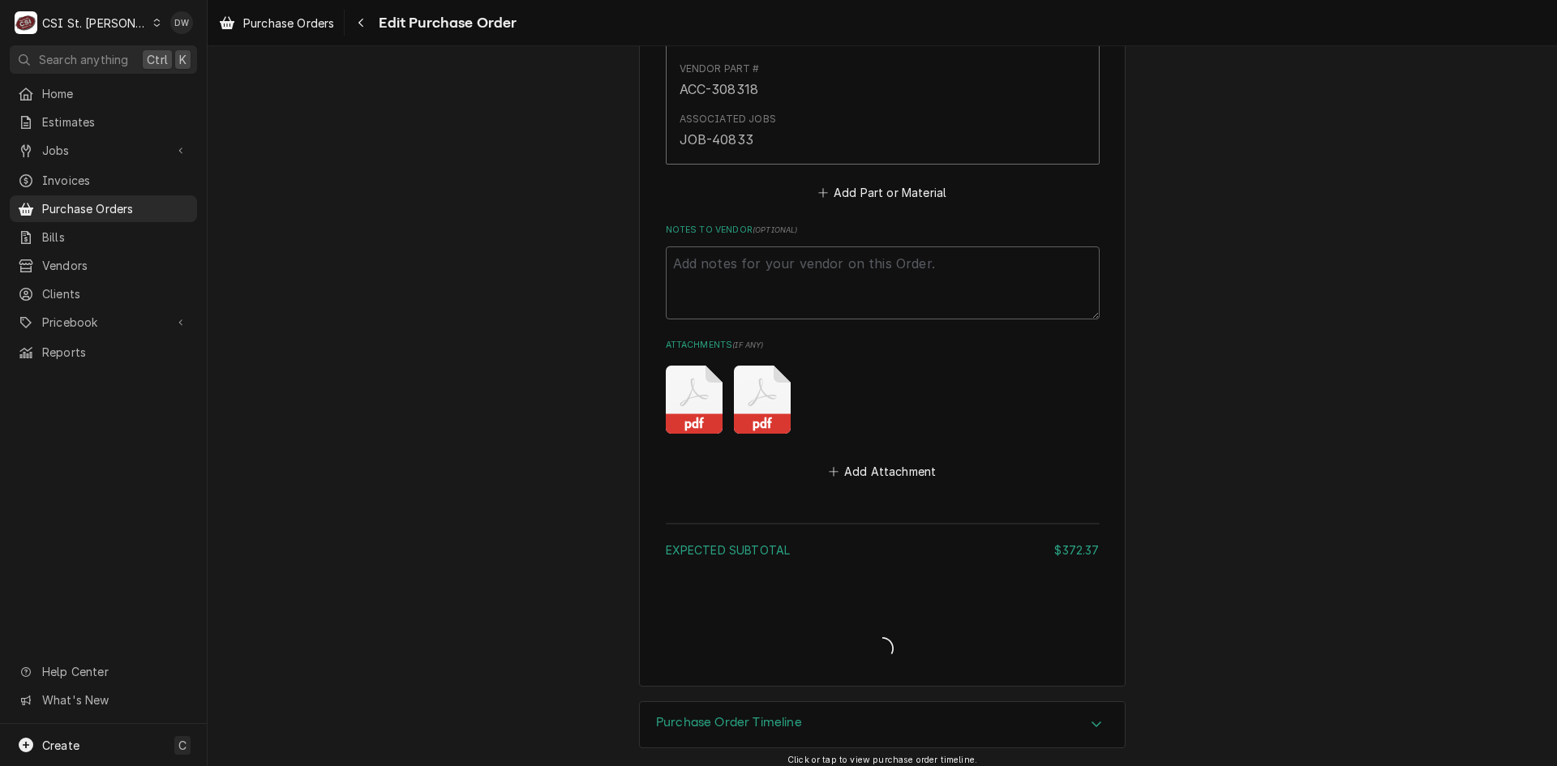
scroll to position [1125, 0]
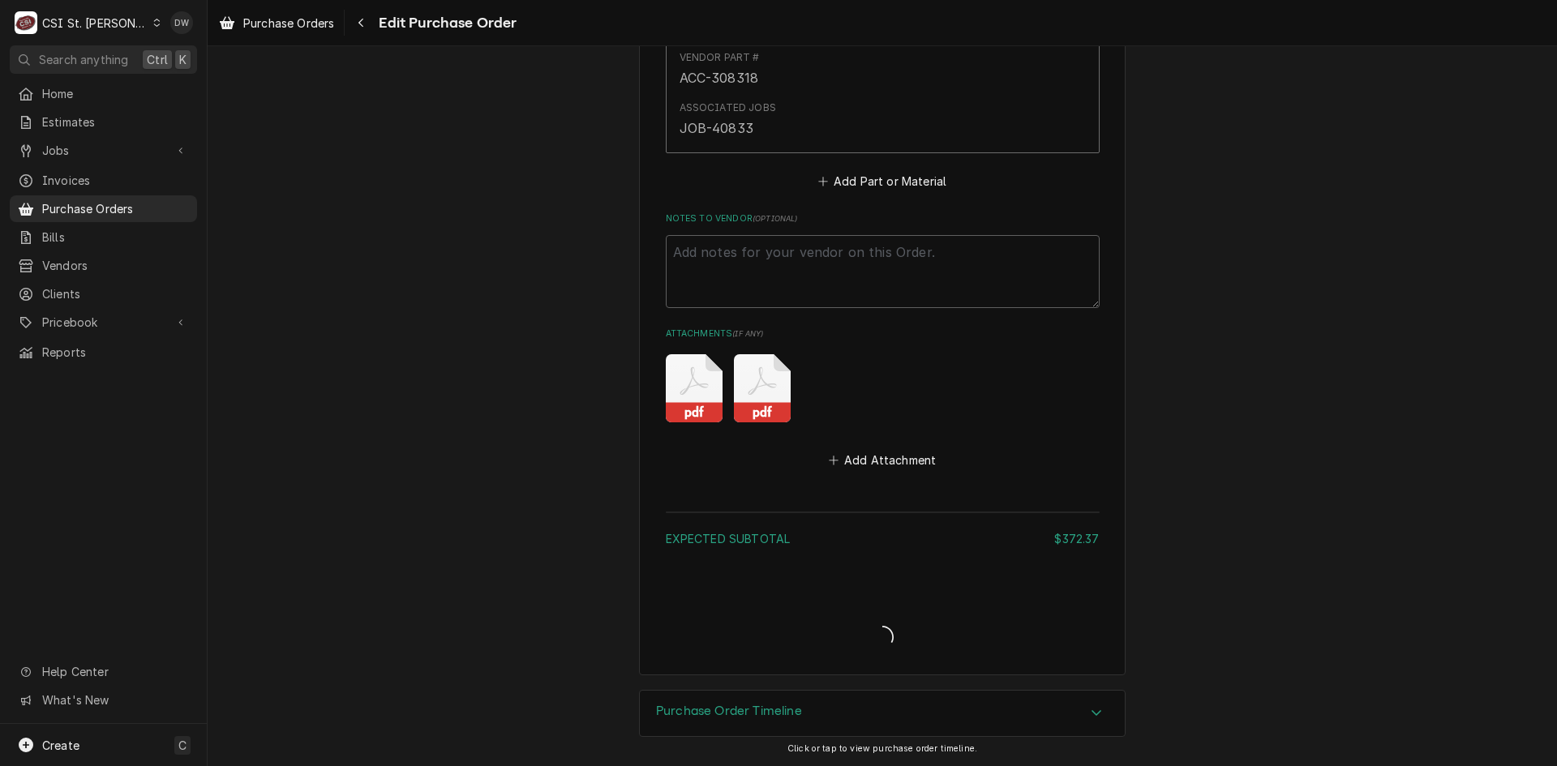
type textarea "x"
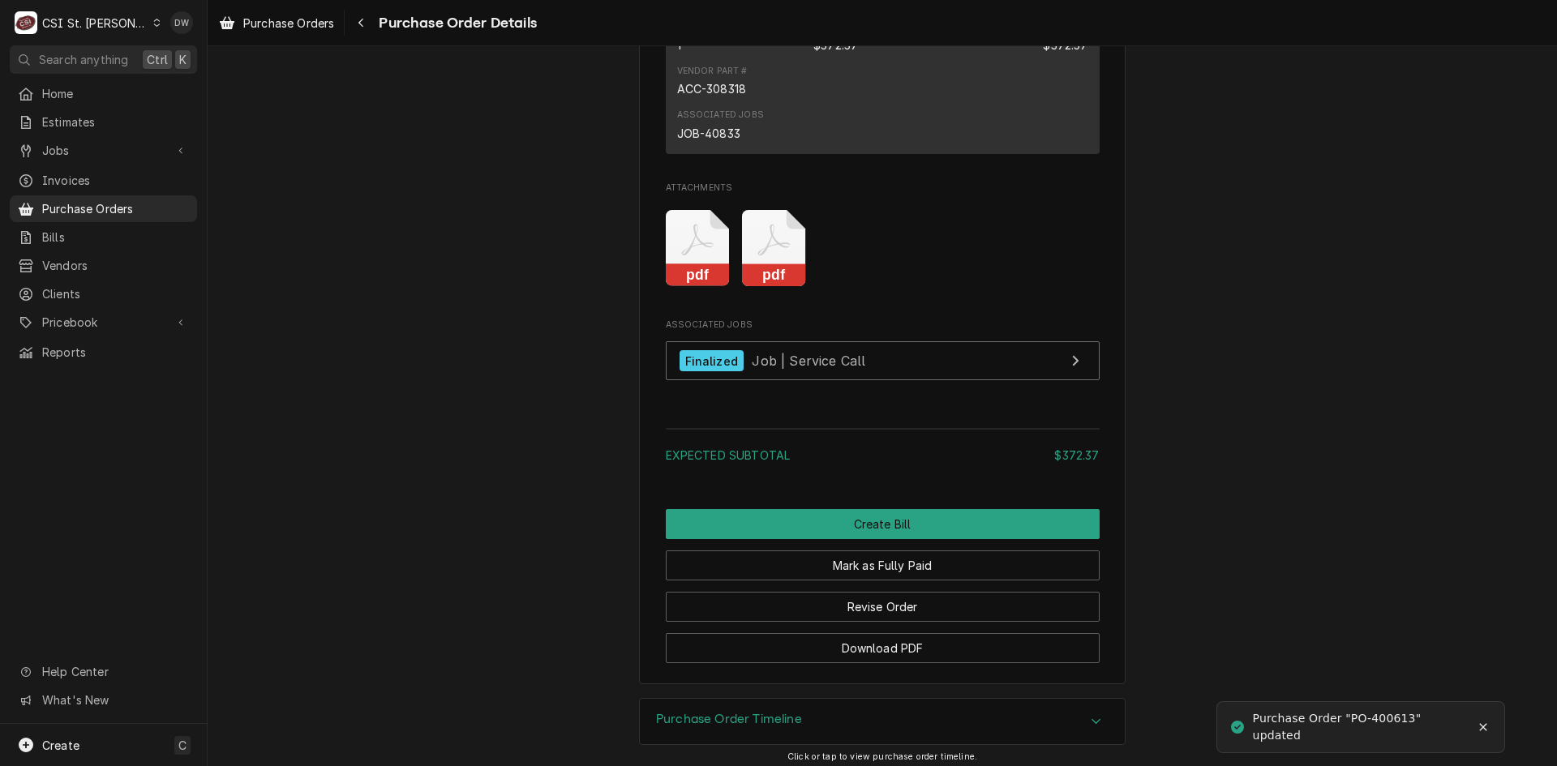
scroll to position [1378, 0]
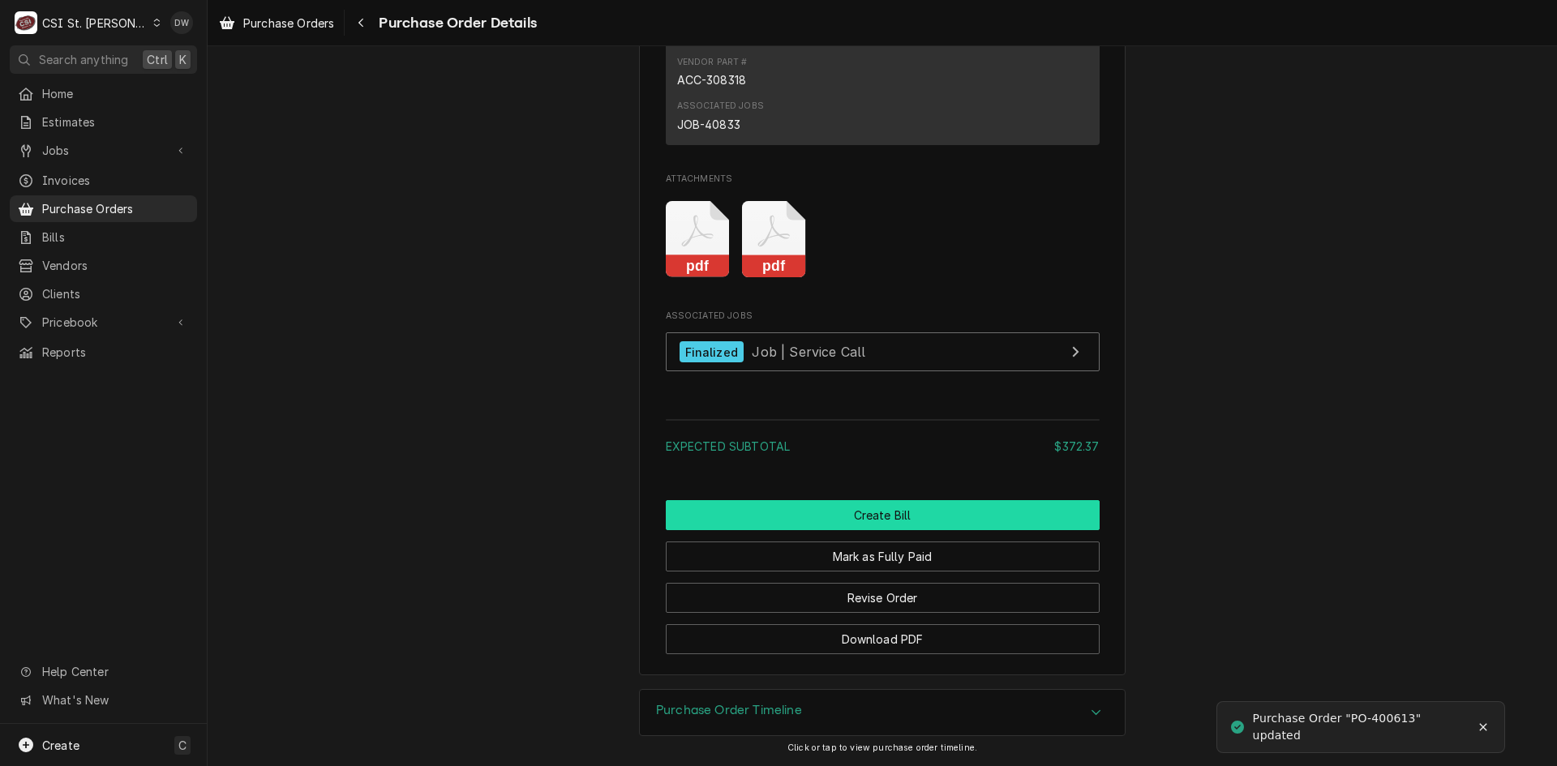
click at [859, 530] on button "Create Bill" at bounding box center [883, 515] width 434 height 30
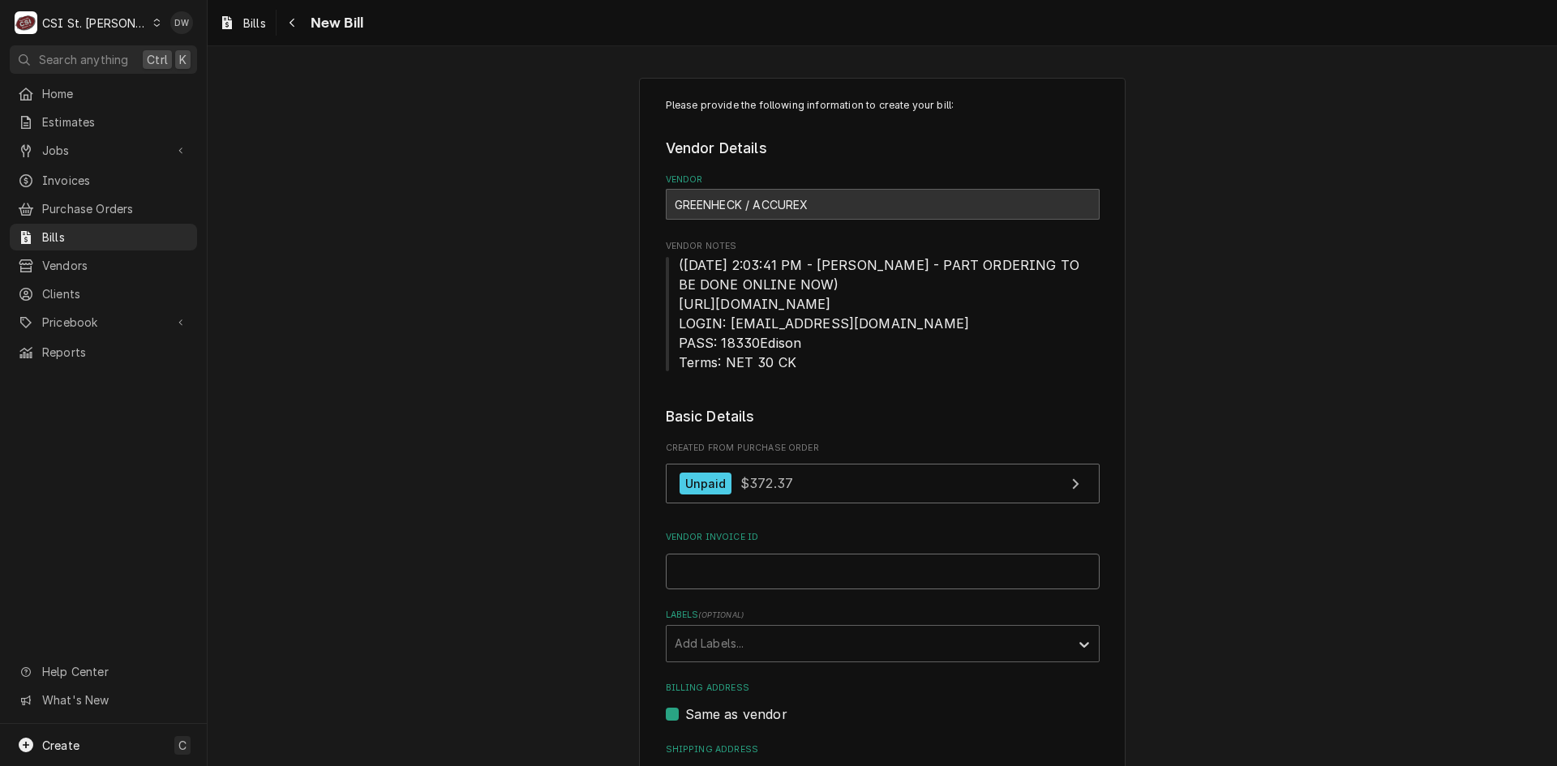
click at [720, 579] on input "Vendor Invoice ID" at bounding box center [883, 572] width 434 height 36
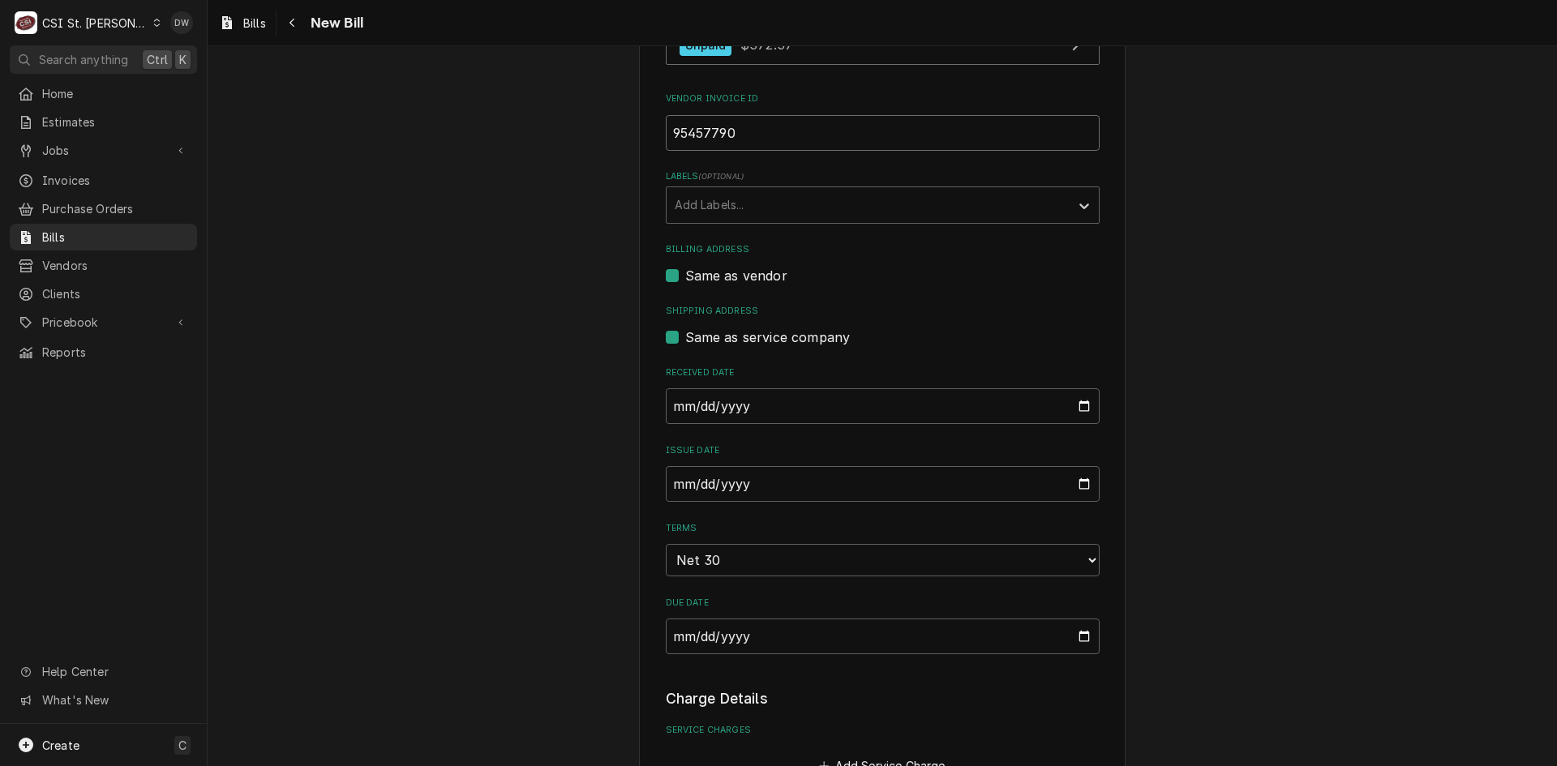
scroll to position [486, 0]
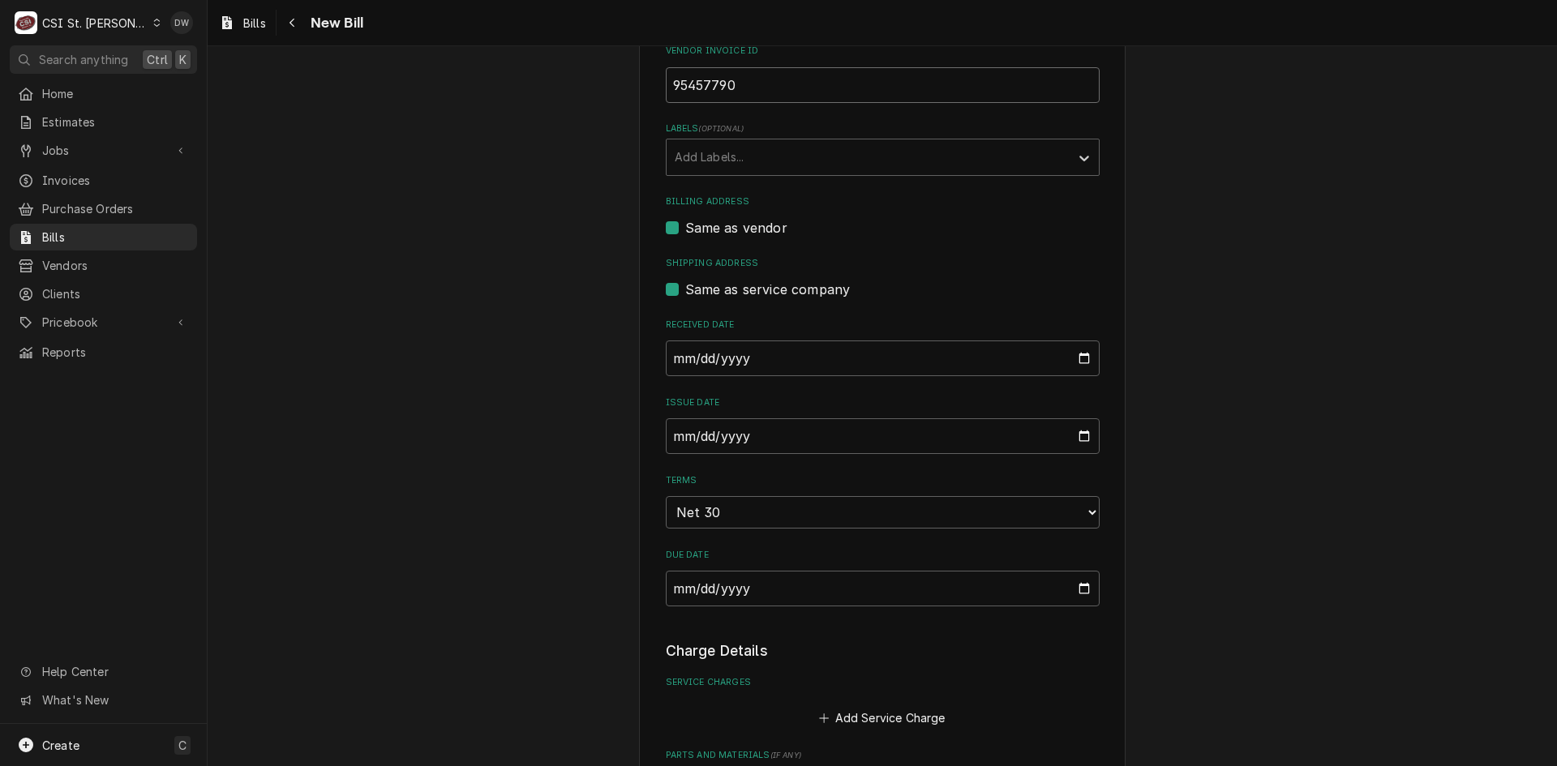
type input "95457790"
click at [669, 434] on input "[DATE]" at bounding box center [883, 436] width 434 height 36
type input "0005-07-12"
click at [692, 436] on input "0005-07-12" at bounding box center [883, 436] width 434 height 36
type input "2025-07-01"
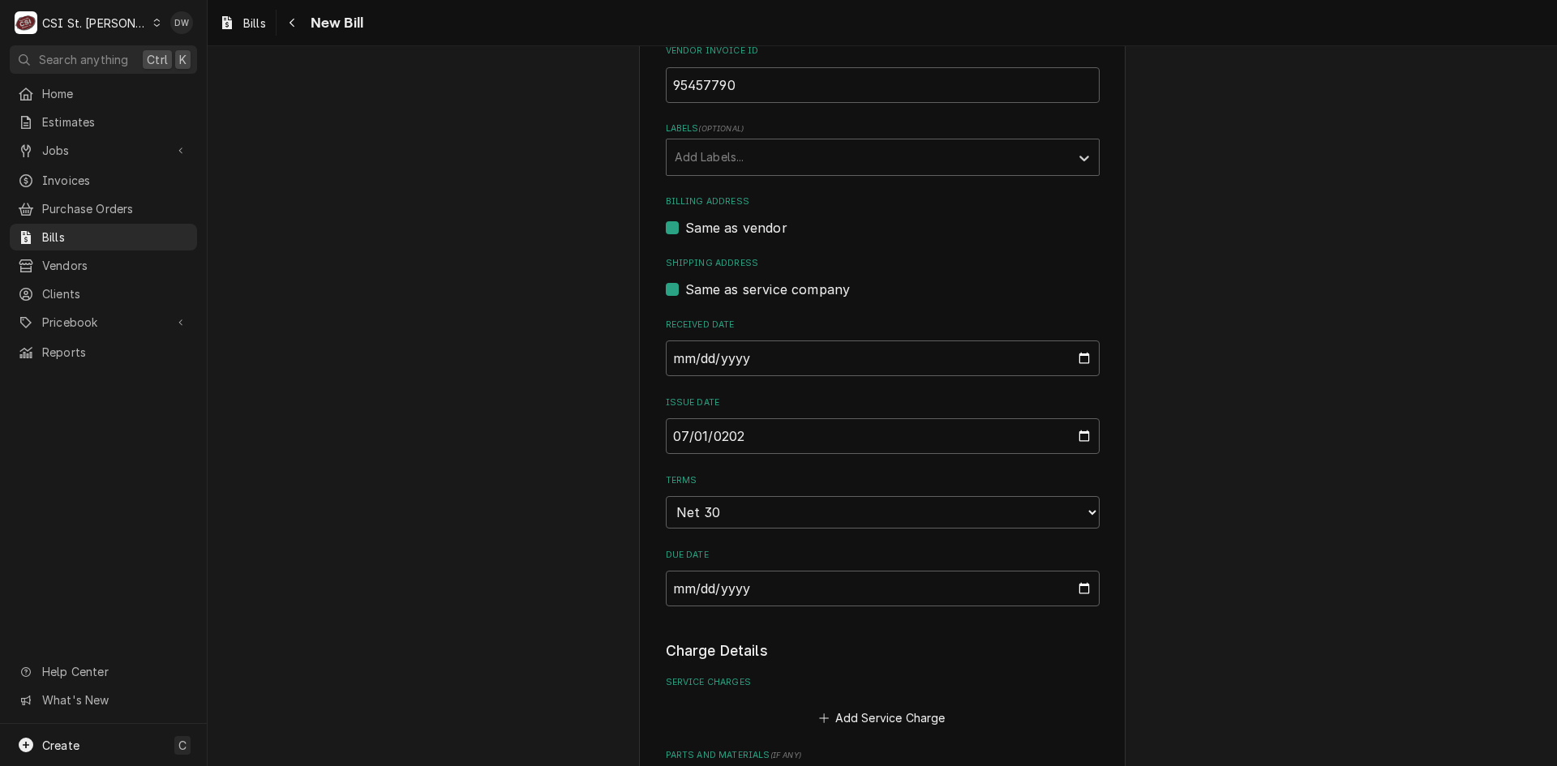
click at [1263, 438] on div "Please provide the following information to create your bill: Vendor Details Ve…" at bounding box center [882, 527] width 1349 height 1900
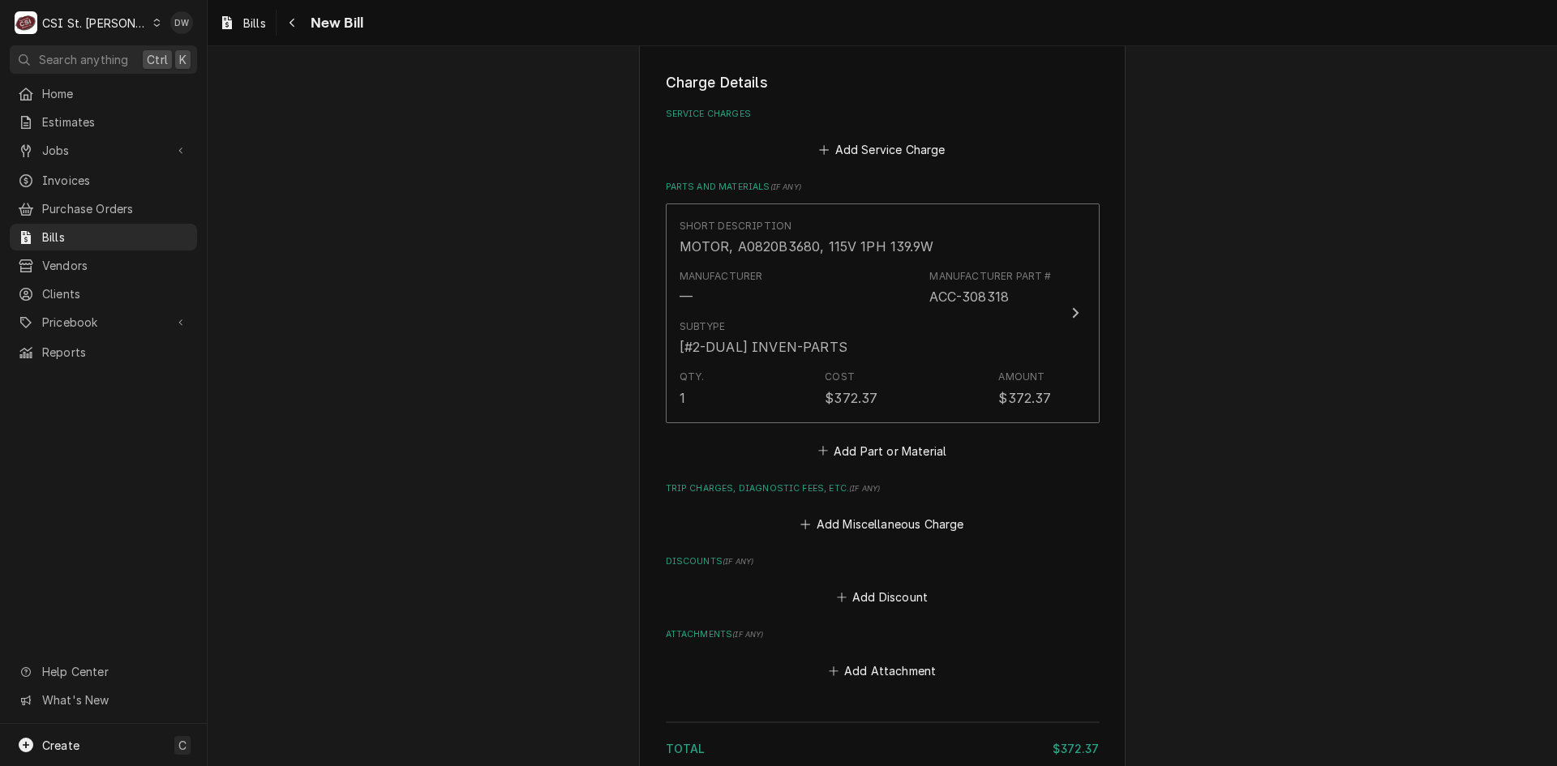
scroll to position [1197, 0]
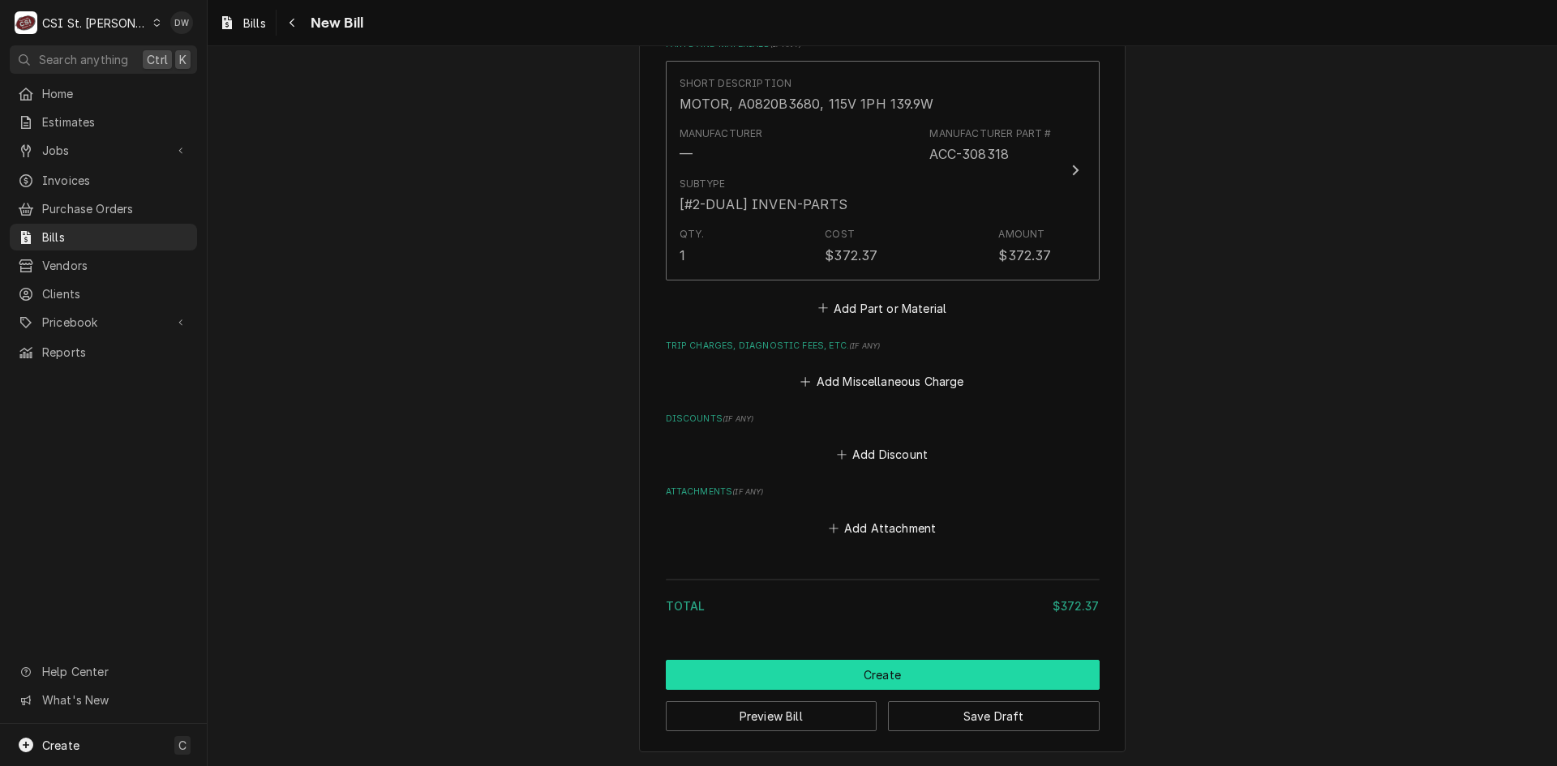
click at [818, 676] on button "Create" at bounding box center [883, 675] width 434 height 30
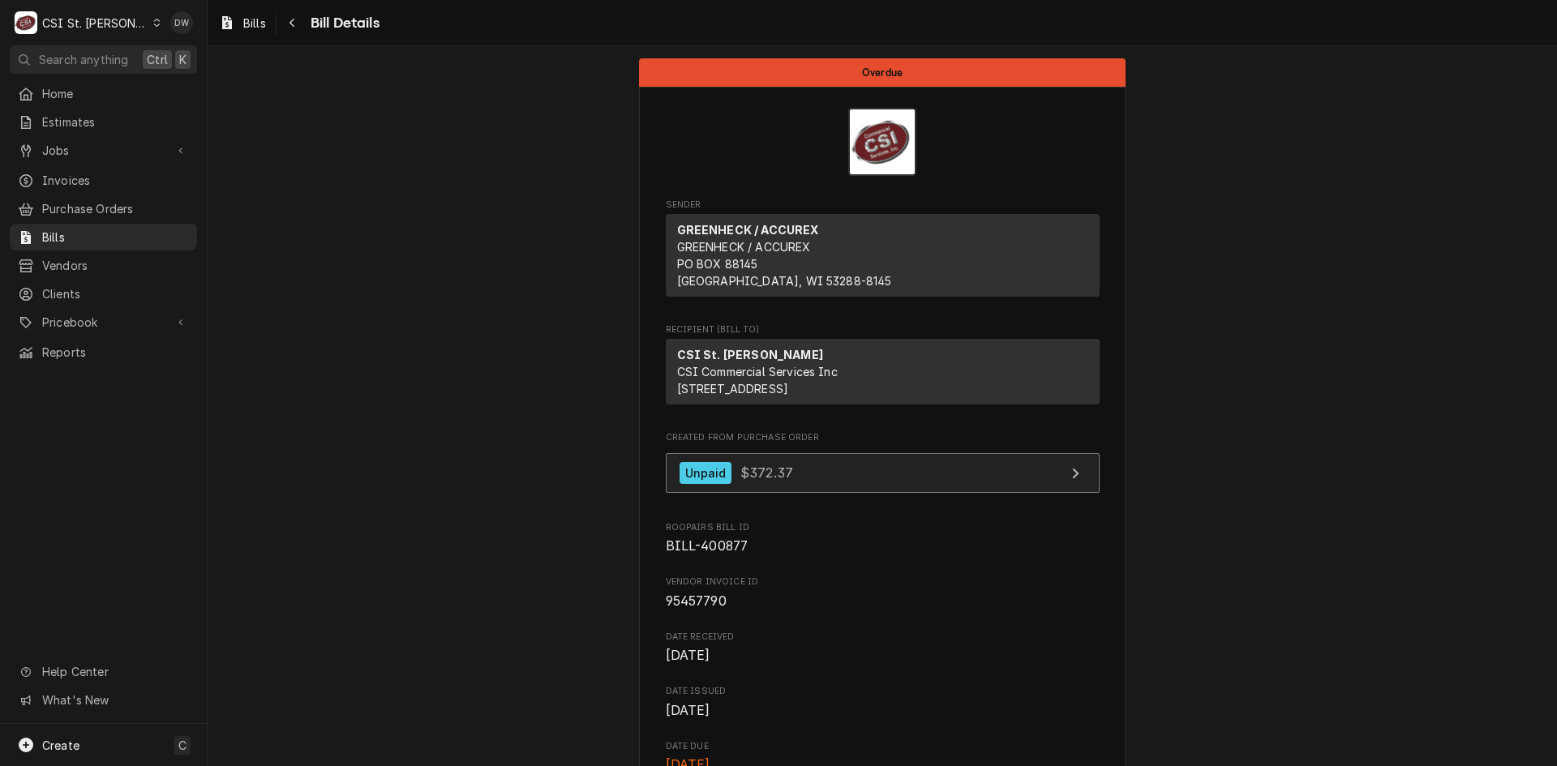
click at [722, 484] on div "Unpaid" at bounding box center [705, 473] width 53 height 22
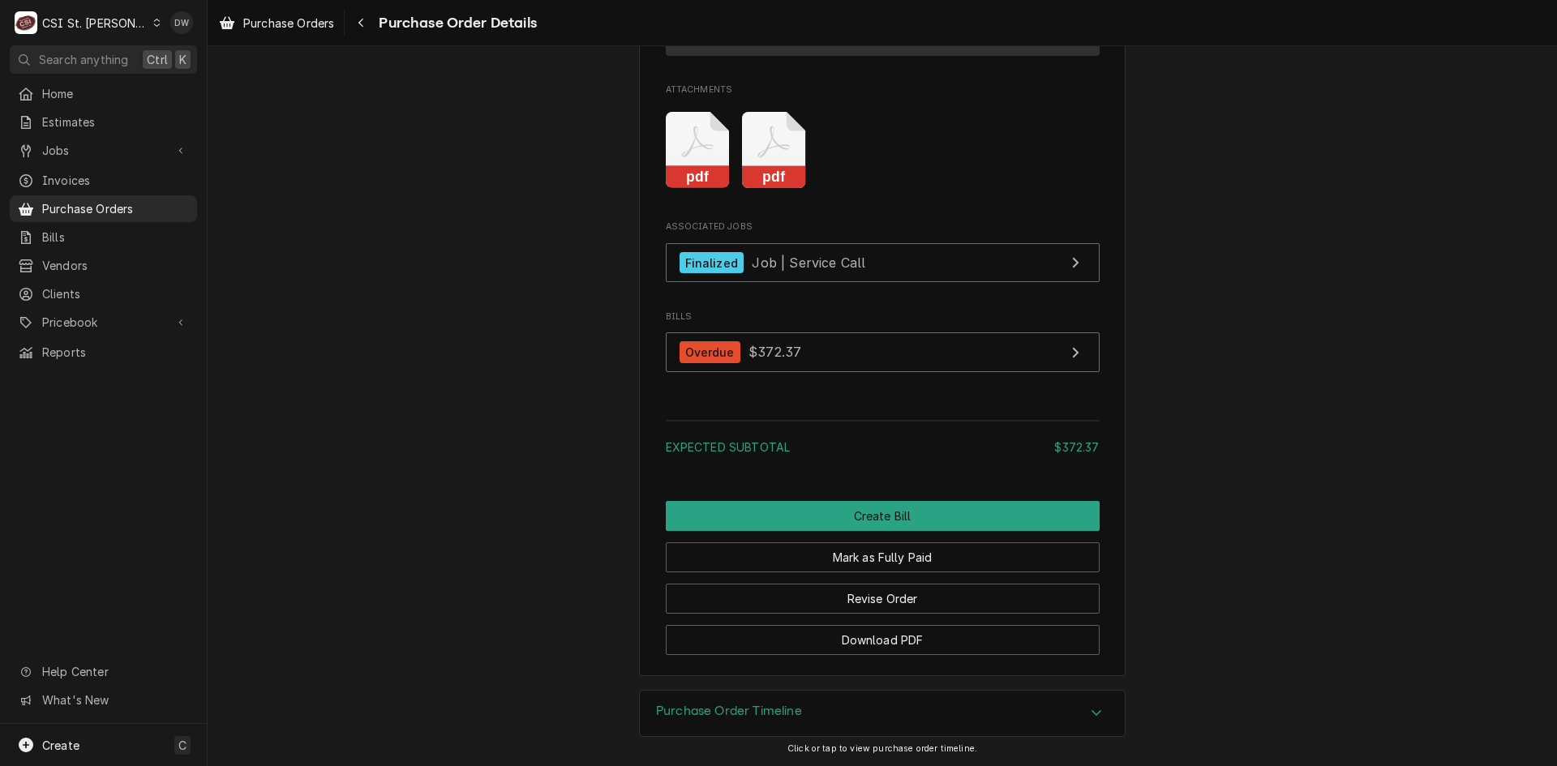
scroll to position [1496, 0]
click at [878, 559] on button "Mark as Fully Paid" at bounding box center [883, 557] width 434 height 30
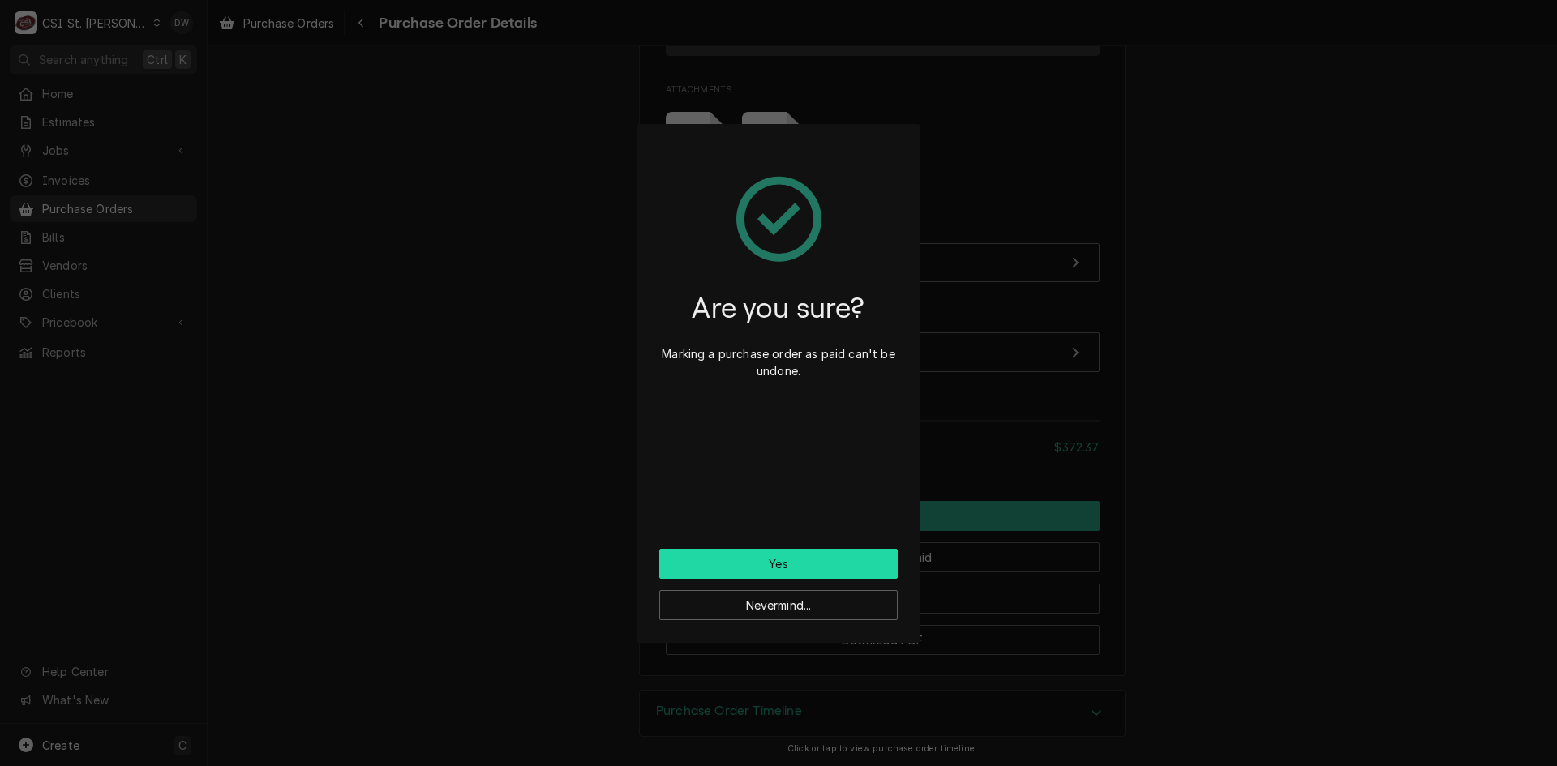
click at [803, 559] on button "Yes" at bounding box center [778, 564] width 238 height 30
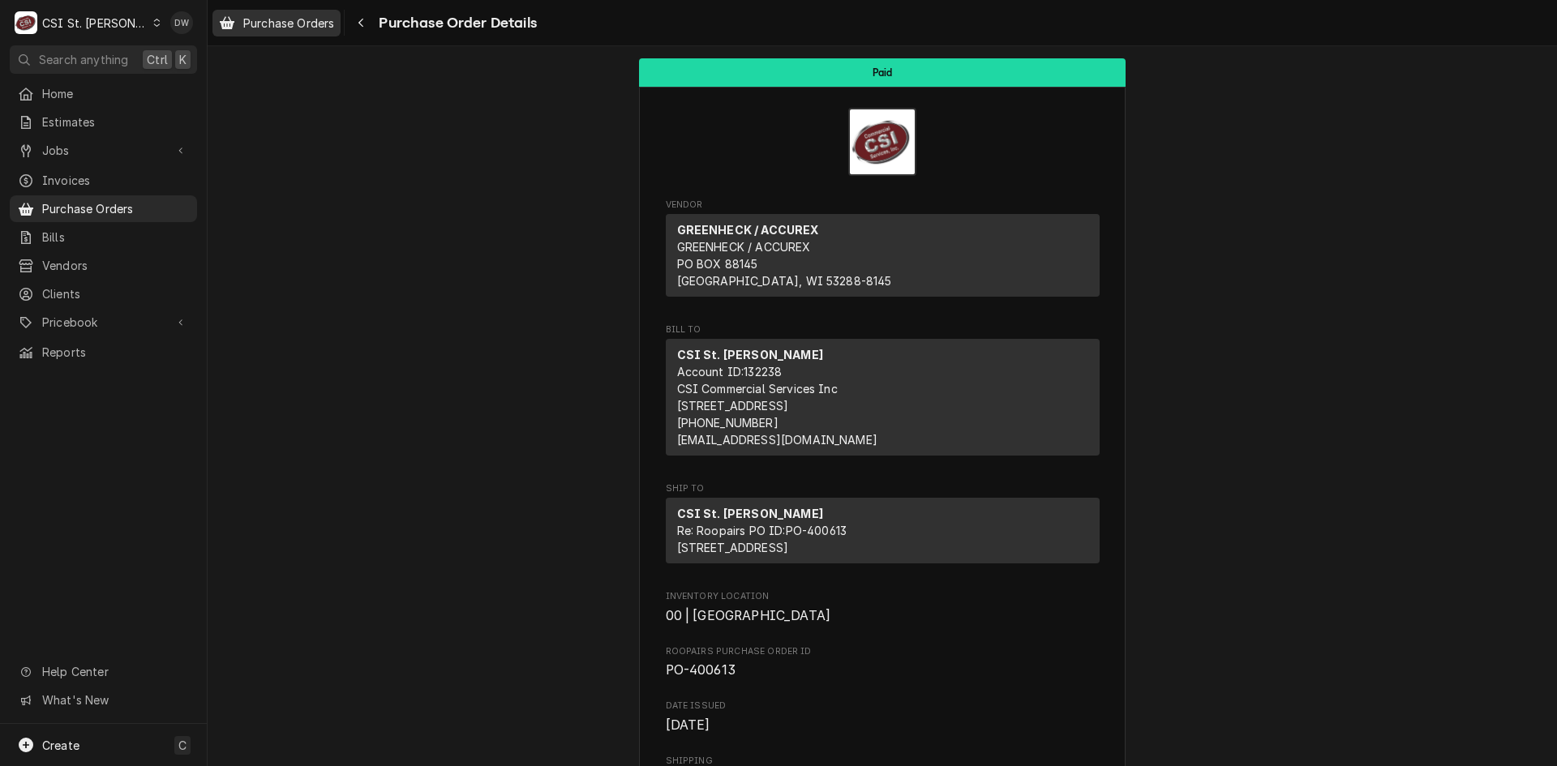
click at [263, 25] on span "Purchase Orders" at bounding box center [288, 23] width 91 height 17
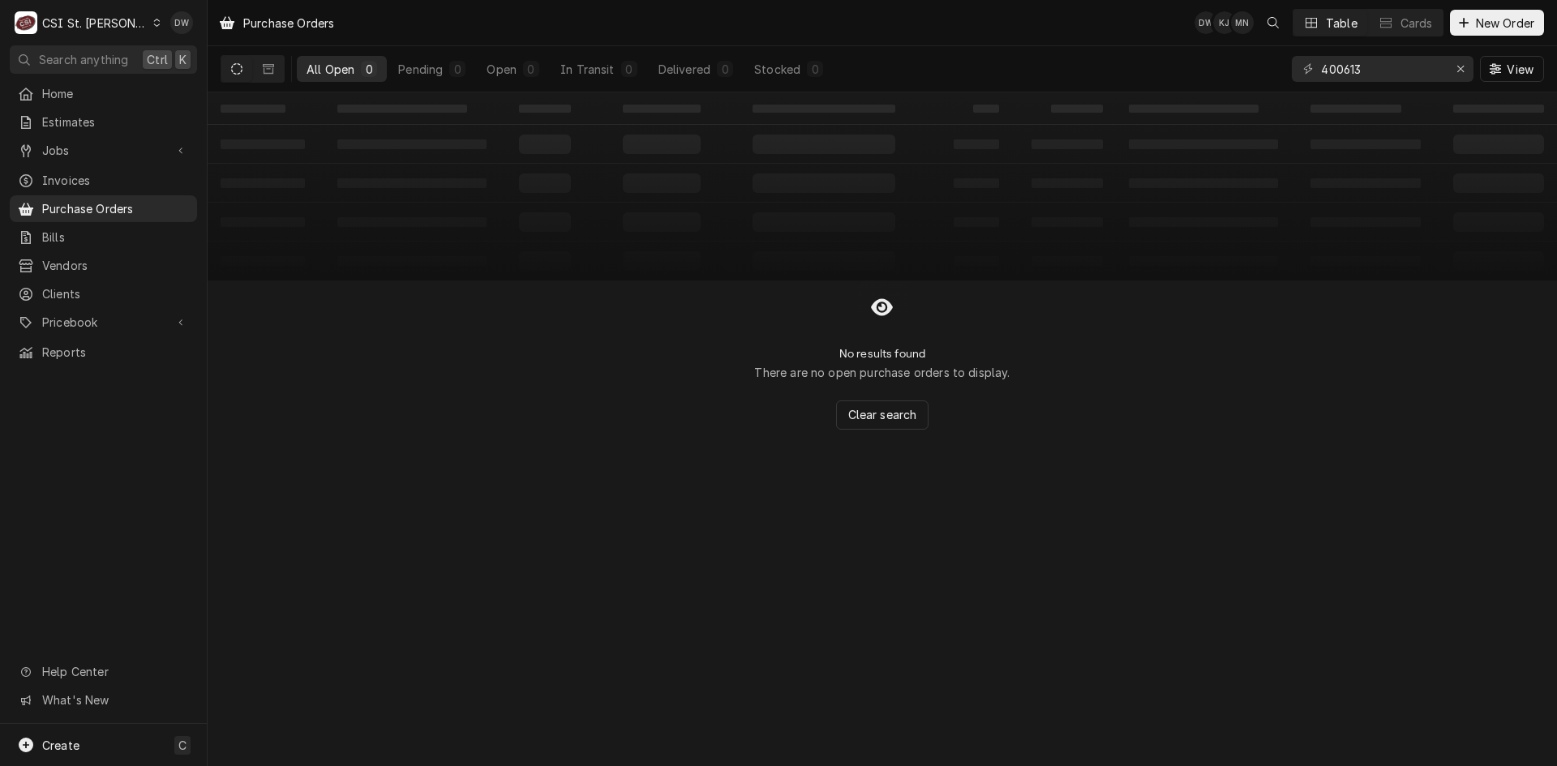
click at [66, 227] on div "Bills" at bounding box center [103, 237] width 181 height 20
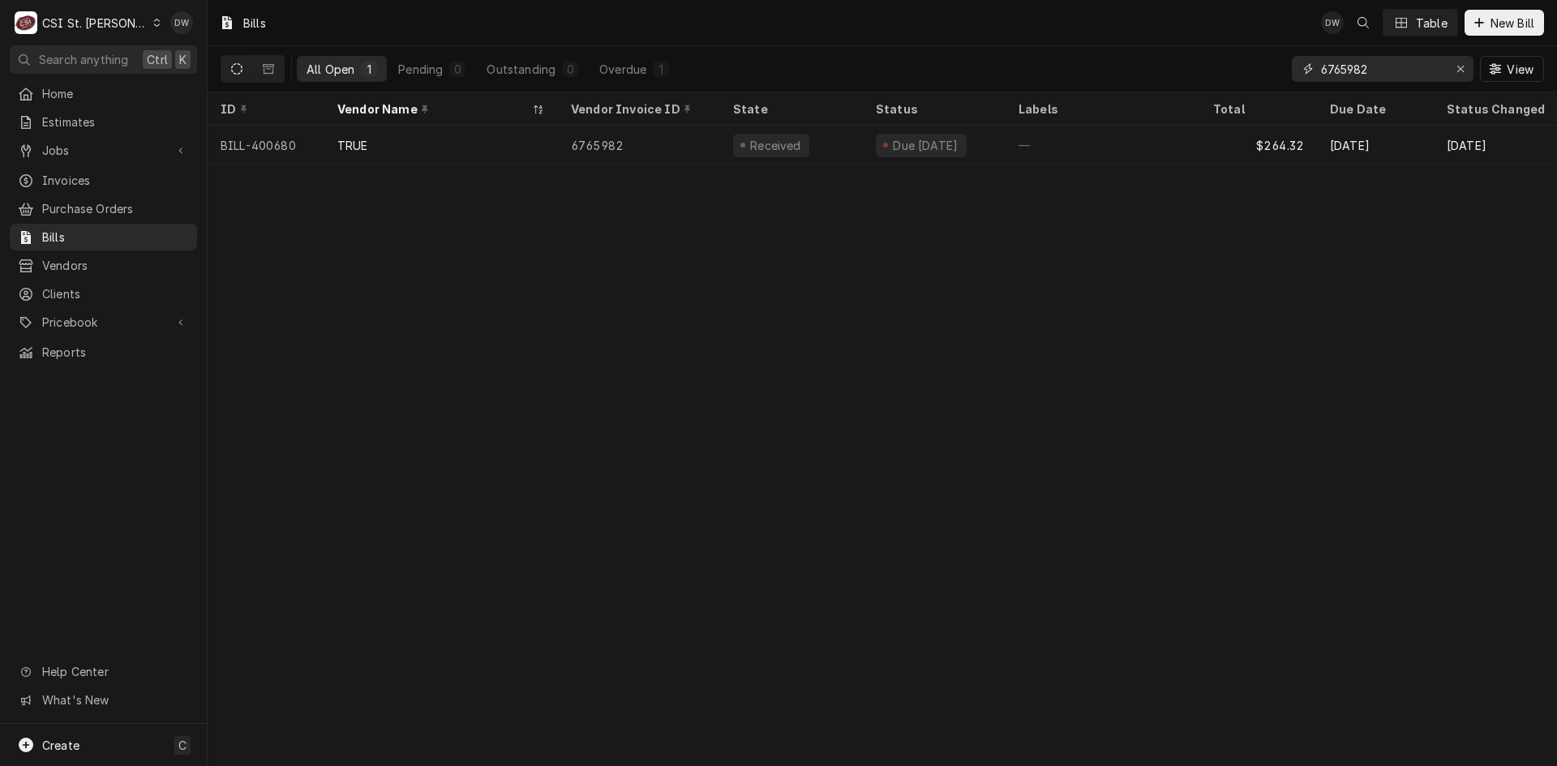
drag, startPoint x: 1383, startPoint y: 69, endPoint x: 1265, endPoint y: 66, distance: 118.4
click at [1265, 66] on div "All Open 1 Pending 0 Outstanding 0 Overdue 1 6765982 View" at bounding box center [882, 68] width 1323 height 45
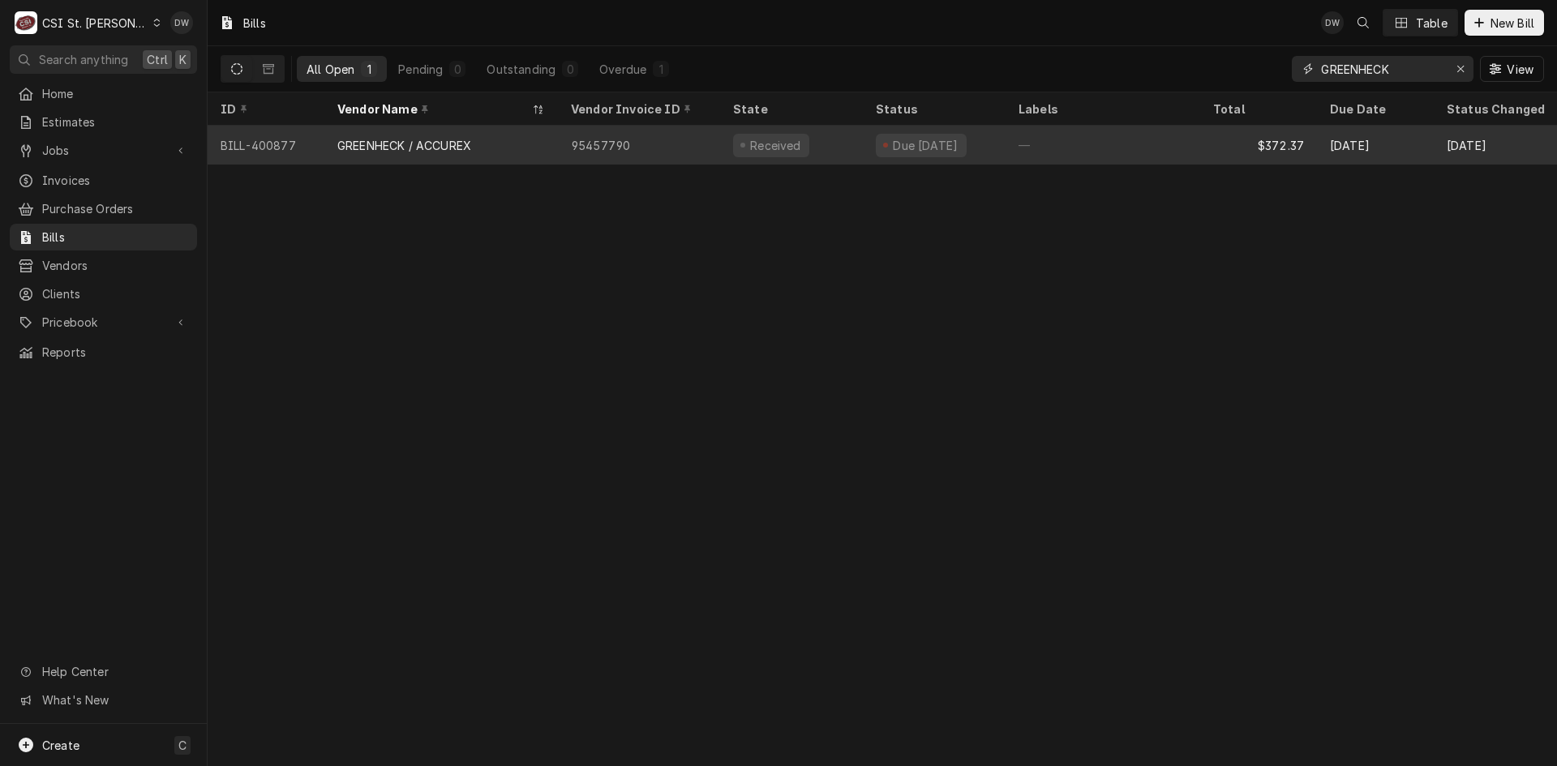
type input "GREENHECK"
click at [581, 139] on div "95457790" at bounding box center [639, 145] width 162 height 39
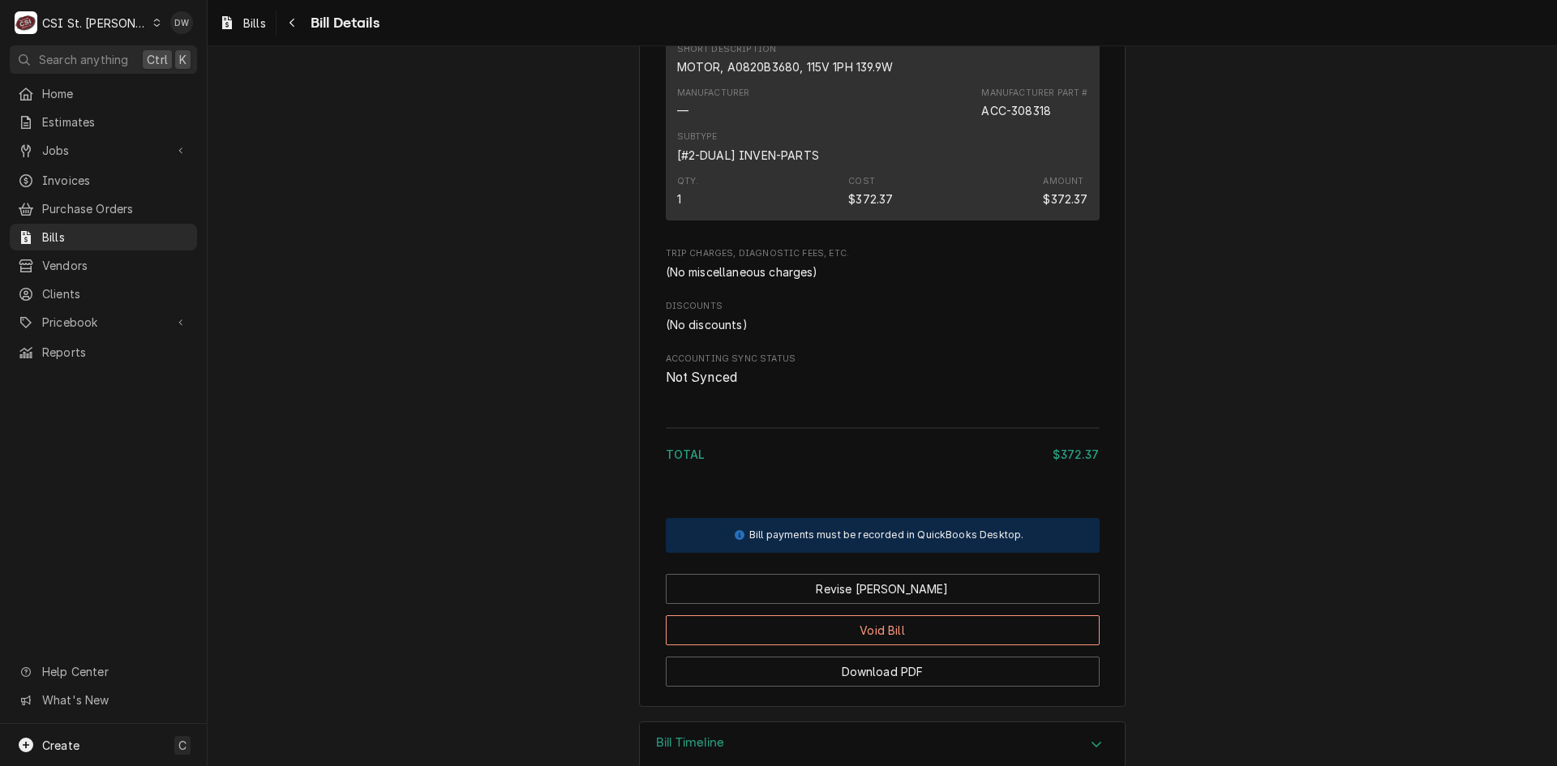
scroll to position [991, 0]
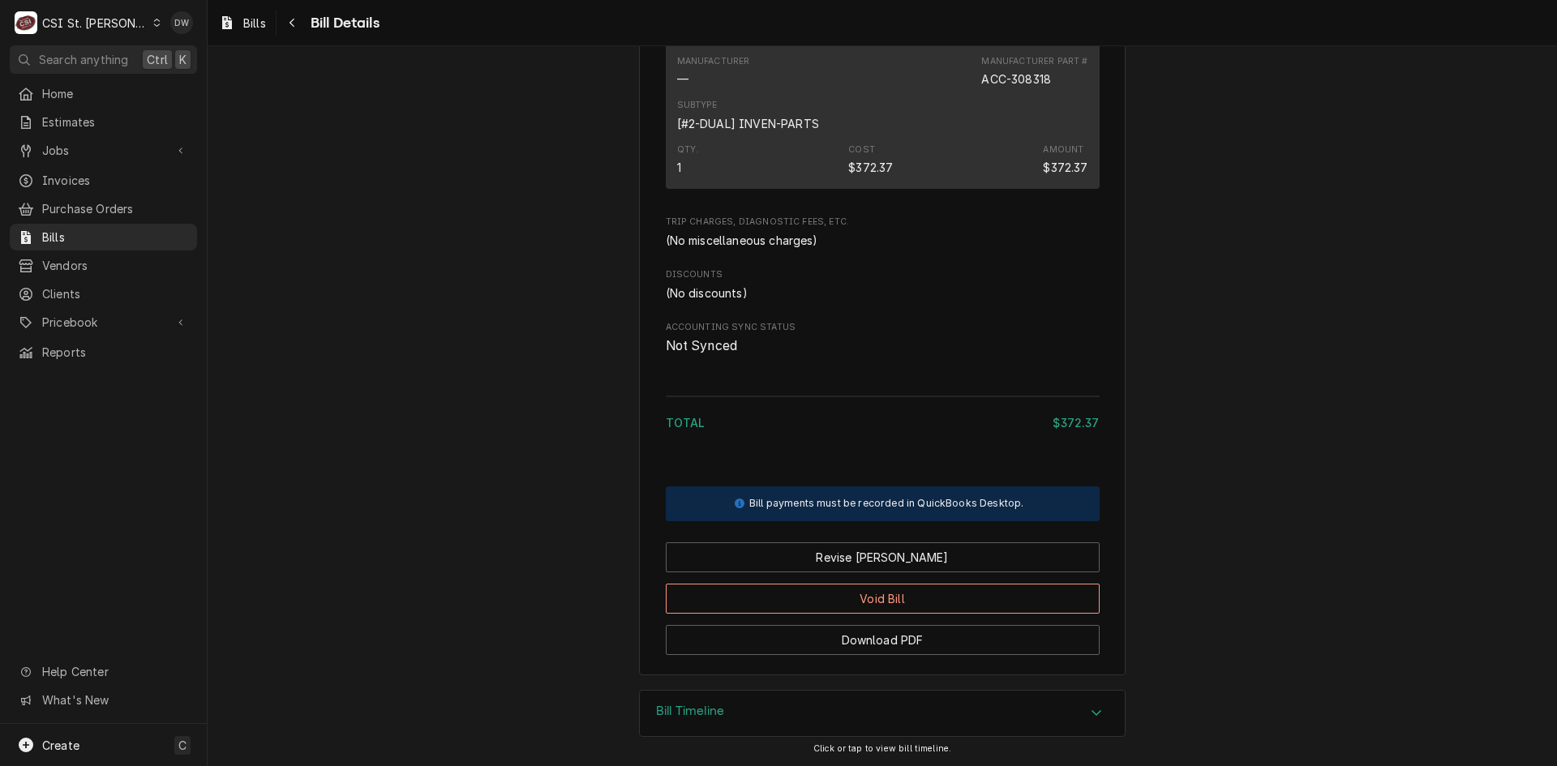
click at [1096, 713] on div "Accordion Header" at bounding box center [1096, 713] width 24 height 19
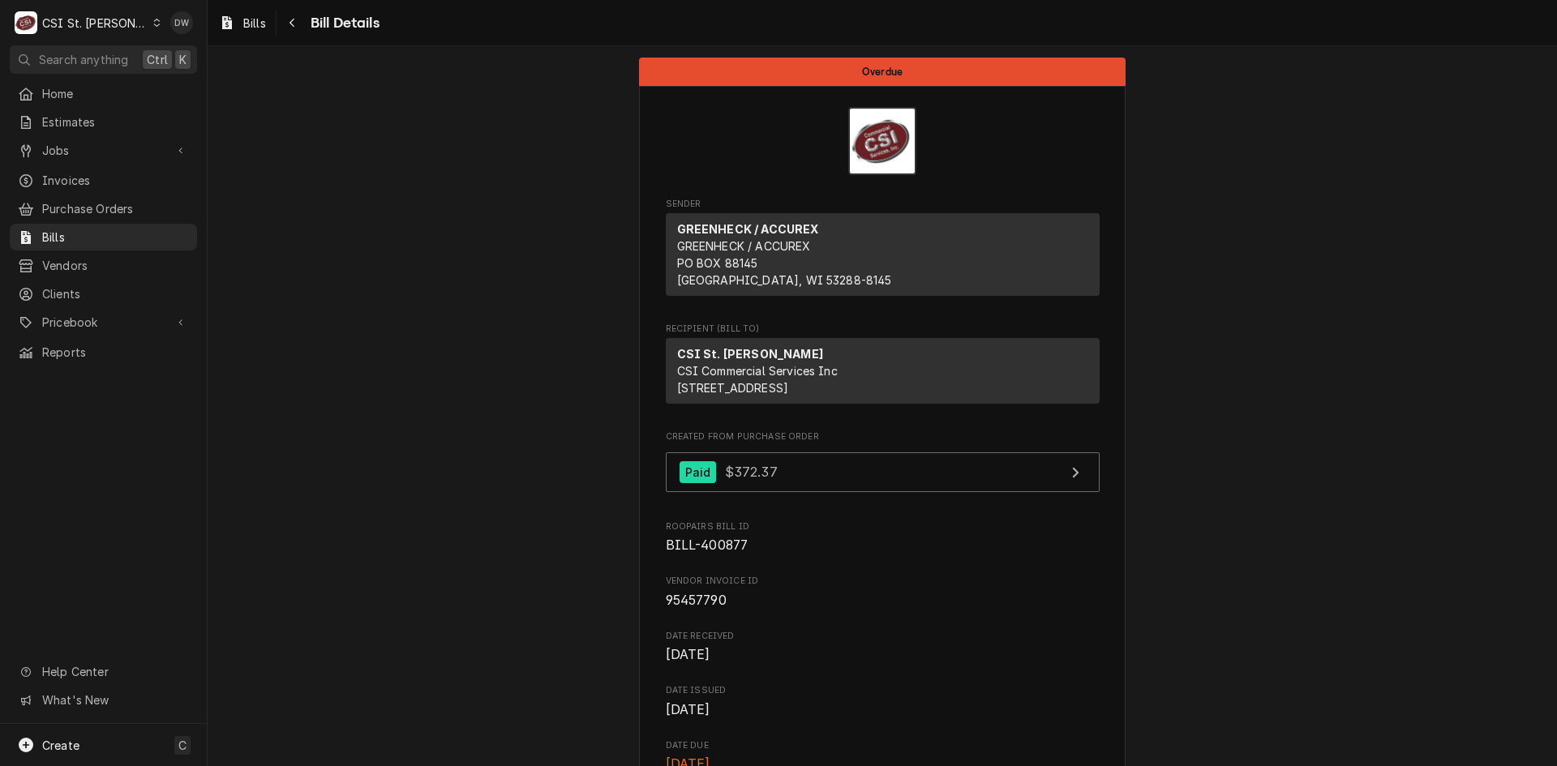
scroll to position [0, 0]
click at [243, 19] on span "Bills" at bounding box center [254, 23] width 23 height 17
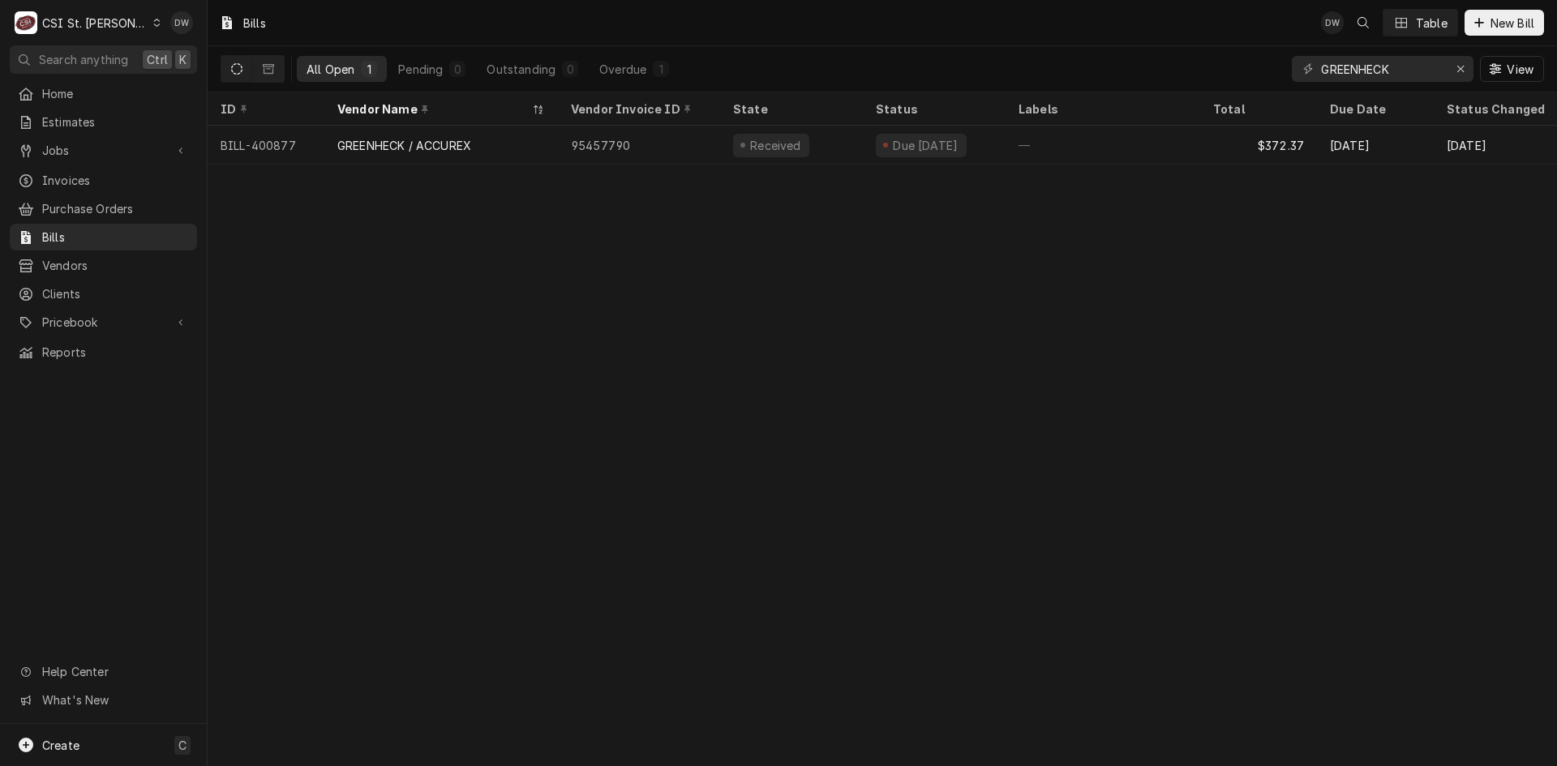
click at [116, 22] on div "C CSI St. [PERSON_NAME]" at bounding box center [88, 22] width 156 height 32
click at [165, 57] on div "CSI [US_STATE]" at bounding box center [249, 60] width 214 height 17
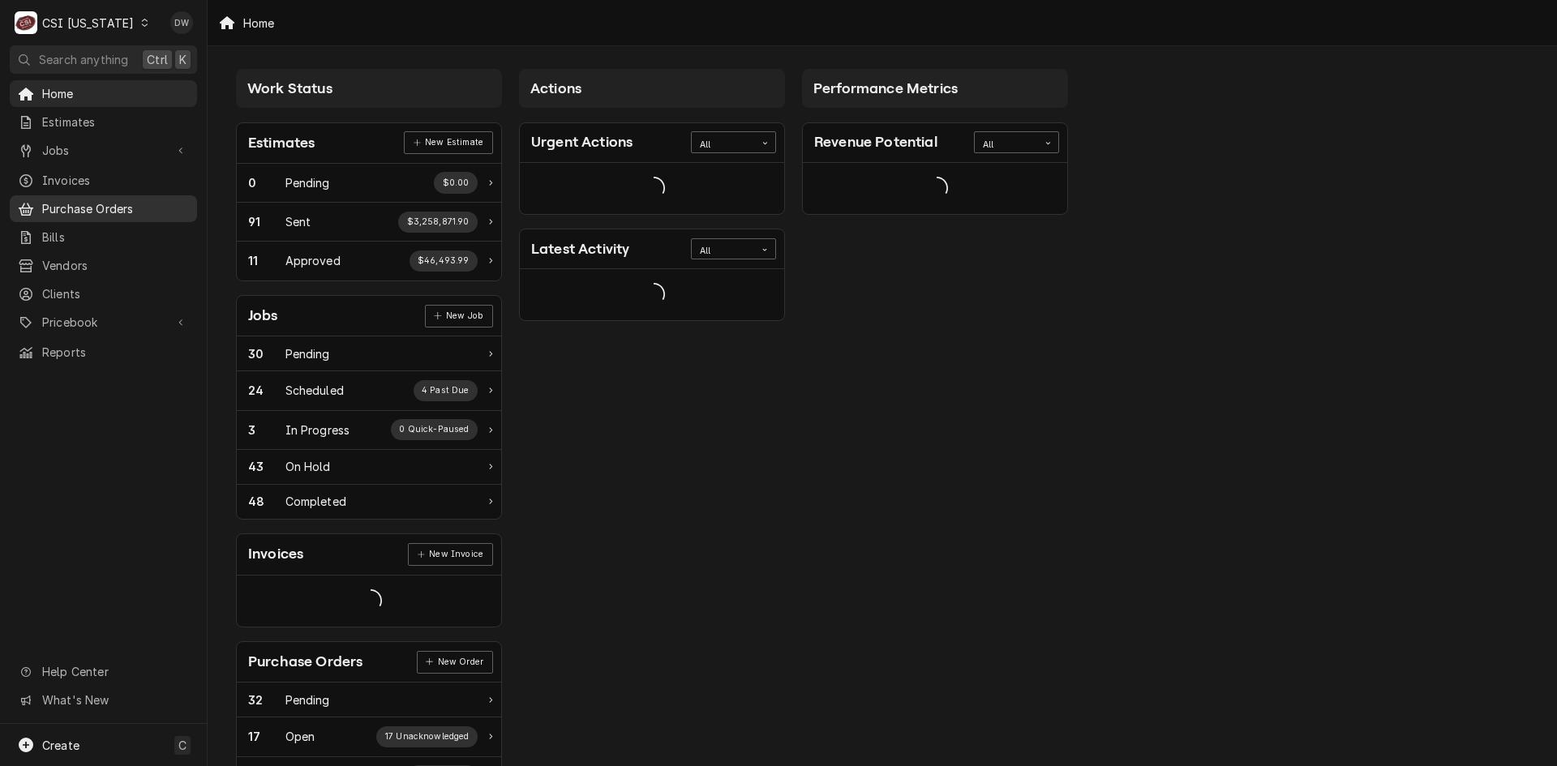
click at [86, 200] on span "Purchase Orders" at bounding box center [115, 208] width 147 height 17
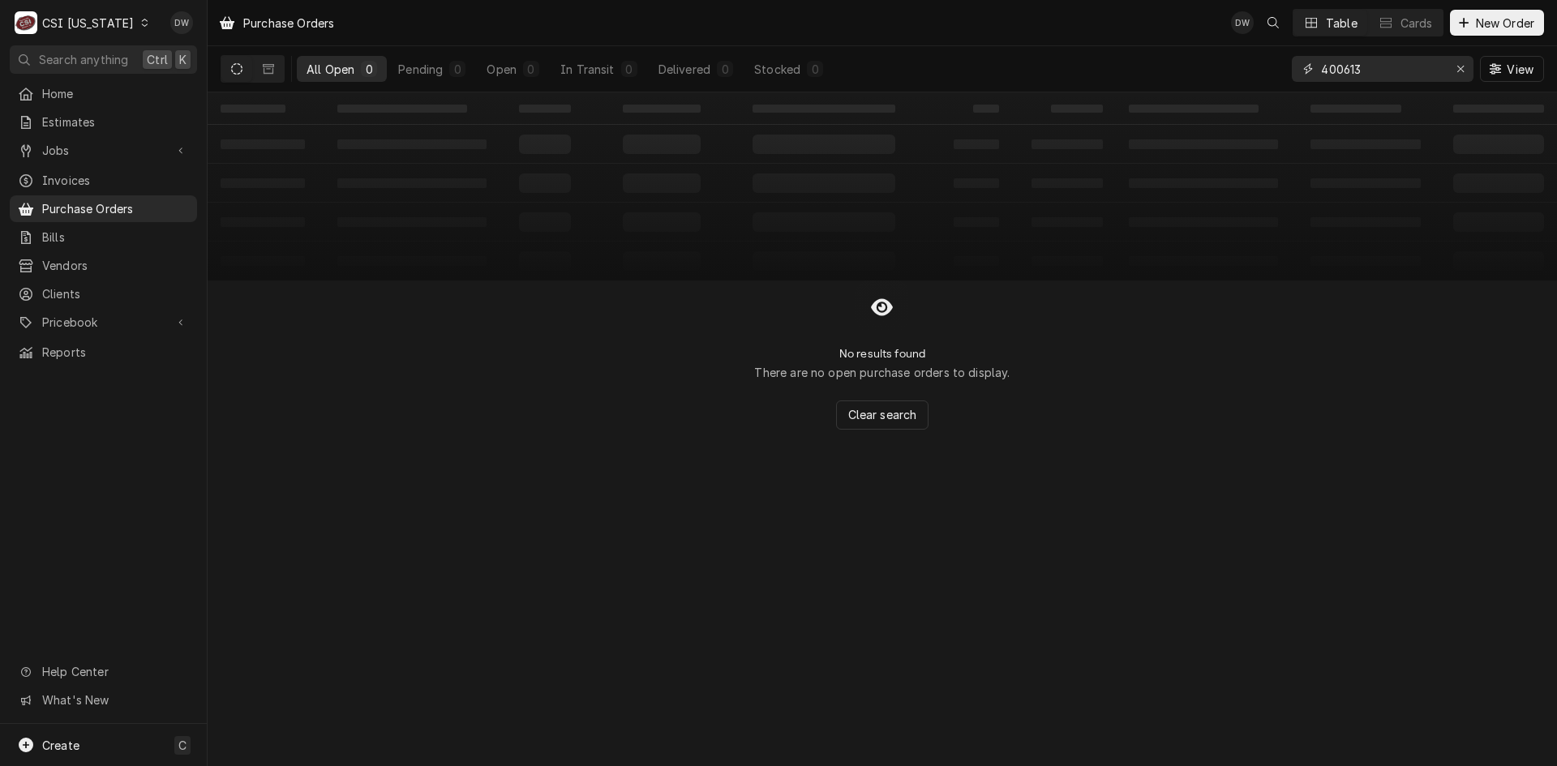
drag, startPoint x: 1377, startPoint y: 71, endPoint x: 1264, endPoint y: 90, distance: 114.4
click at [1266, 90] on div "All Open 0 Pending 0 Open 0 In Transit 0 Delivered 0 Stocked 0 400613 View" at bounding box center [882, 68] width 1323 height 45
type input "HOMEDEPOT"
